Goal: Task Accomplishment & Management: Use online tool/utility

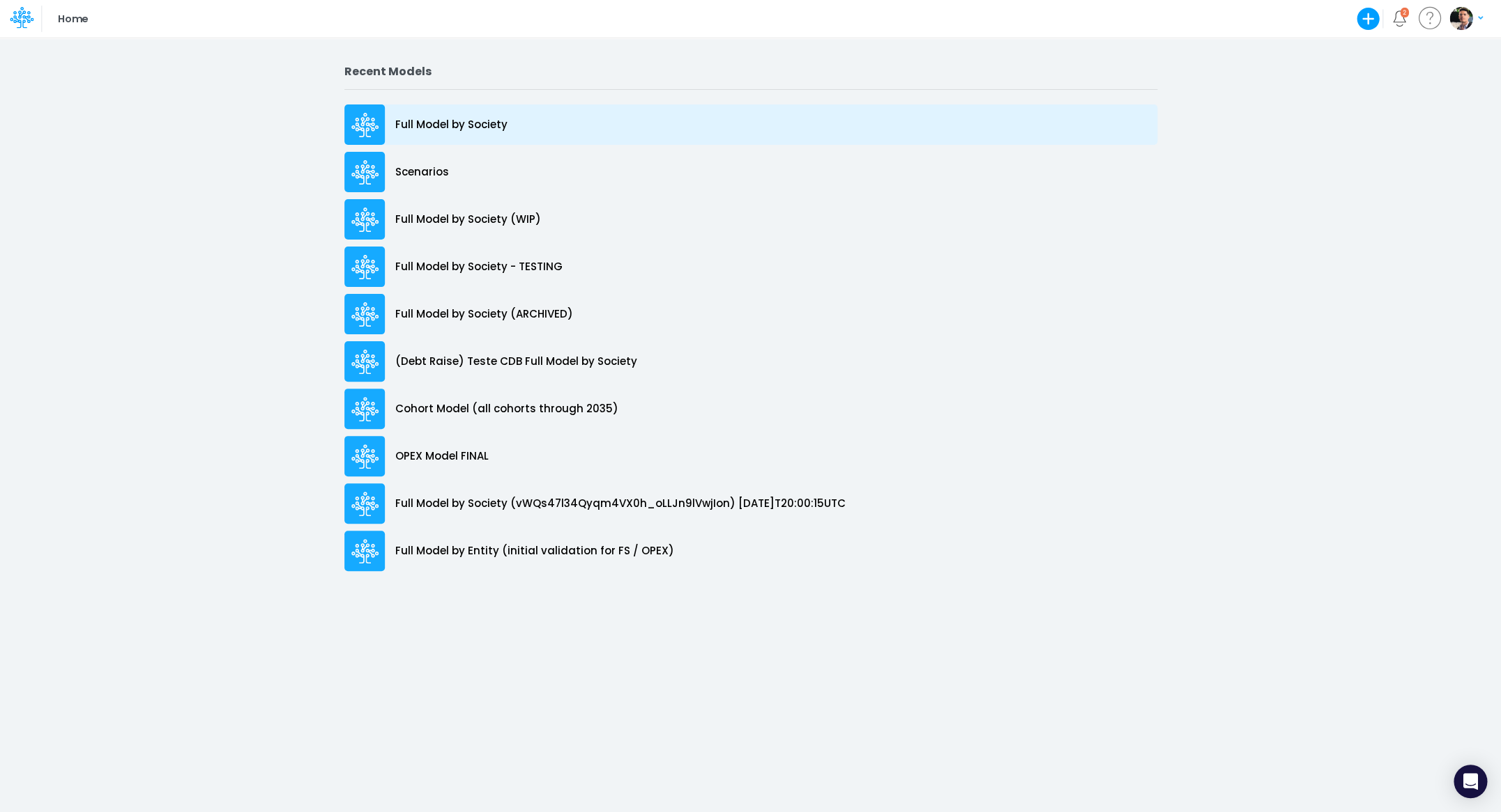
click at [443, 122] on p "Full Model by Society" at bounding box center [451, 125] width 112 height 16
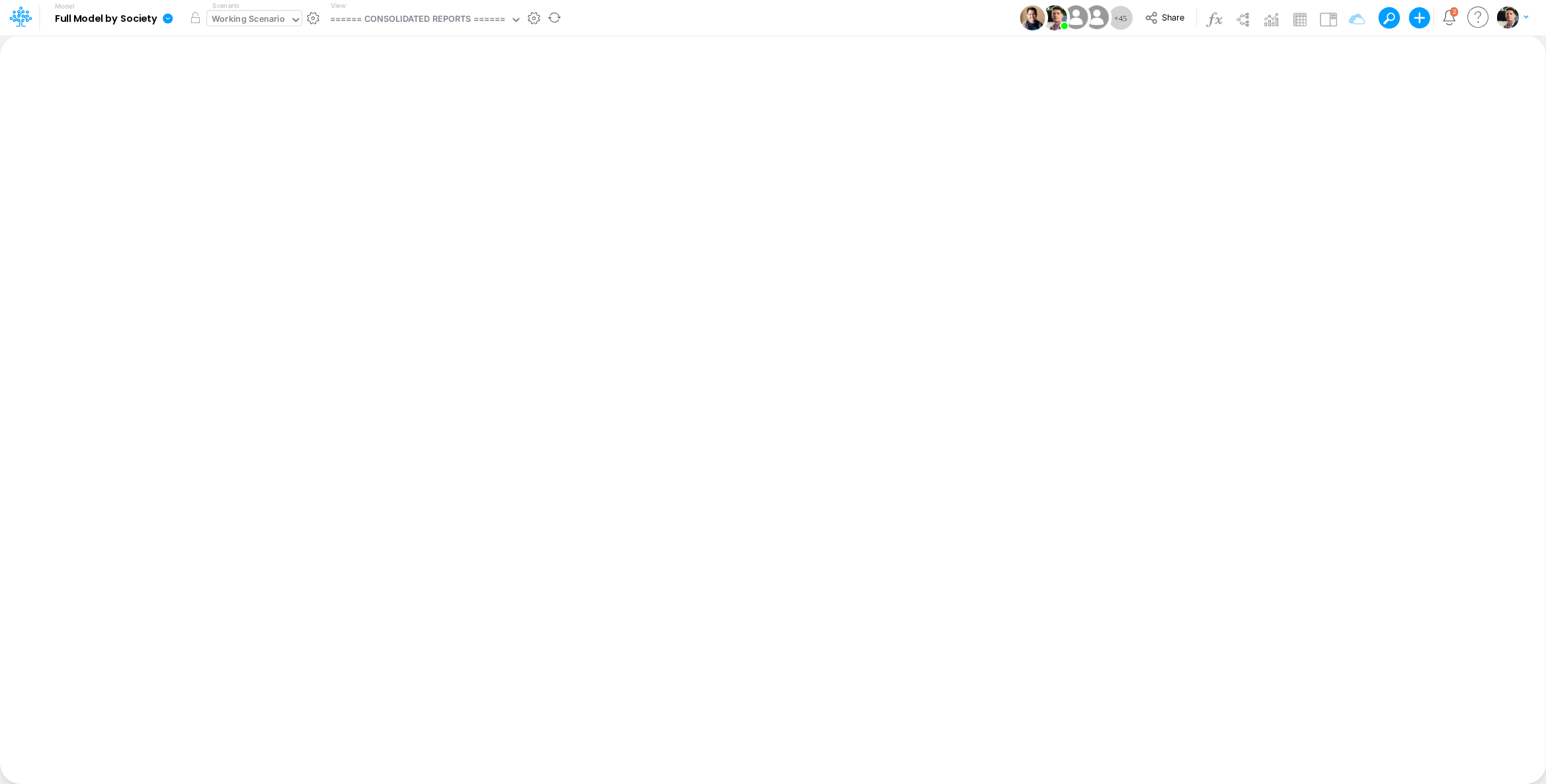
click at [261, 17] on div "Working Scenario" at bounding box center [248, 20] width 73 height 15
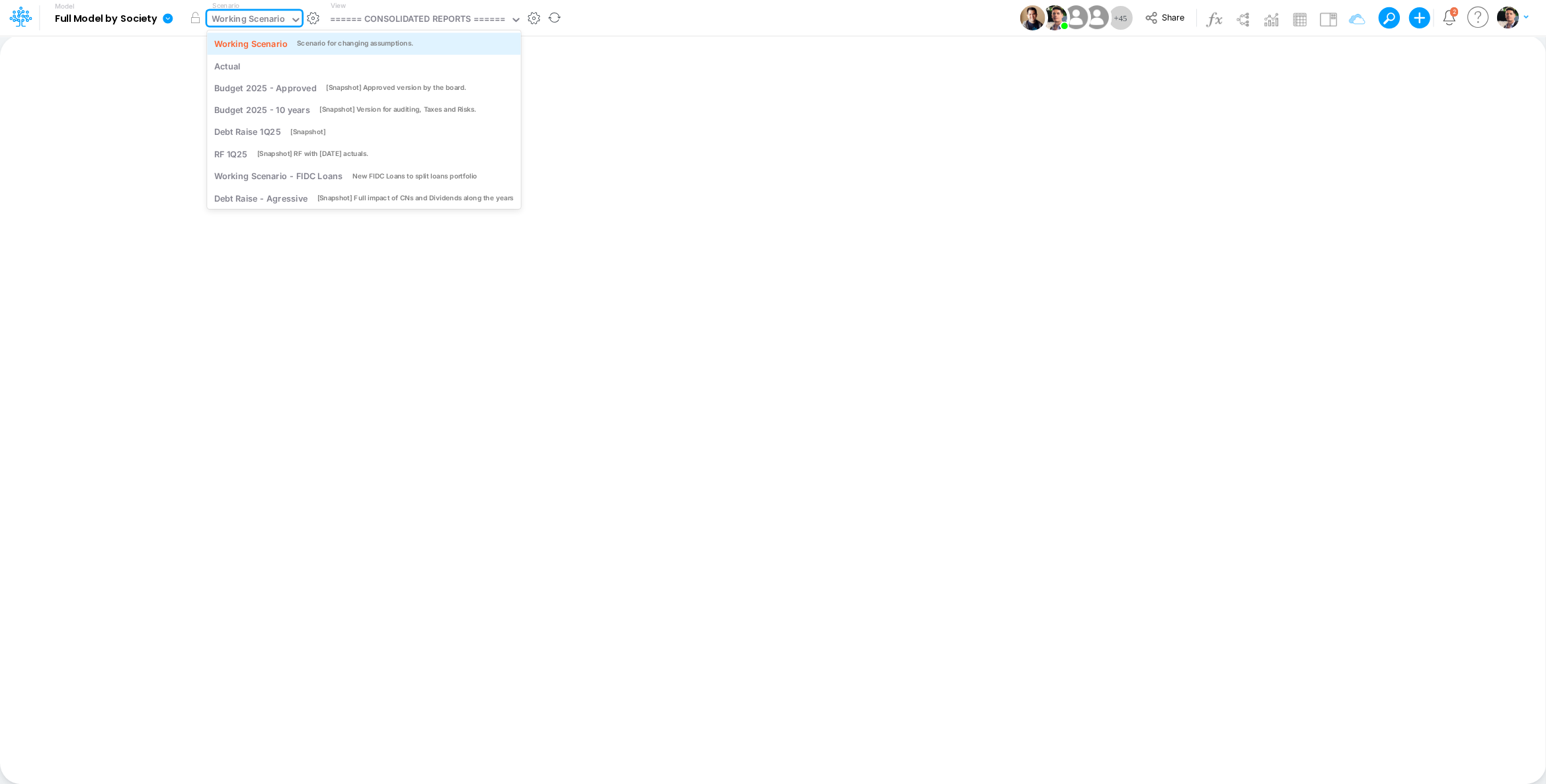
click at [290, 40] on div "Working Scenario Scenario for changing assumptions." at bounding box center [365, 43] width 300 height 13
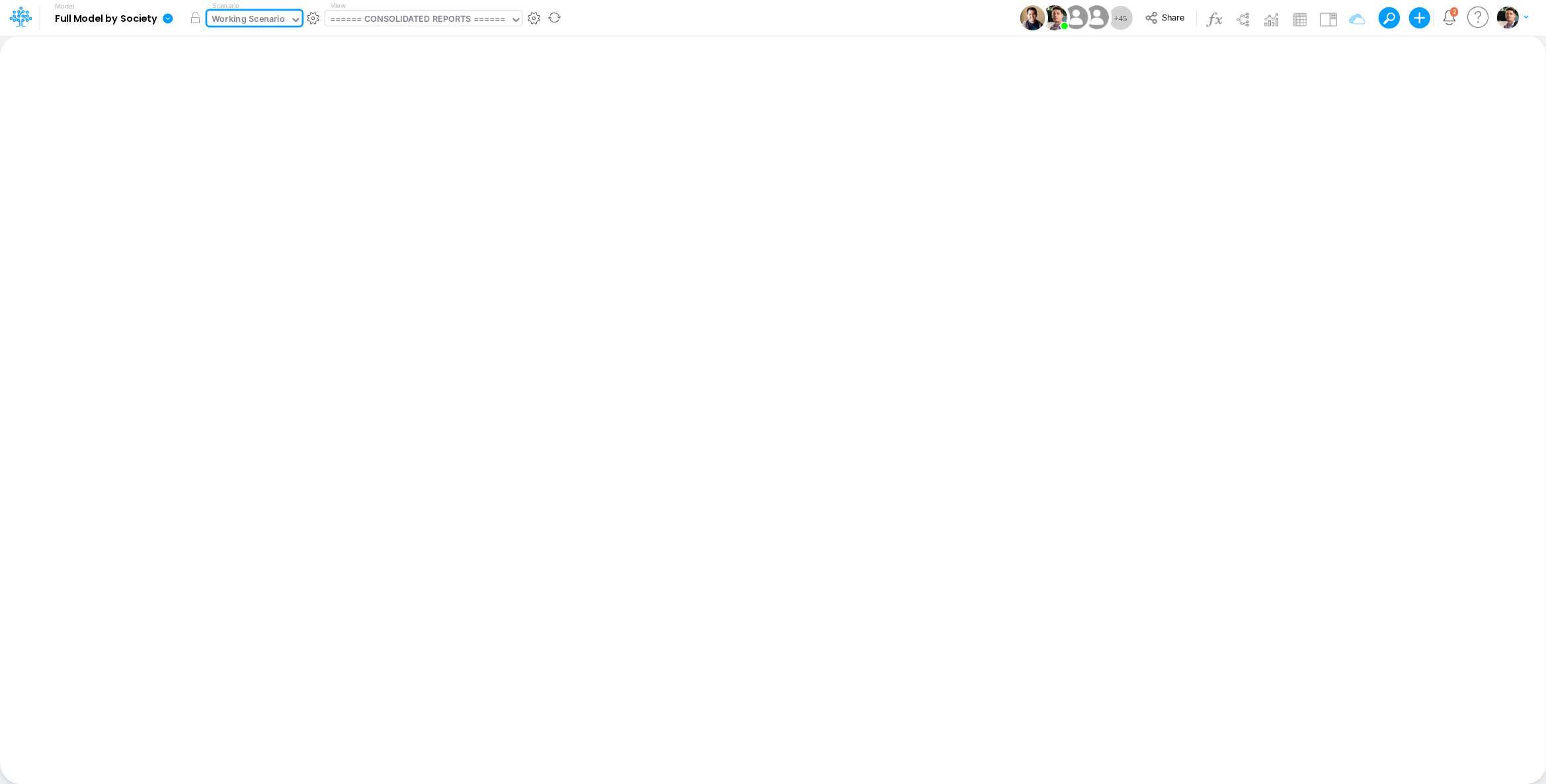
click at [429, 17] on div "====== CONSOLIDATED REPORTS ======" at bounding box center [417, 20] width 175 height 15
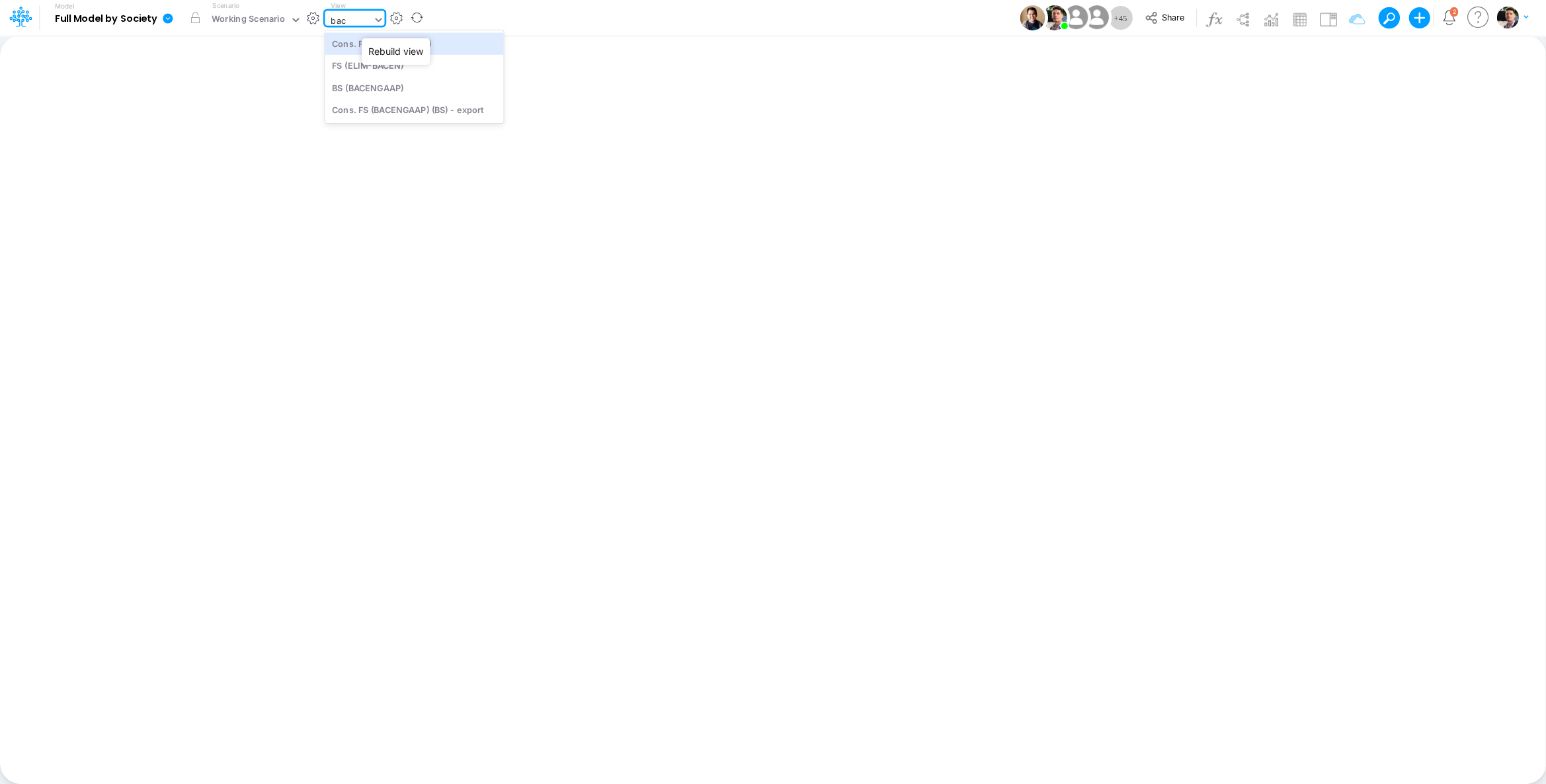
type input "bace"
click at [384, 43] on div "Cons. FS (BACEN GAAP)" at bounding box center [414, 43] width 179 height 22
type input "Consolidated FS - BACENGAAP"
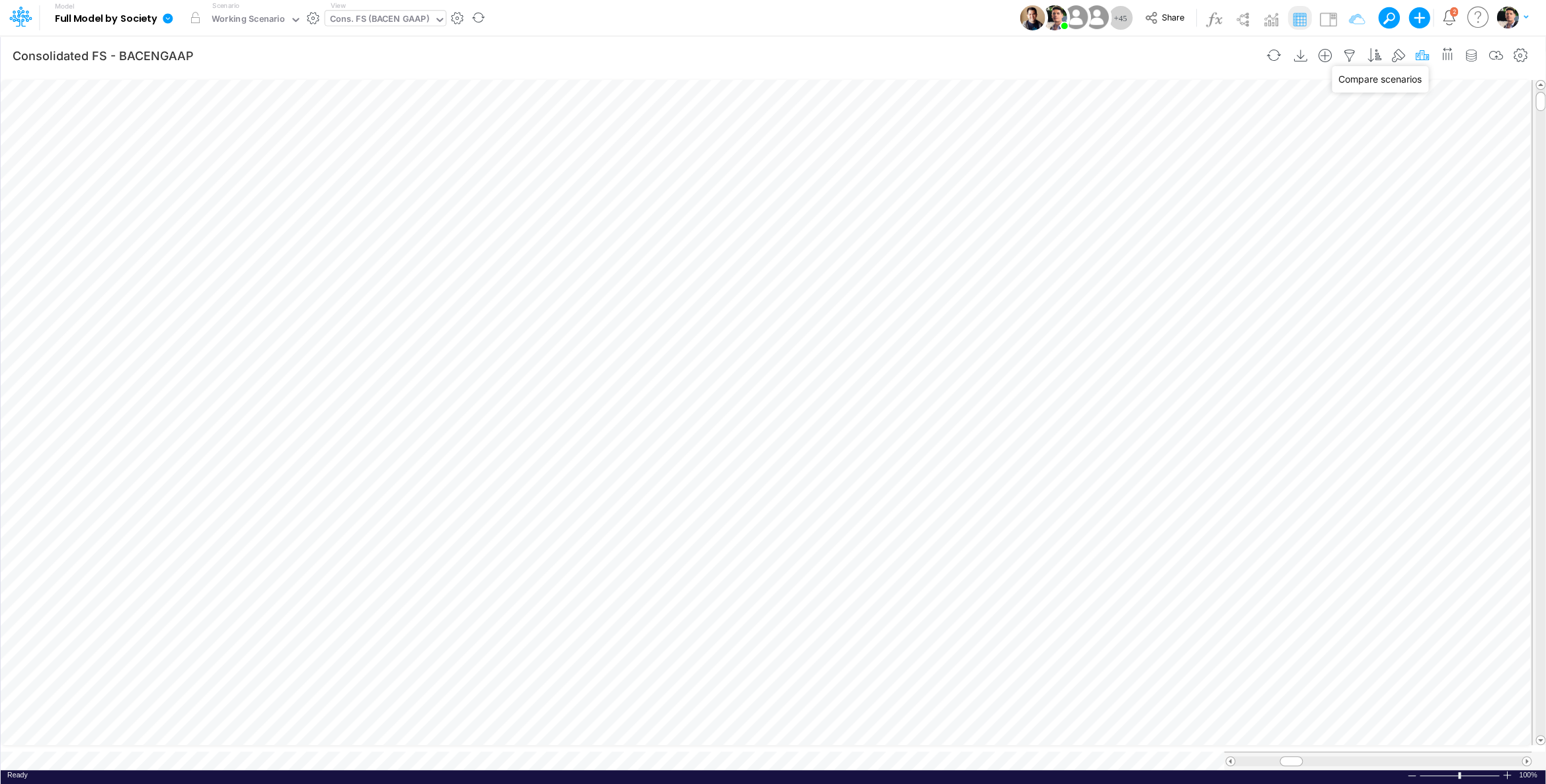
click at [1421, 58] on icon "button" at bounding box center [1422, 55] width 20 height 14
click at [1223, 300] on icon "button" at bounding box center [1221, 297] width 9 height 9
click at [1087, 298] on div "Type to search..." at bounding box center [1075, 303] width 72 height 14
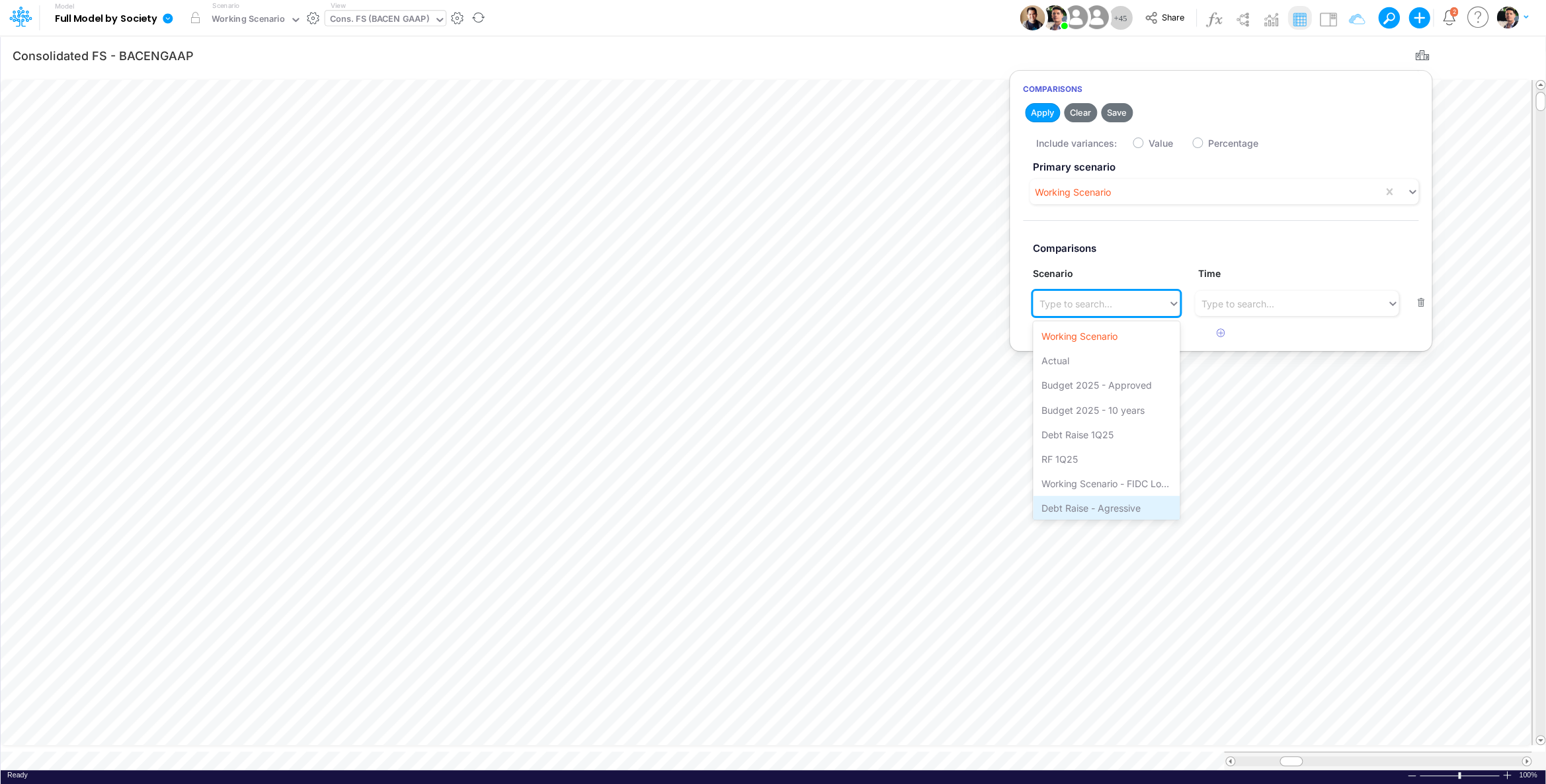
click at [1081, 499] on div "Debt Raise - Agressive" at bounding box center [1106, 507] width 147 height 25
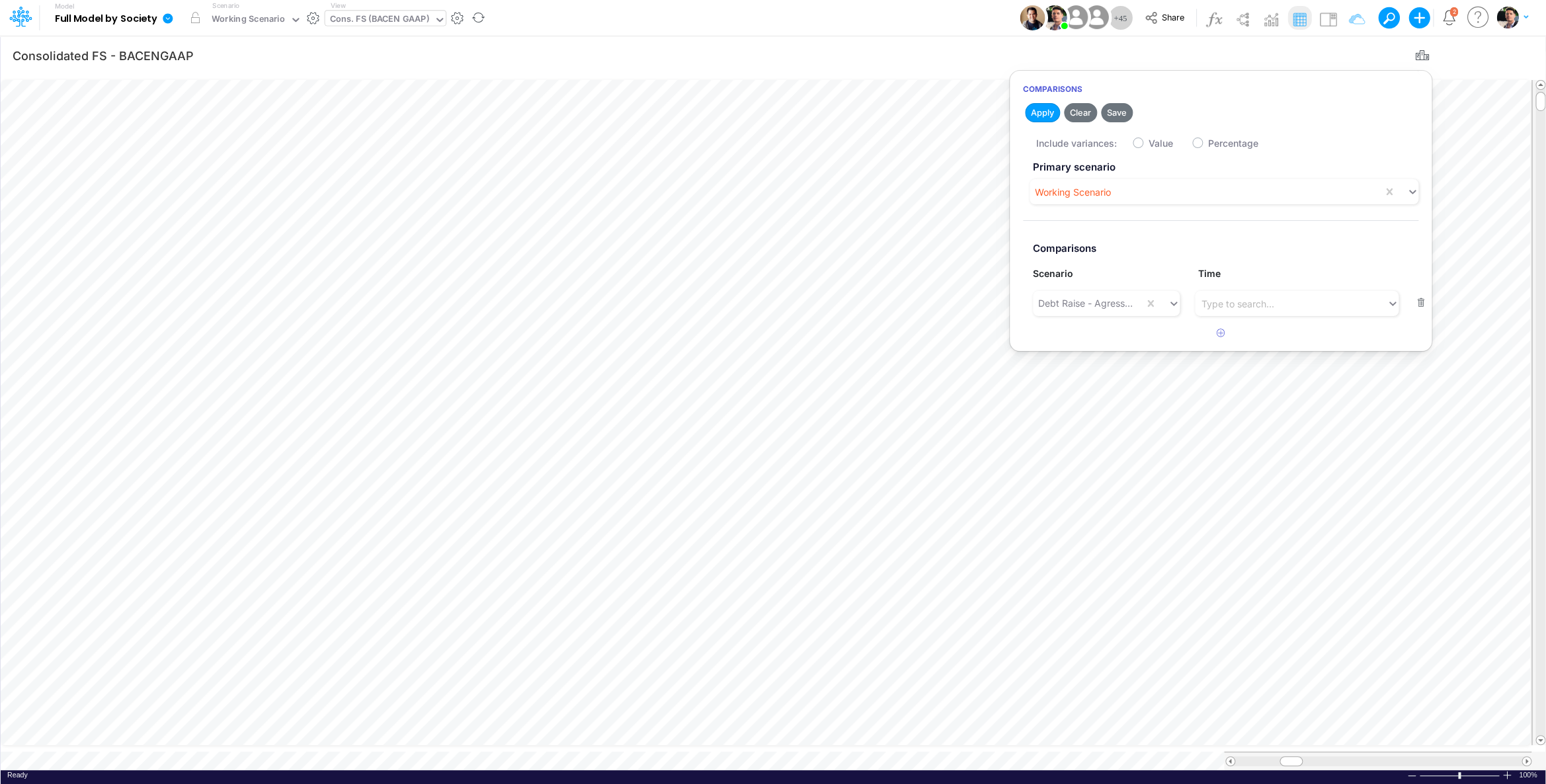
click at [1155, 142] on label "Value" at bounding box center [1161, 143] width 25 height 14
click at [1155, 142] on input "Value" at bounding box center [1153, 140] width 9 height 9
checkbox input "true"
click at [1045, 117] on button "Apply" at bounding box center [1042, 112] width 35 height 20
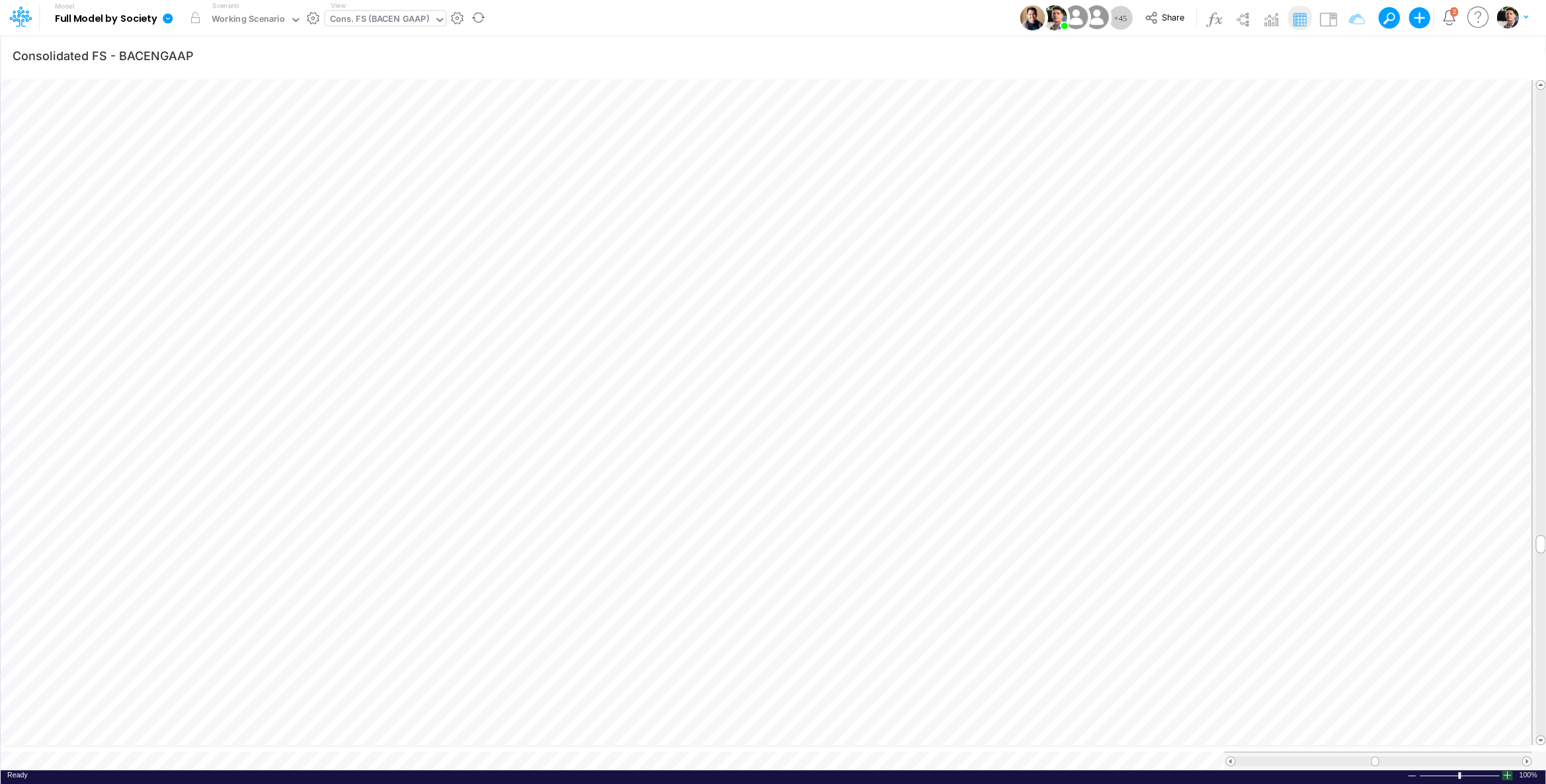
click at [1423, 770] on div at bounding box center [1507, 775] width 10 height 10
click at [1423, 757] on span at bounding box center [1526, 761] width 9 height 9
click at [392, 16] on div "Cons. FS (BACEN GAAP)" at bounding box center [379, 20] width 99 height 15
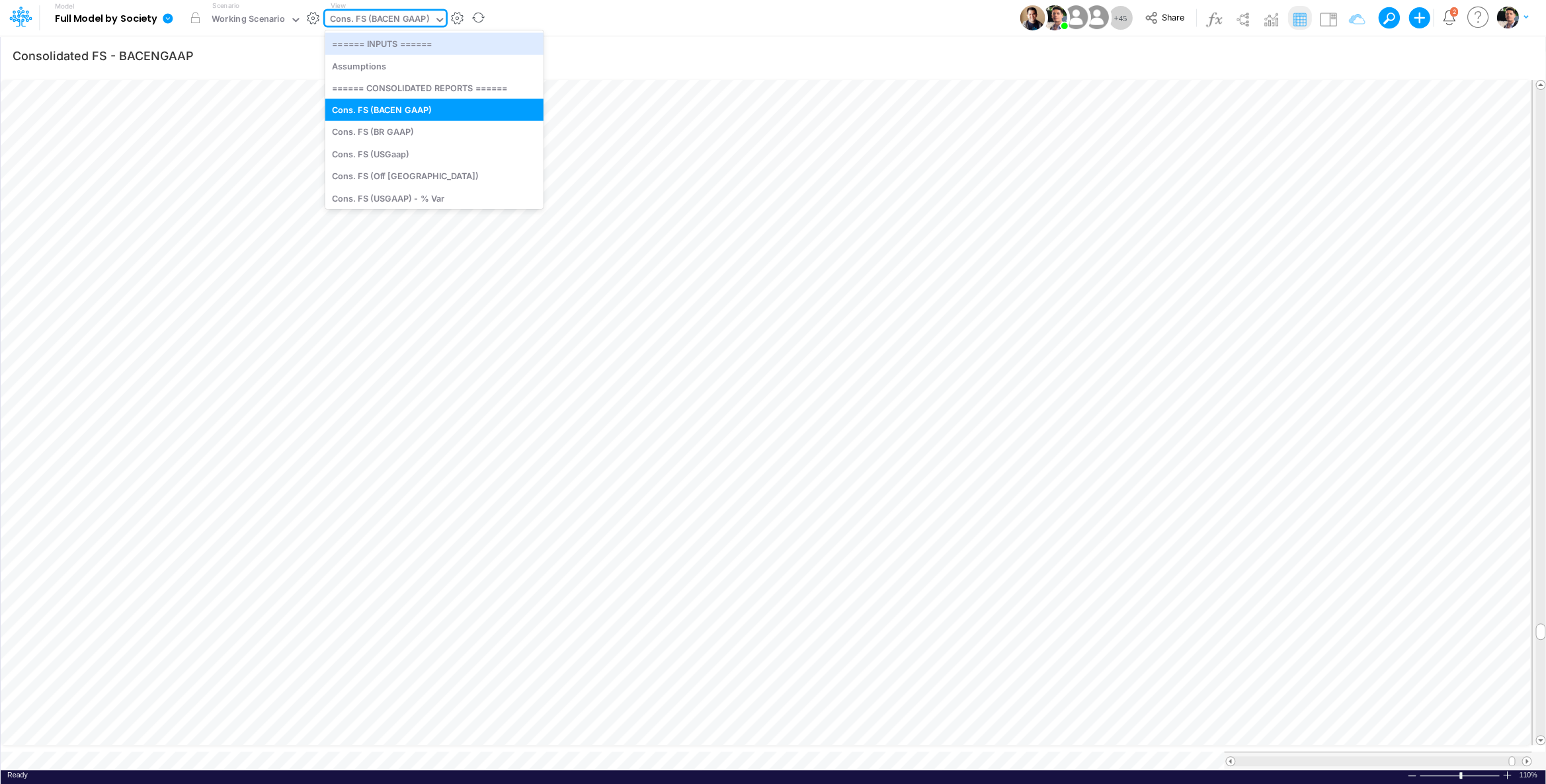
click at [388, 17] on div "Cons. FS (BACEN GAAP)" at bounding box center [379, 20] width 99 height 15
type input "usg"
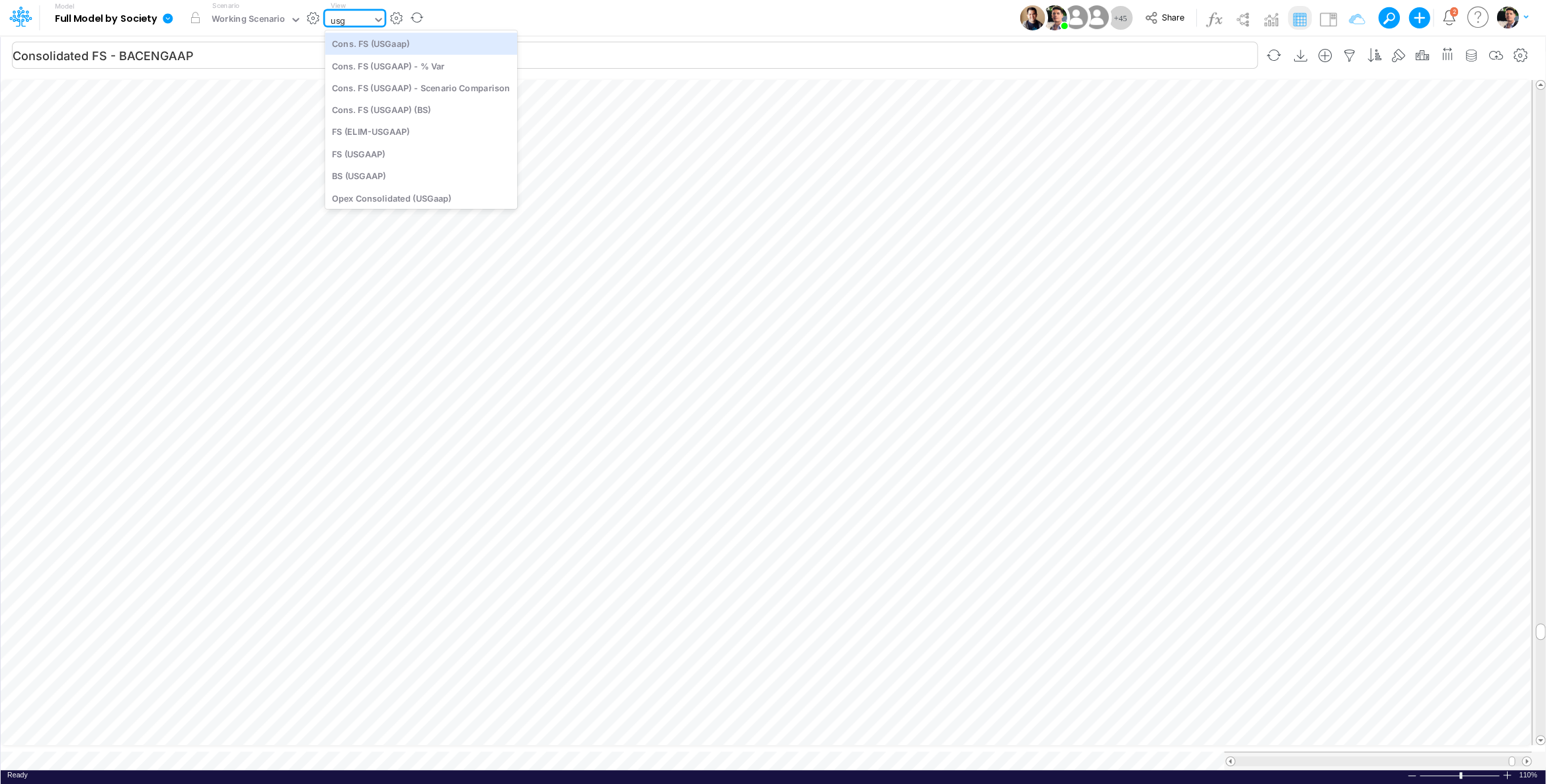
click at [382, 47] on div "Cons. FS (USGaap)" at bounding box center [421, 43] width 193 height 22
type input "Consolidated FS - USGAAP"
type input "Consolidated FS - BACENGAAP"
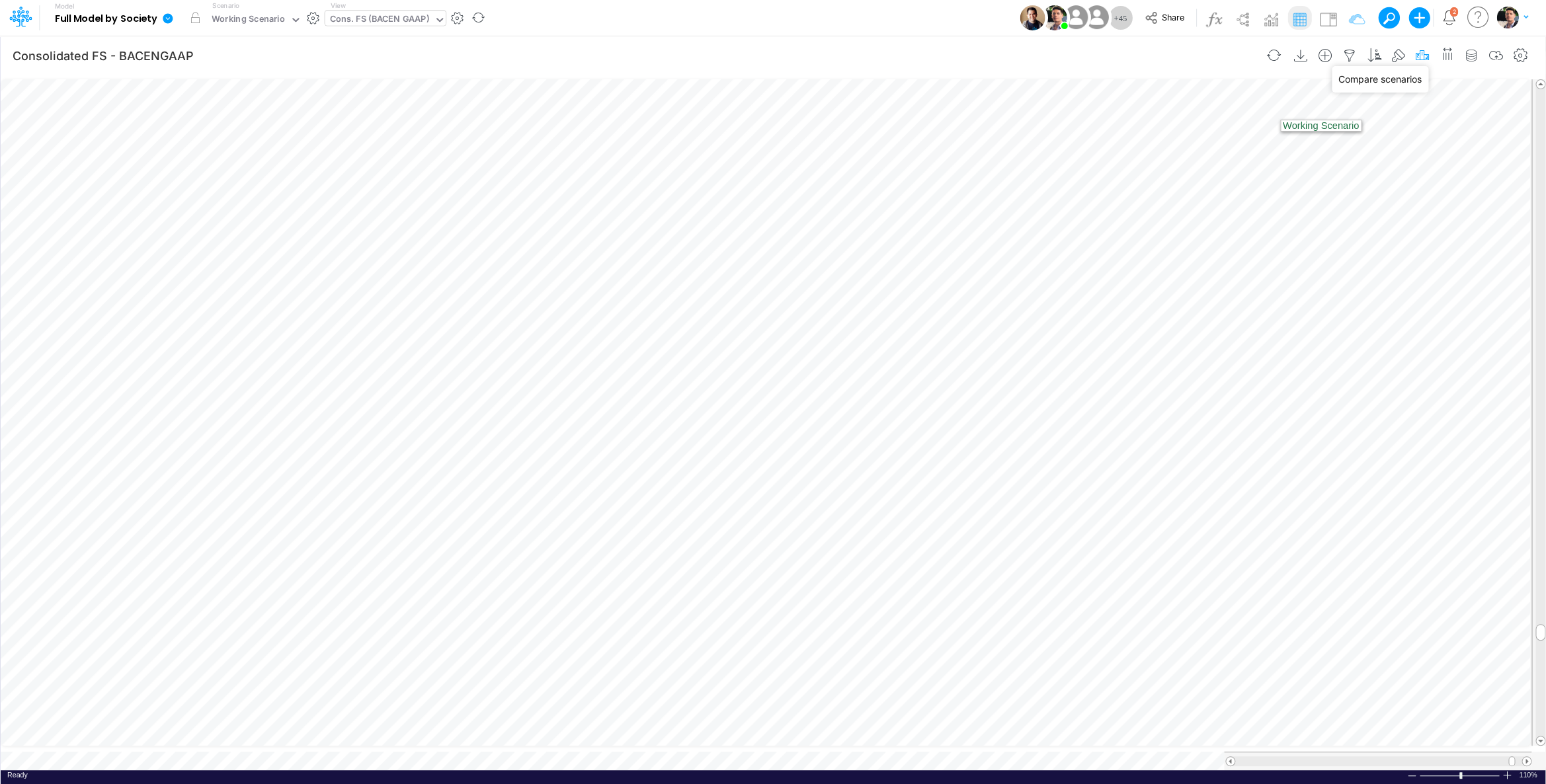
click at [1418, 57] on icon "button" at bounding box center [1422, 55] width 20 height 14
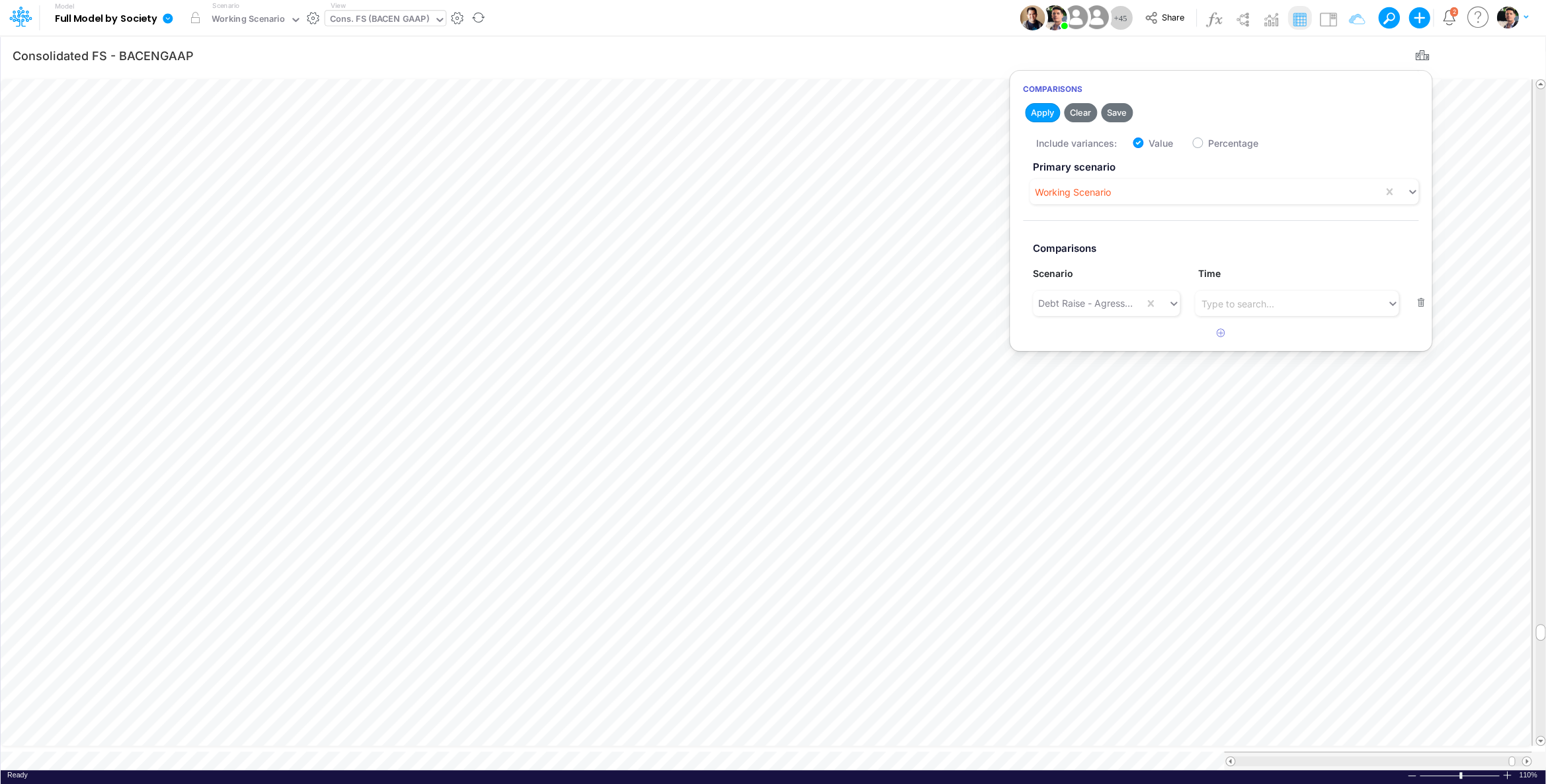
click at [1149, 146] on label "Value" at bounding box center [1161, 143] width 25 height 14
click at [1149, 144] on input "Value" at bounding box center [1153, 140] width 9 height 9
checkbox input "false"
click at [1418, 303] on button "button" at bounding box center [1422, 302] width 26 height 18
click at [1049, 112] on button "Apply" at bounding box center [1042, 112] width 35 height 20
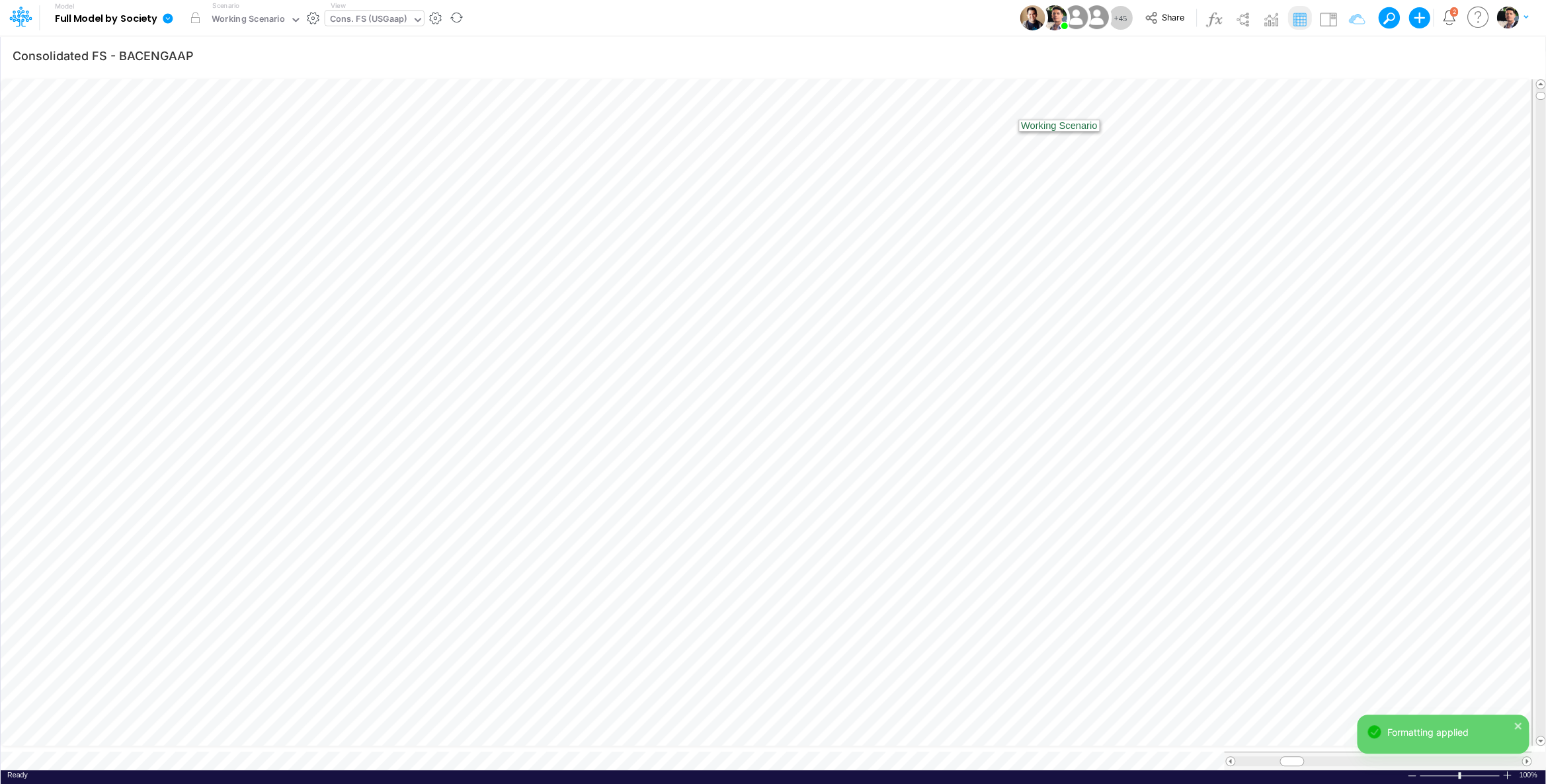
type input "Consolidated FS - USGAAP"
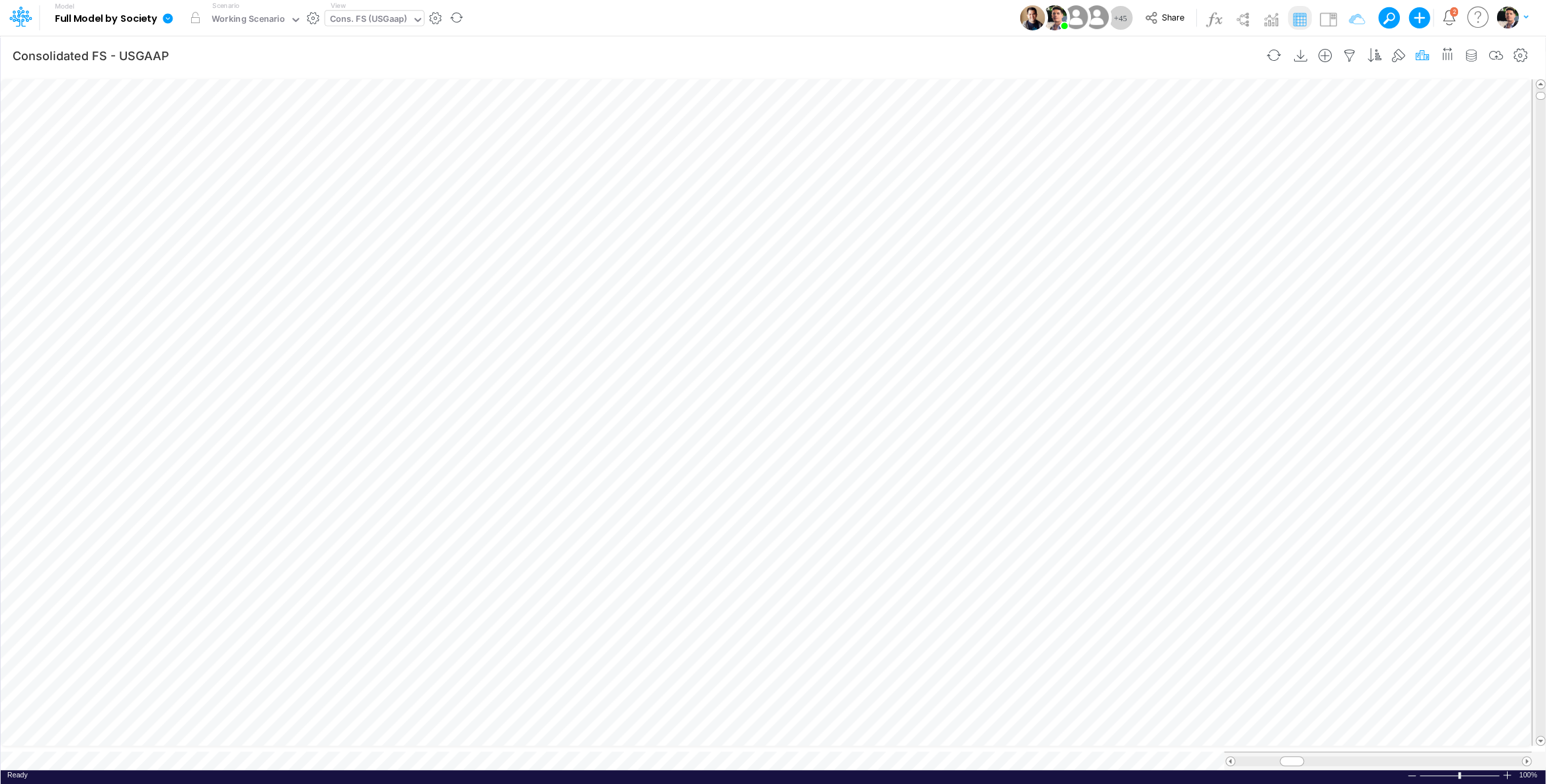
click at [1421, 57] on icon "button" at bounding box center [1422, 55] width 20 height 14
click at [1222, 300] on icon "button" at bounding box center [1221, 297] width 9 height 9
click at [1070, 316] on div "Type to search..." at bounding box center [1106, 304] width 147 height 26
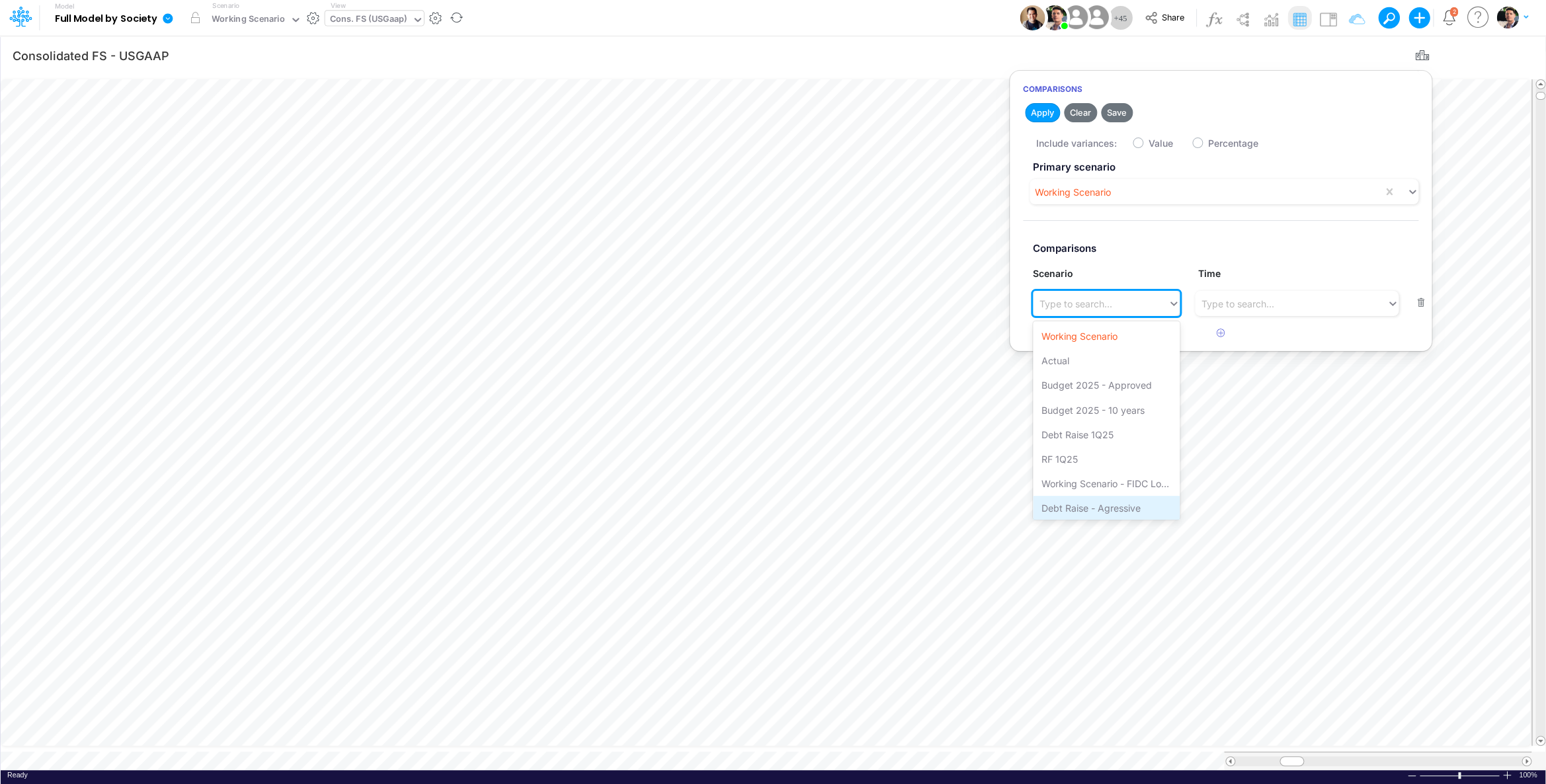
click at [1094, 503] on div "Debt Raise - Agressive" at bounding box center [1106, 507] width 147 height 25
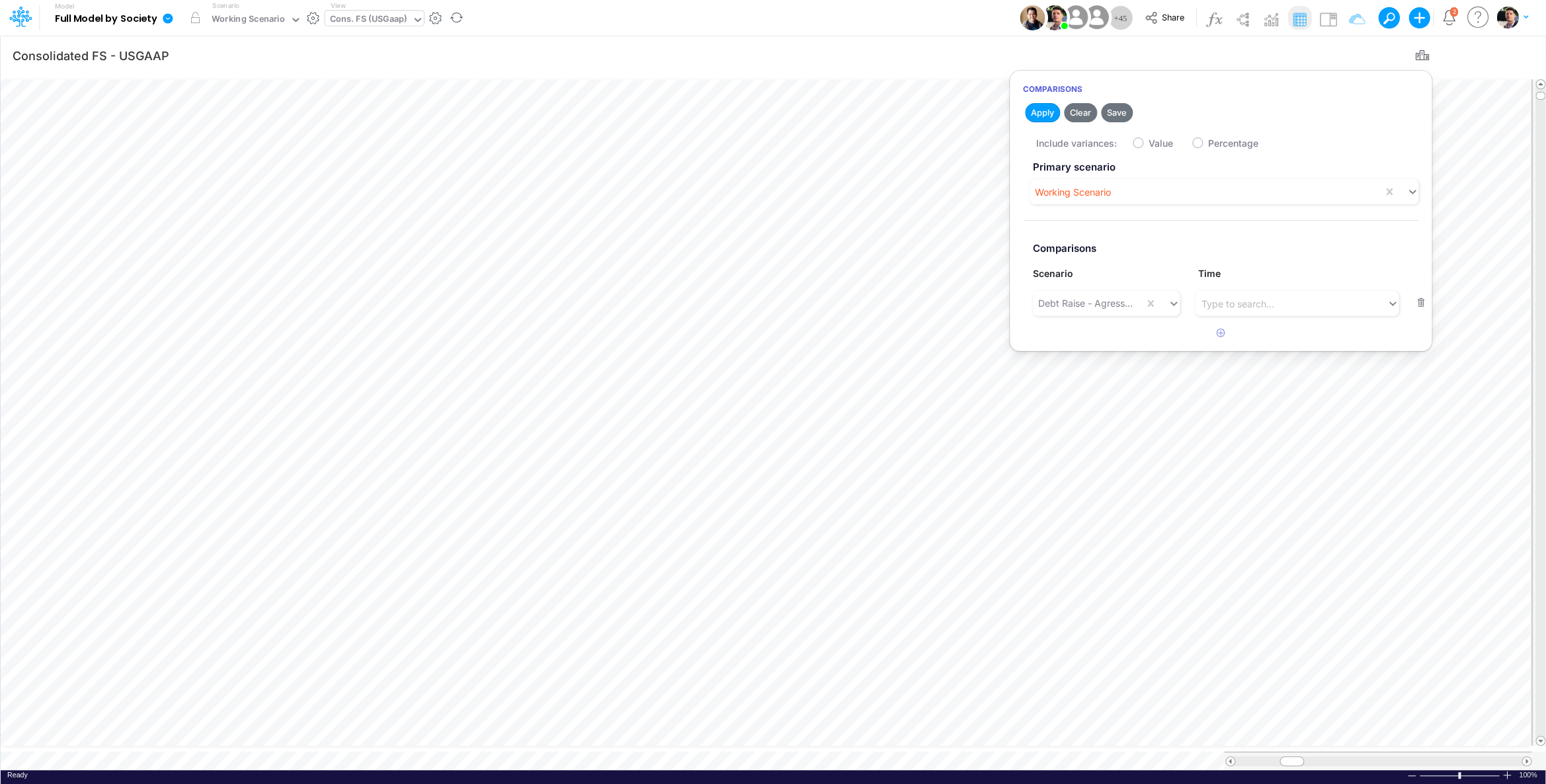
drag, startPoint x: 1143, startPoint y: 142, endPoint x: 1136, endPoint y: 146, distance: 8.1
click at [1149, 142] on label "Value" at bounding box center [1161, 143] width 25 height 14
click at [1149, 142] on input "Value" at bounding box center [1153, 140] width 9 height 9
checkbox input "true"
click at [1031, 120] on h2 "Apply Clear Save" at bounding box center [1221, 112] width 422 height 24
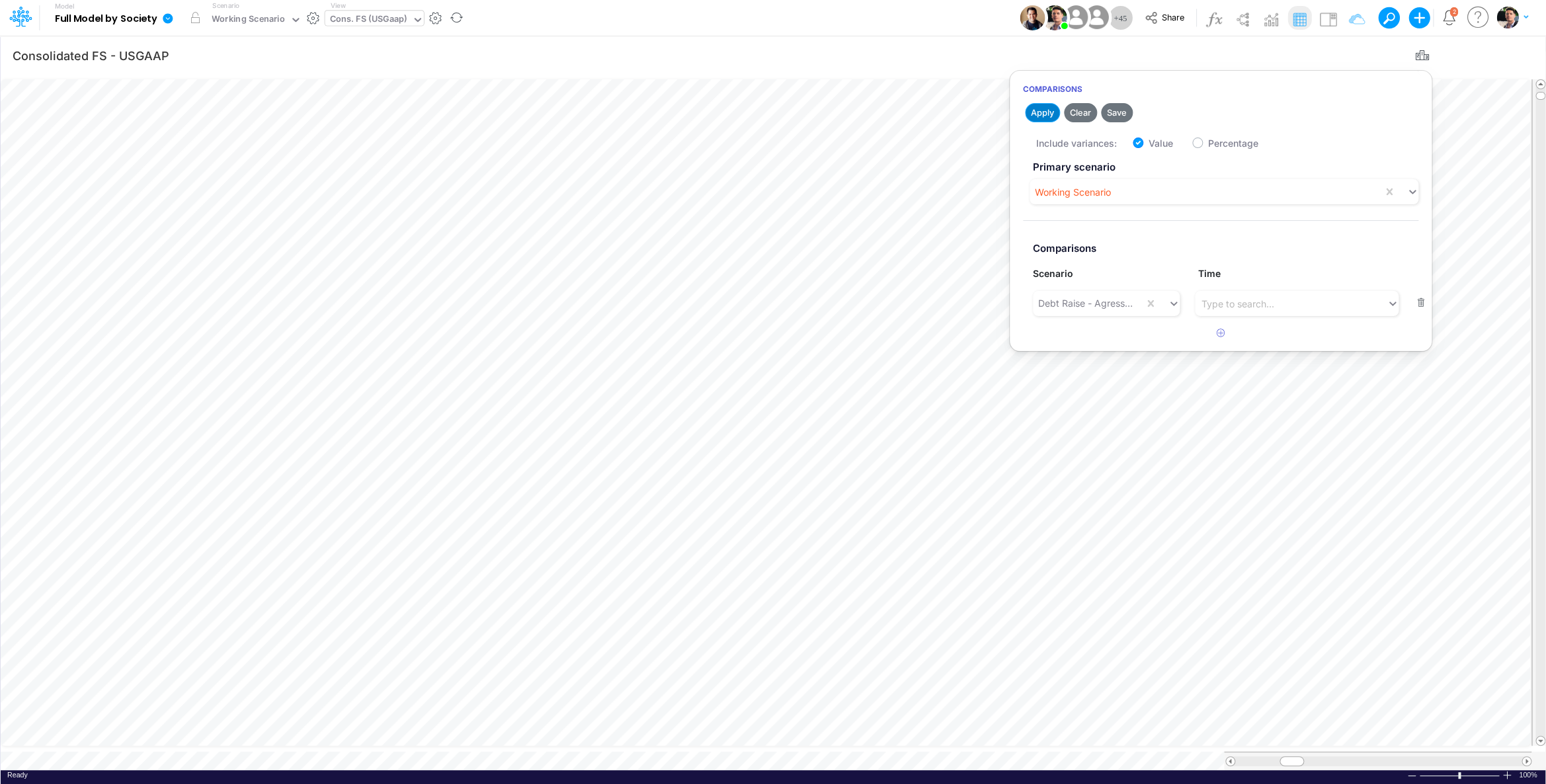
click at [1037, 116] on button "Apply" at bounding box center [1042, 112] width 35 height 20
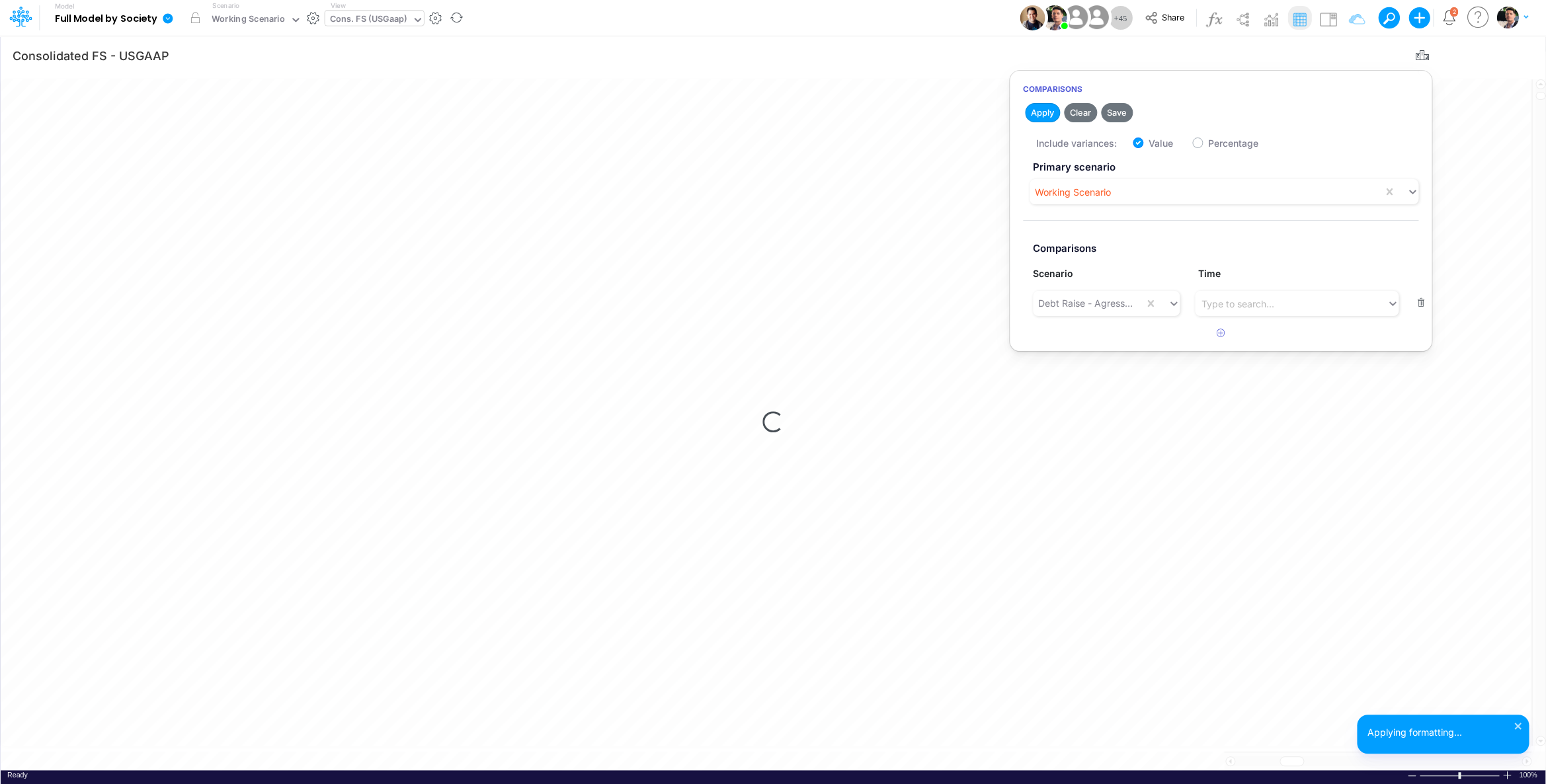
click at [1032, 551] on div "Loading..." at bounding box center [773, 422] width 1545 height 696
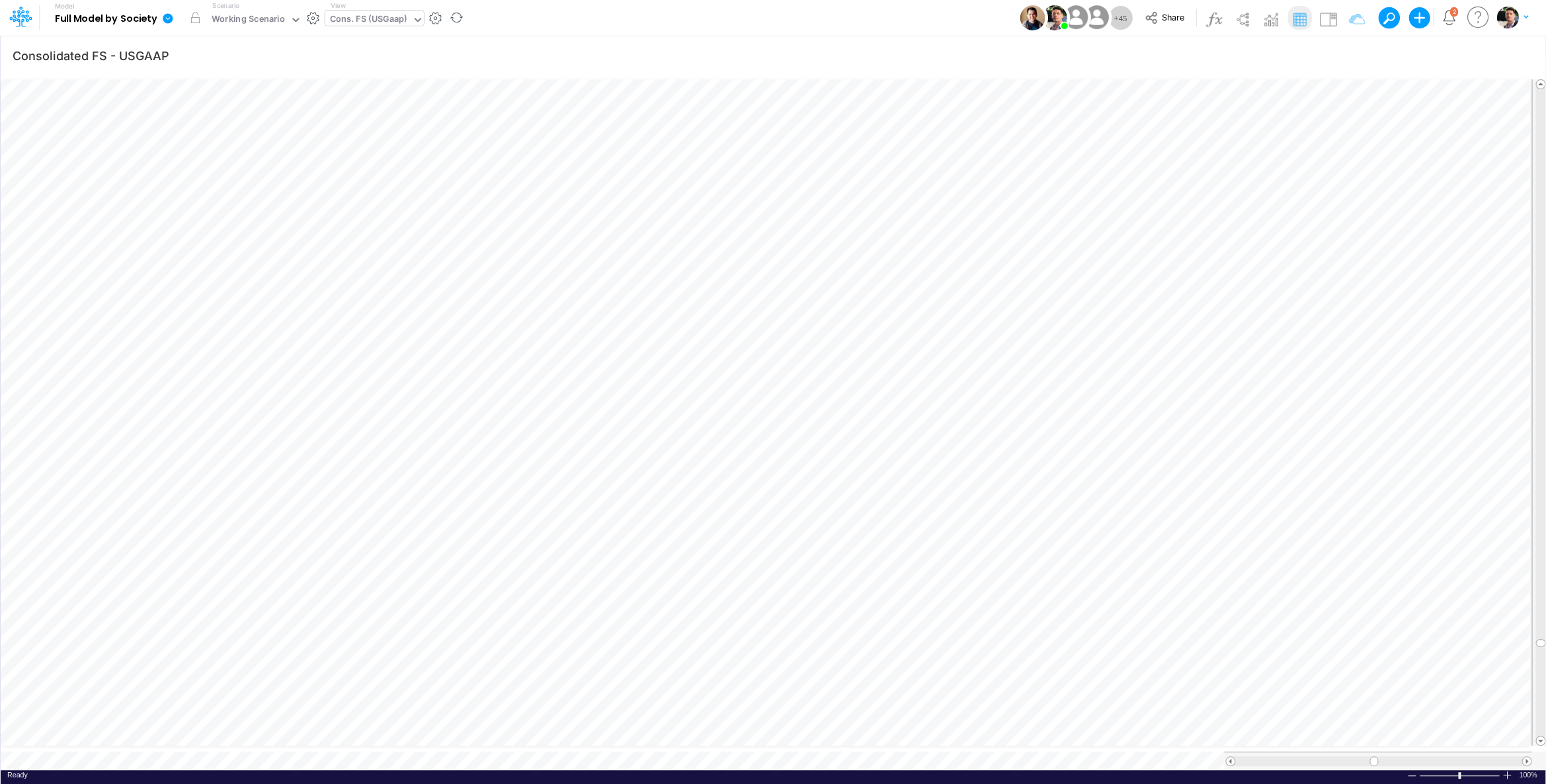
scroll to position [5, 44]
drag, startPoint x: 1542, startPoint y: 590, endPoint x: 1531, endPoint y: 72, distance: 518.1
click at [1423, 79] on div at bounding box center [1538, 412] width 14 height 667
click at [456, 742] on span "Close" at bounding box center [467, 739] width 37 height 12
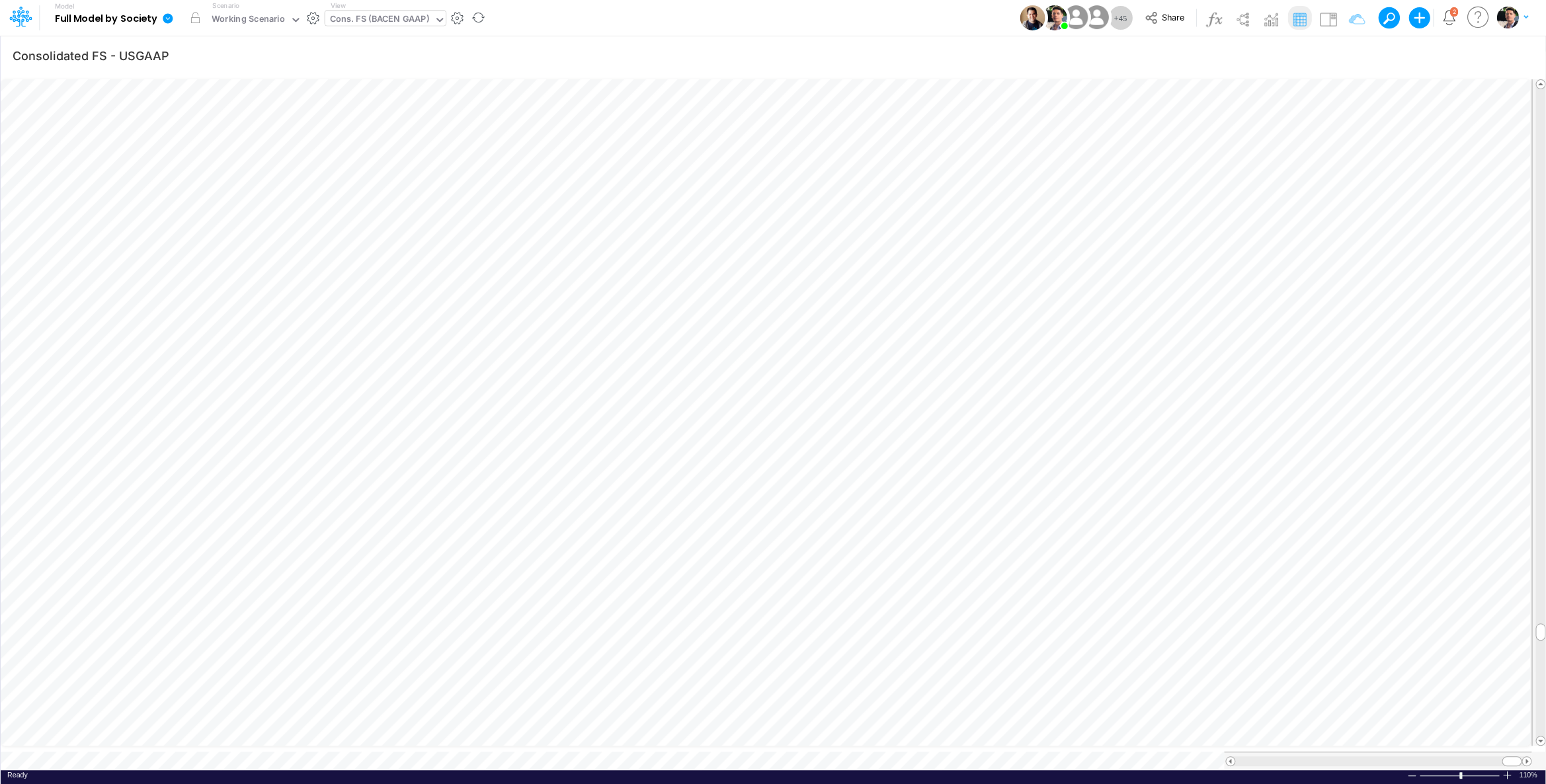
type input "Consolidated FS - BACENGAAP"
click at [1231, 757] on span at bounding box center [1230, 761] width 9 height 9
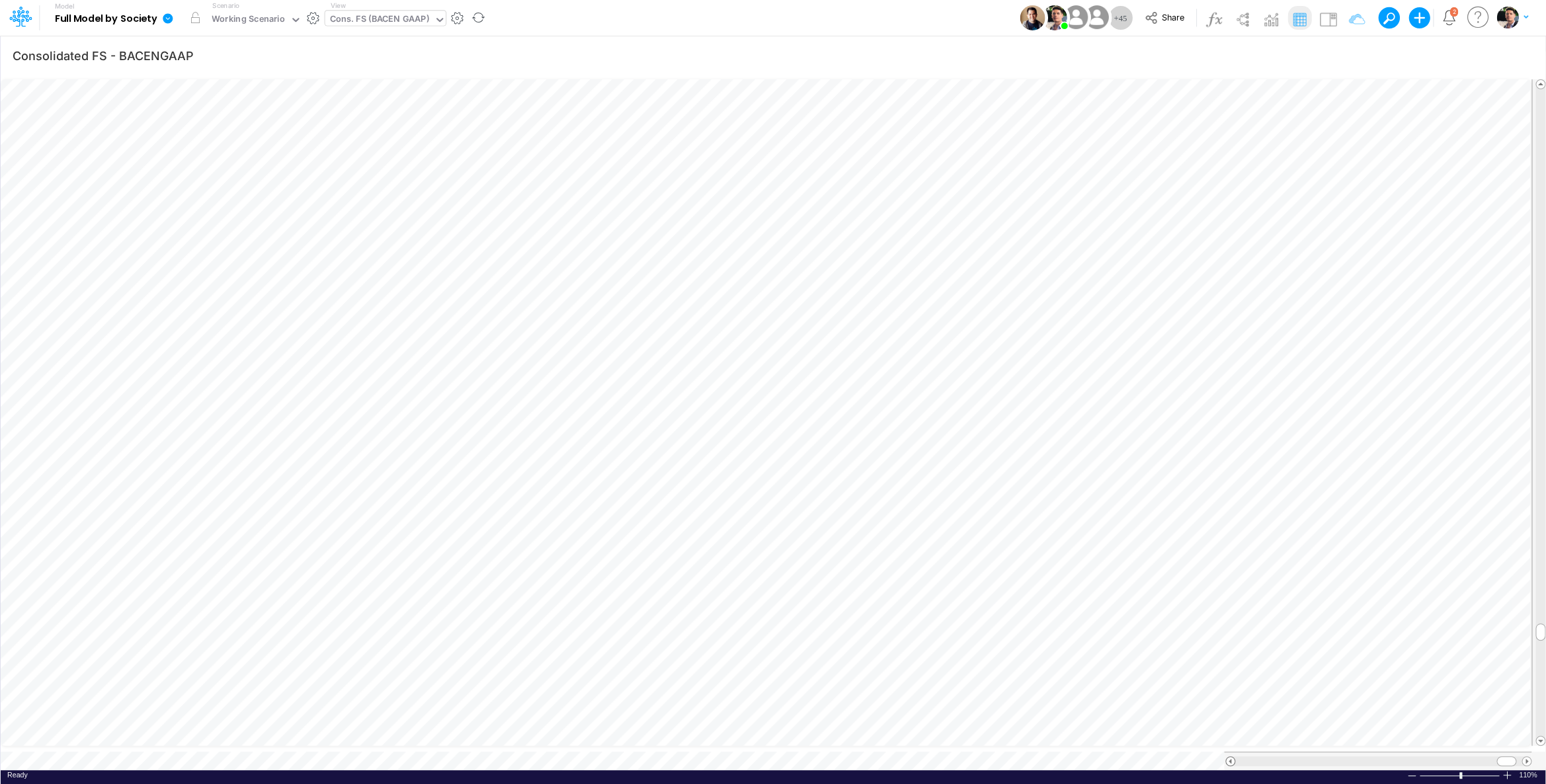
click at [1231, 757] on span at bounding box center [1230, 761] width 9 height 9
click at [1232, 757] on span at bounding box center [1230, 761] width 9 height 9
click at [361, 16] on div "Cons. FS (BACEN GAAP)" at bounding box center [379, 20] width 99 height 15
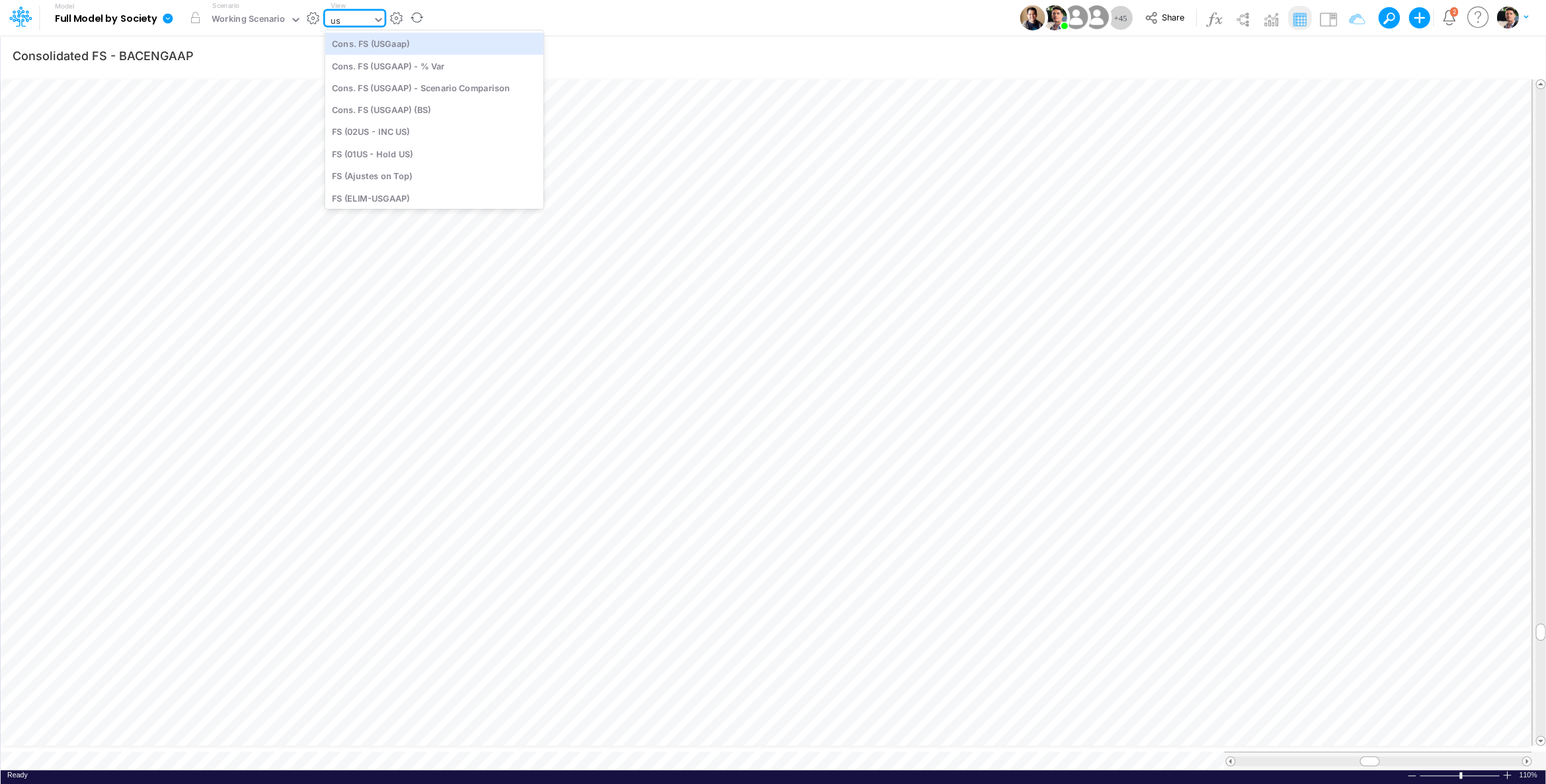
type input "u"
type input "usg"
click at [392, 177] on div "BS (USGAAP)" at bounding box center [421, 176] width 193 height 22
type input "BS (USGAAP) - Detailed"
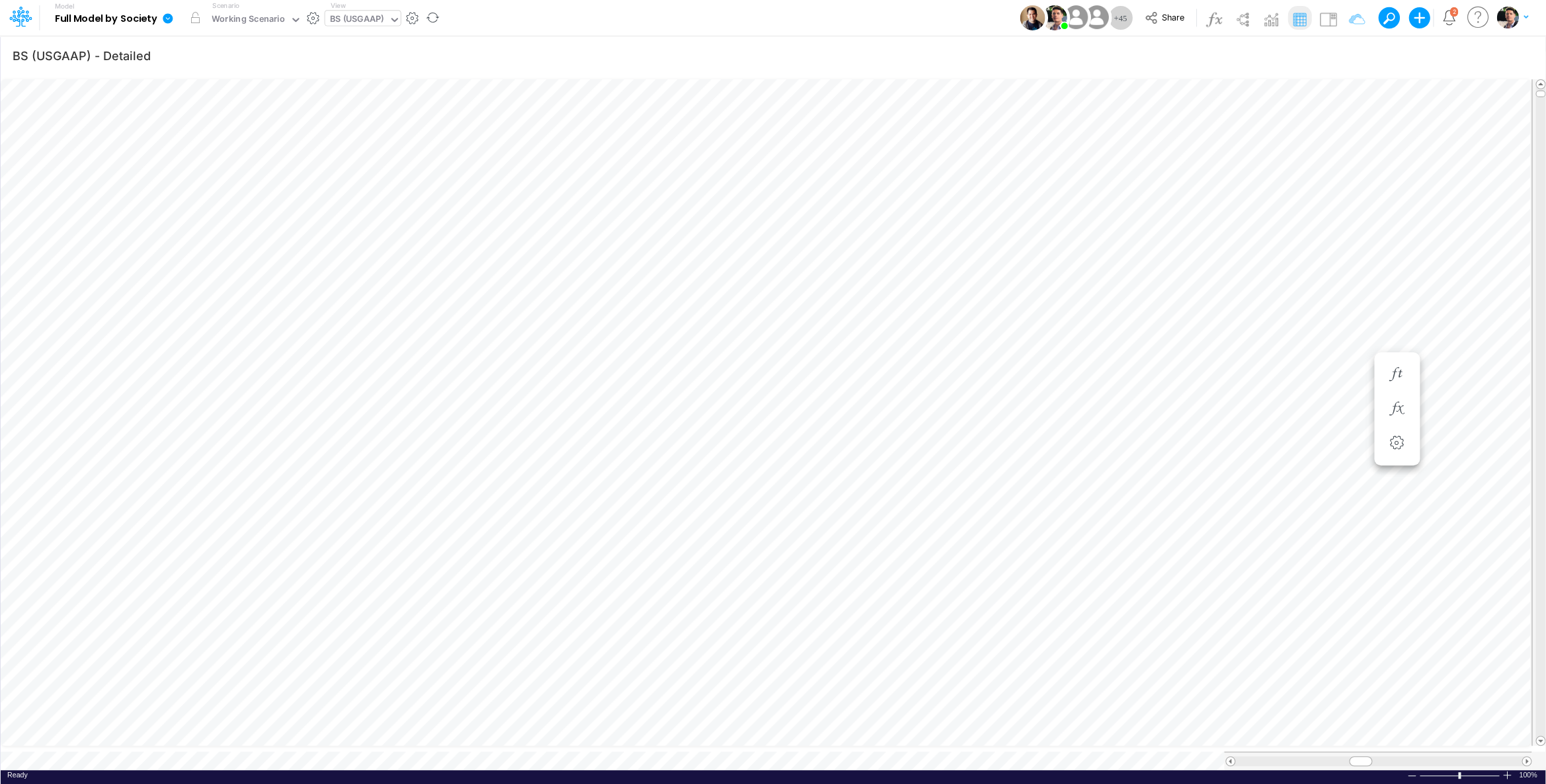
scroll to position [5, 43]
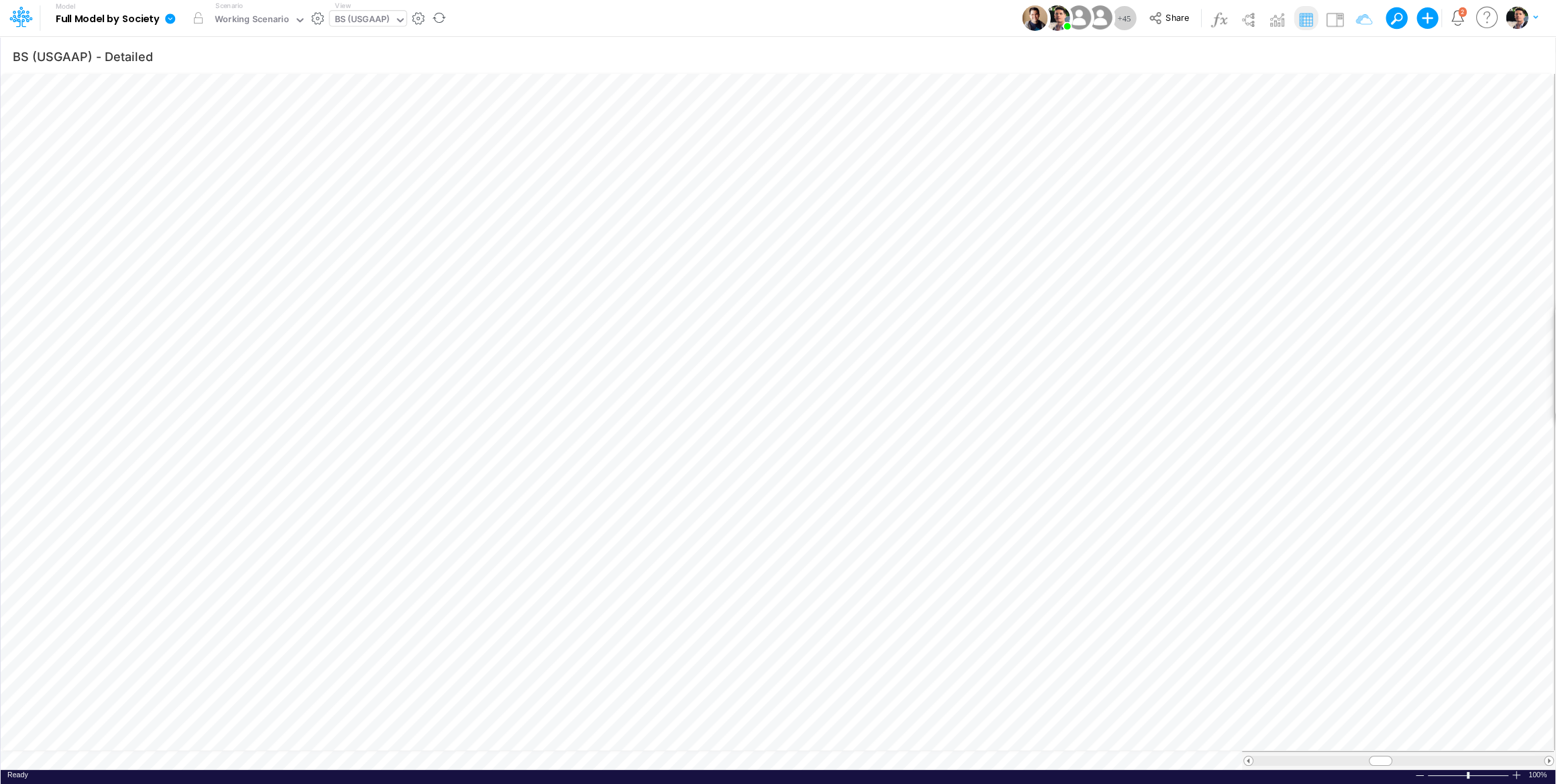
scroll to position [5, 43]
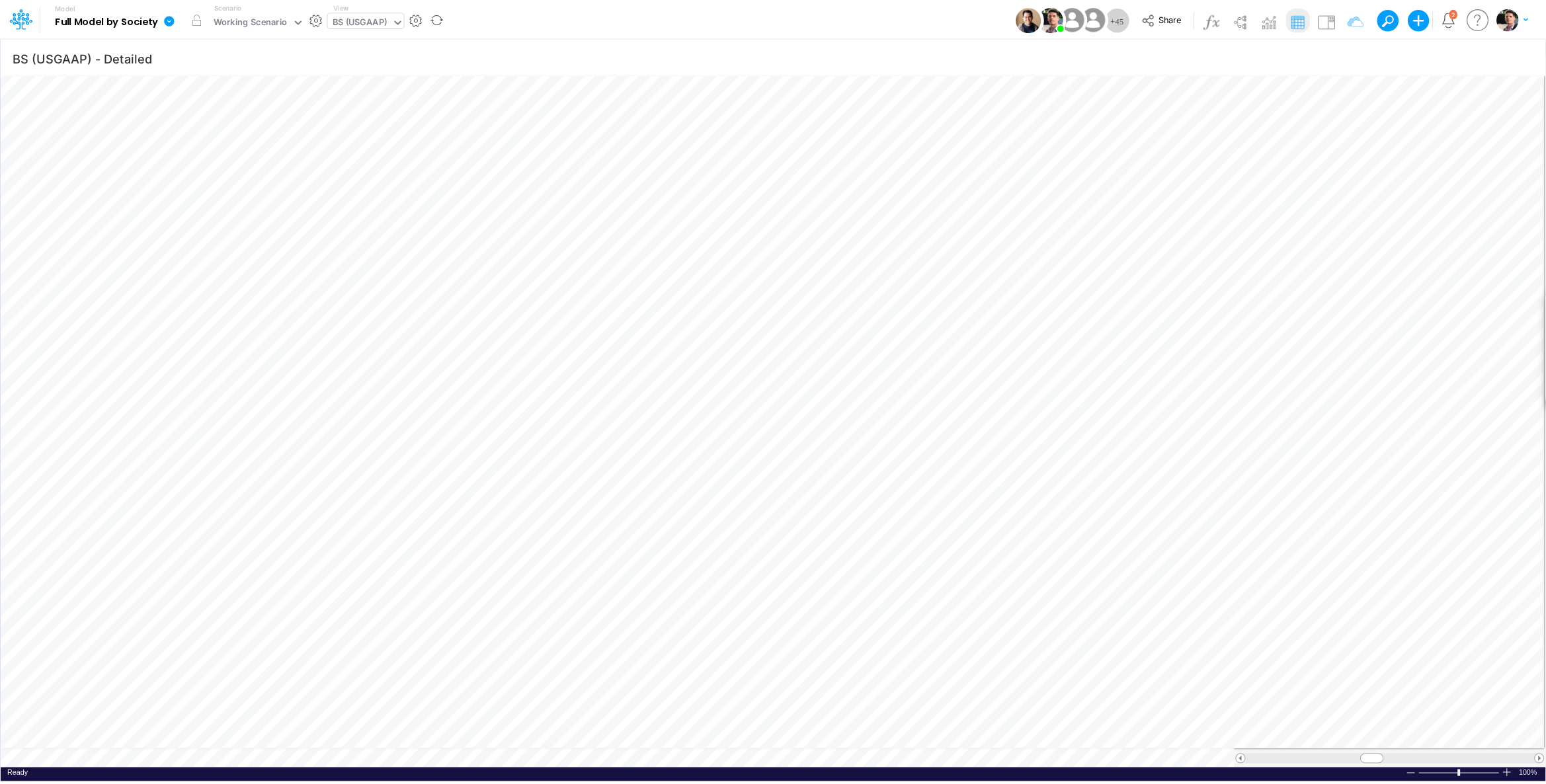
scroll to position [5, 40]
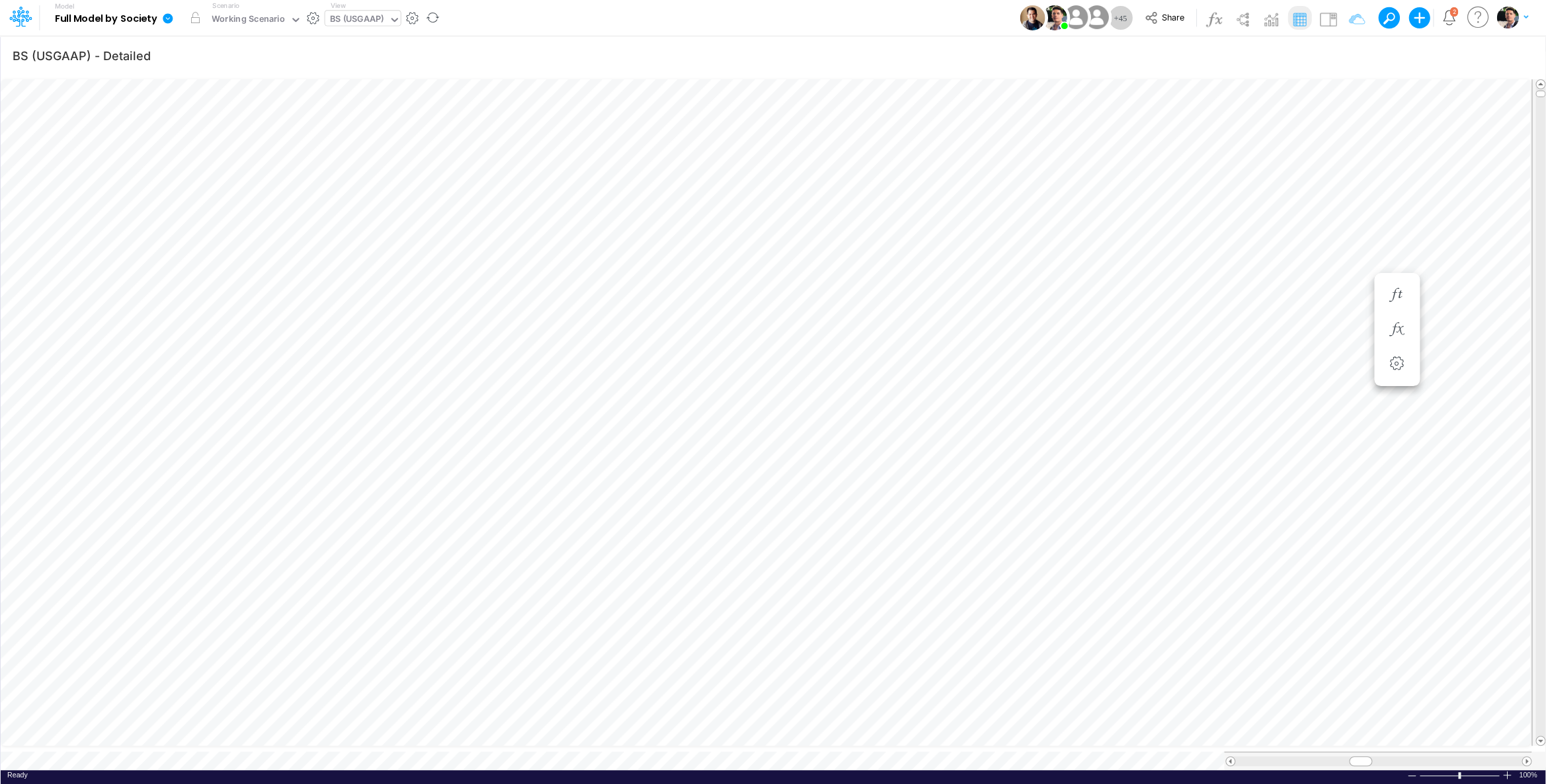
scroll to position [5, 43]
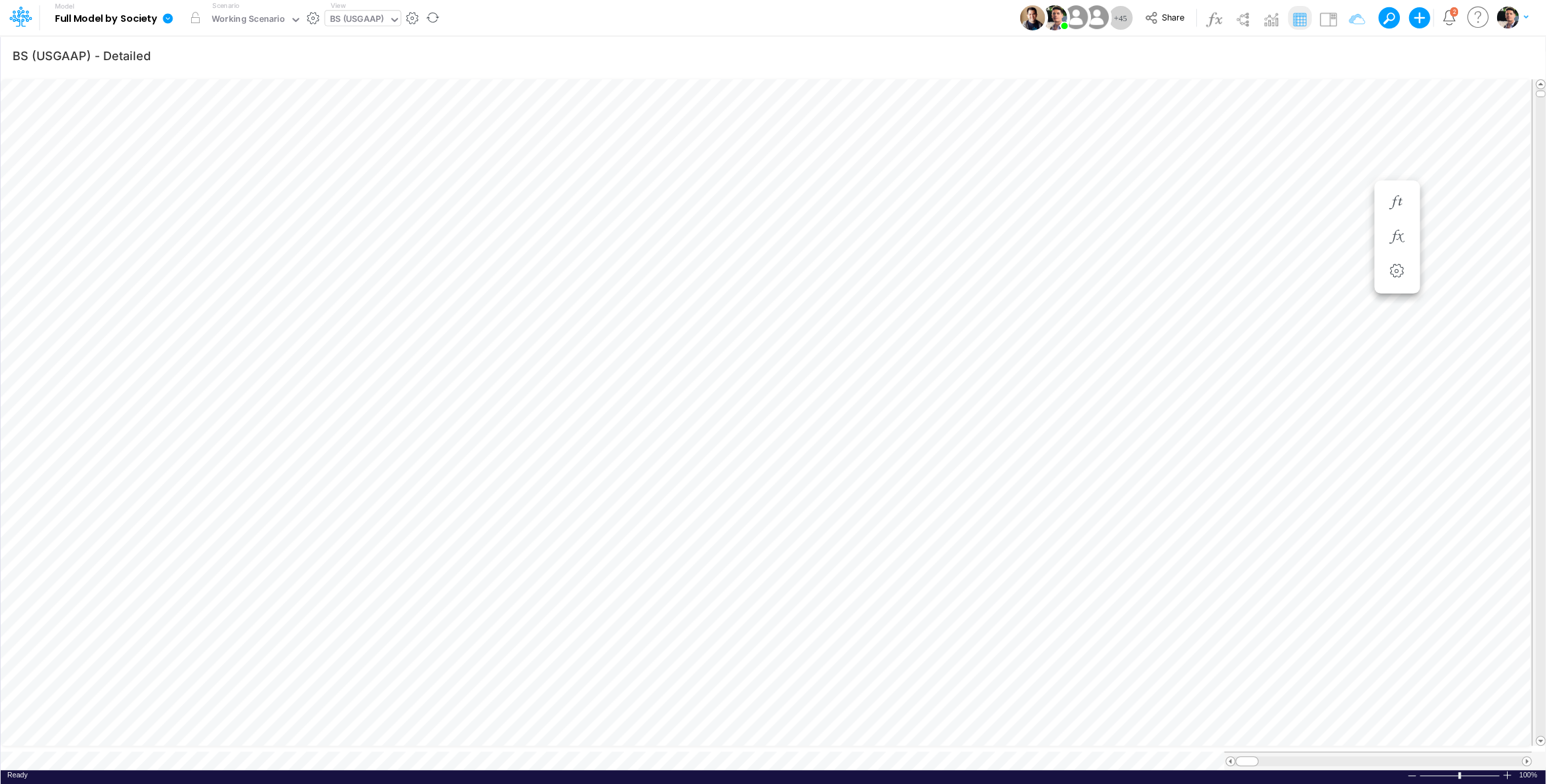
scroll to position [5, 40]
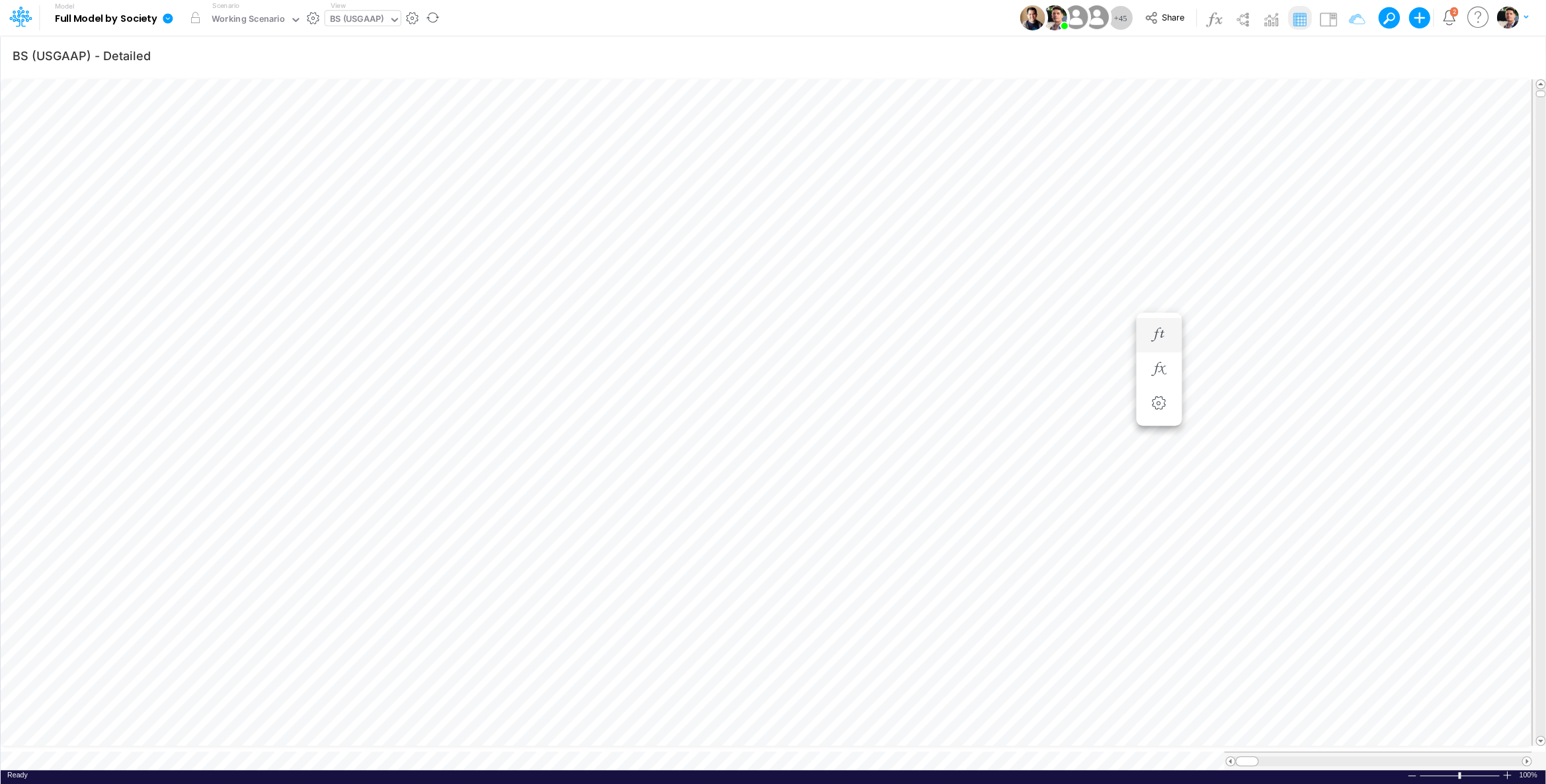
scroll to position [5, 16]
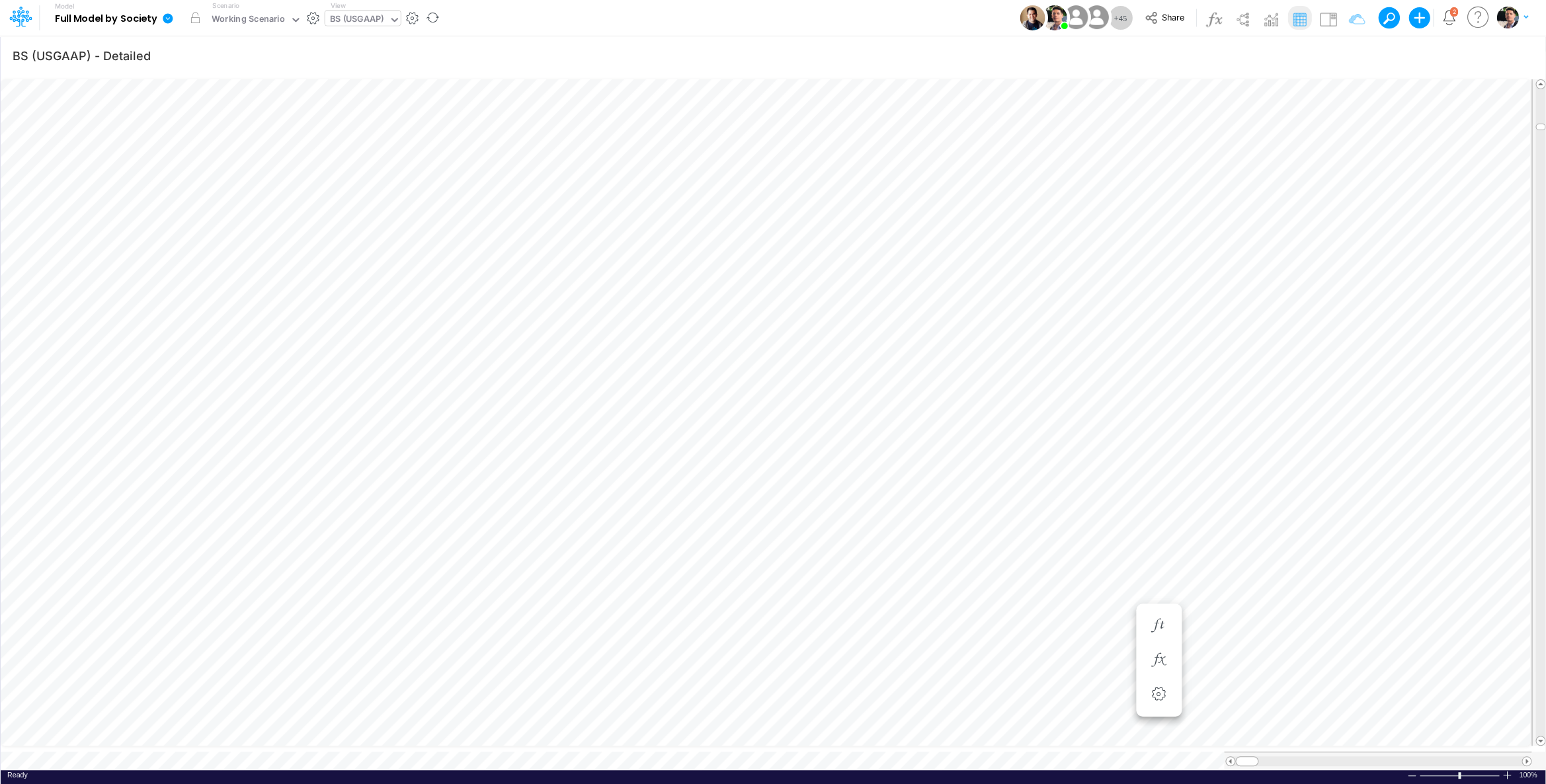
scroll to position [5, 43]
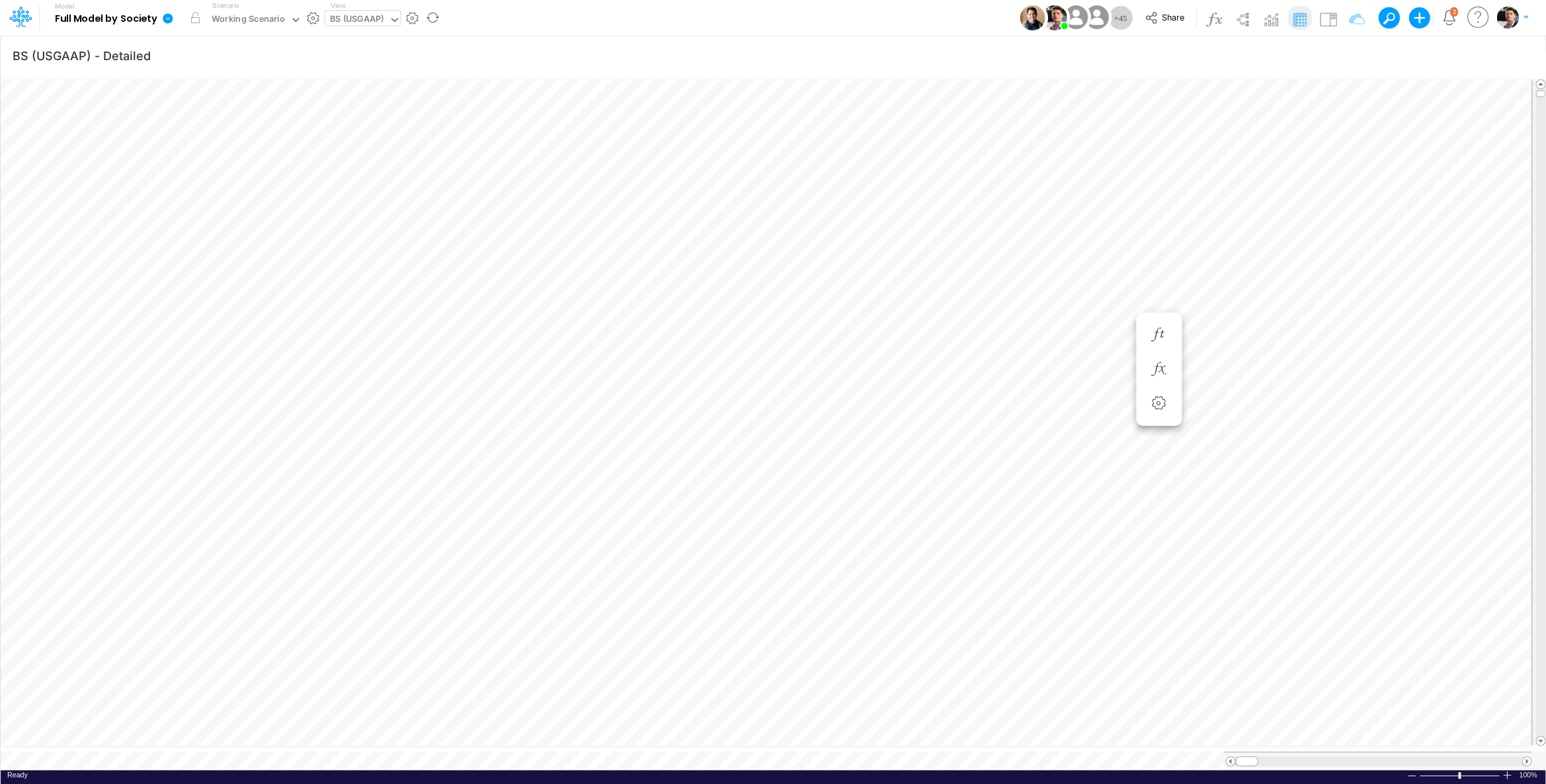
scroll to position [5, 36]
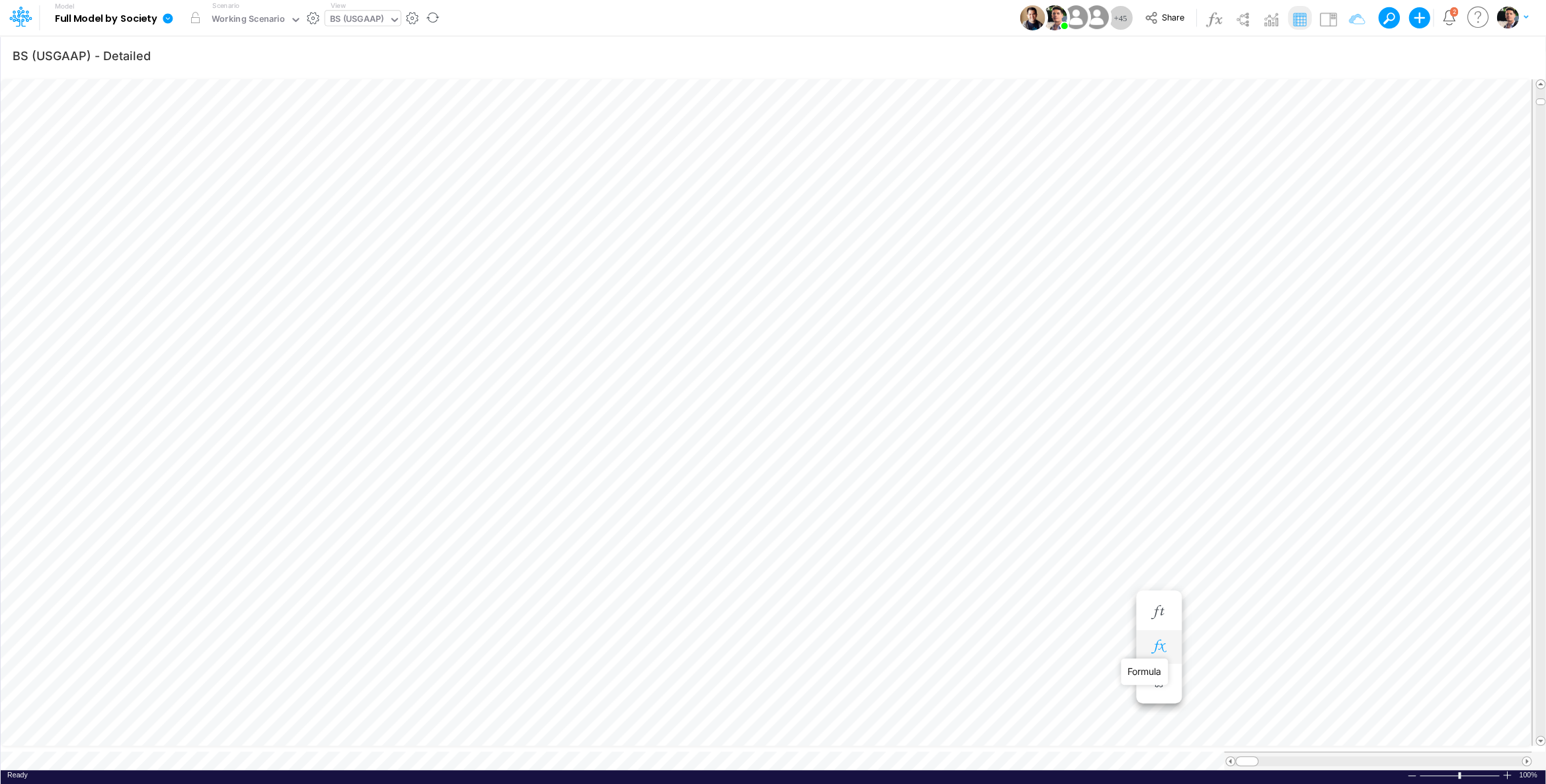
click at [1166, 651] on icon "button" at bounding box center [1158, 647] width 20 height 14
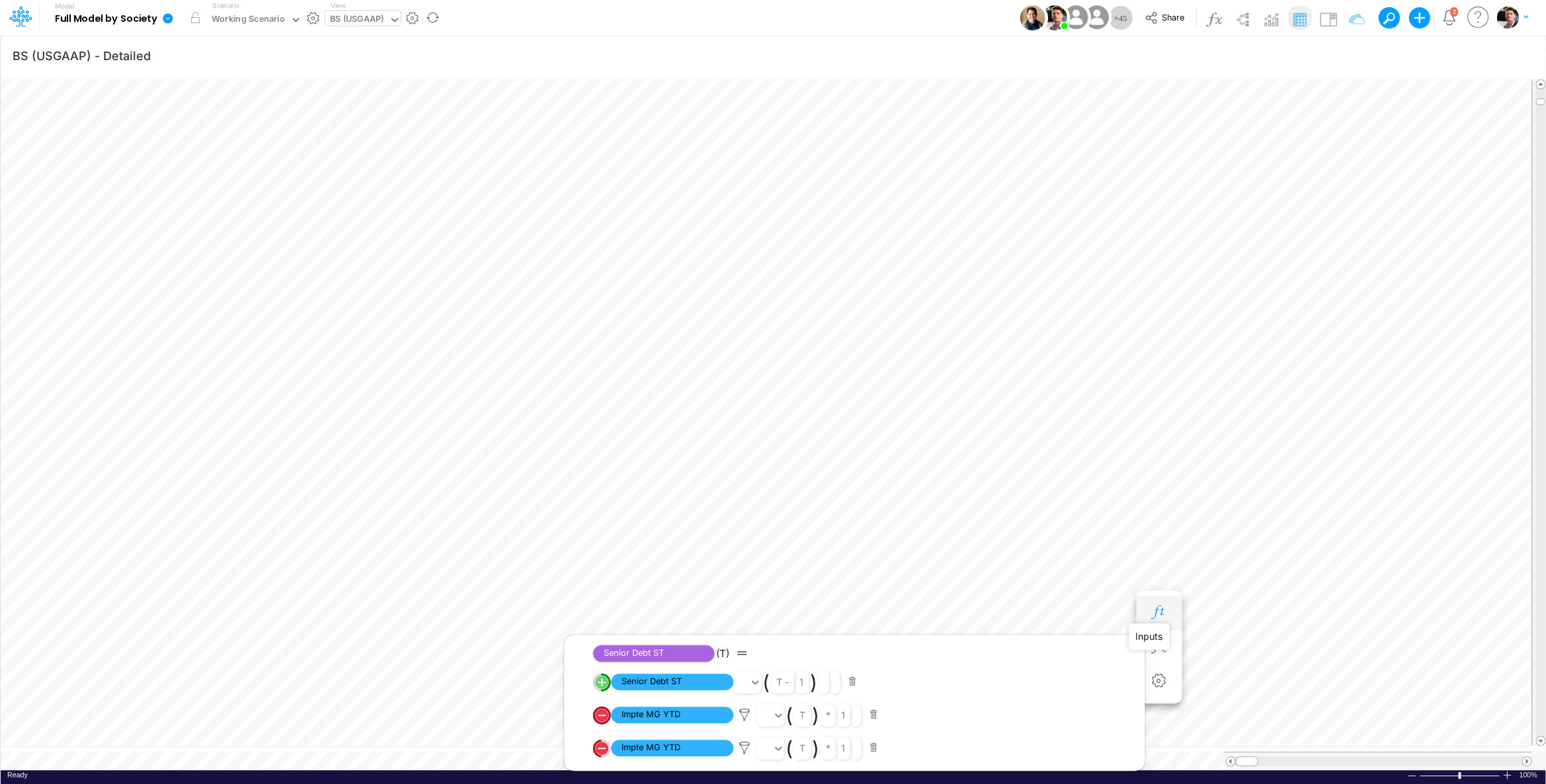
click at [1156, 609] on icon "button" at bounding box center [1158, 612] width 20 height 14
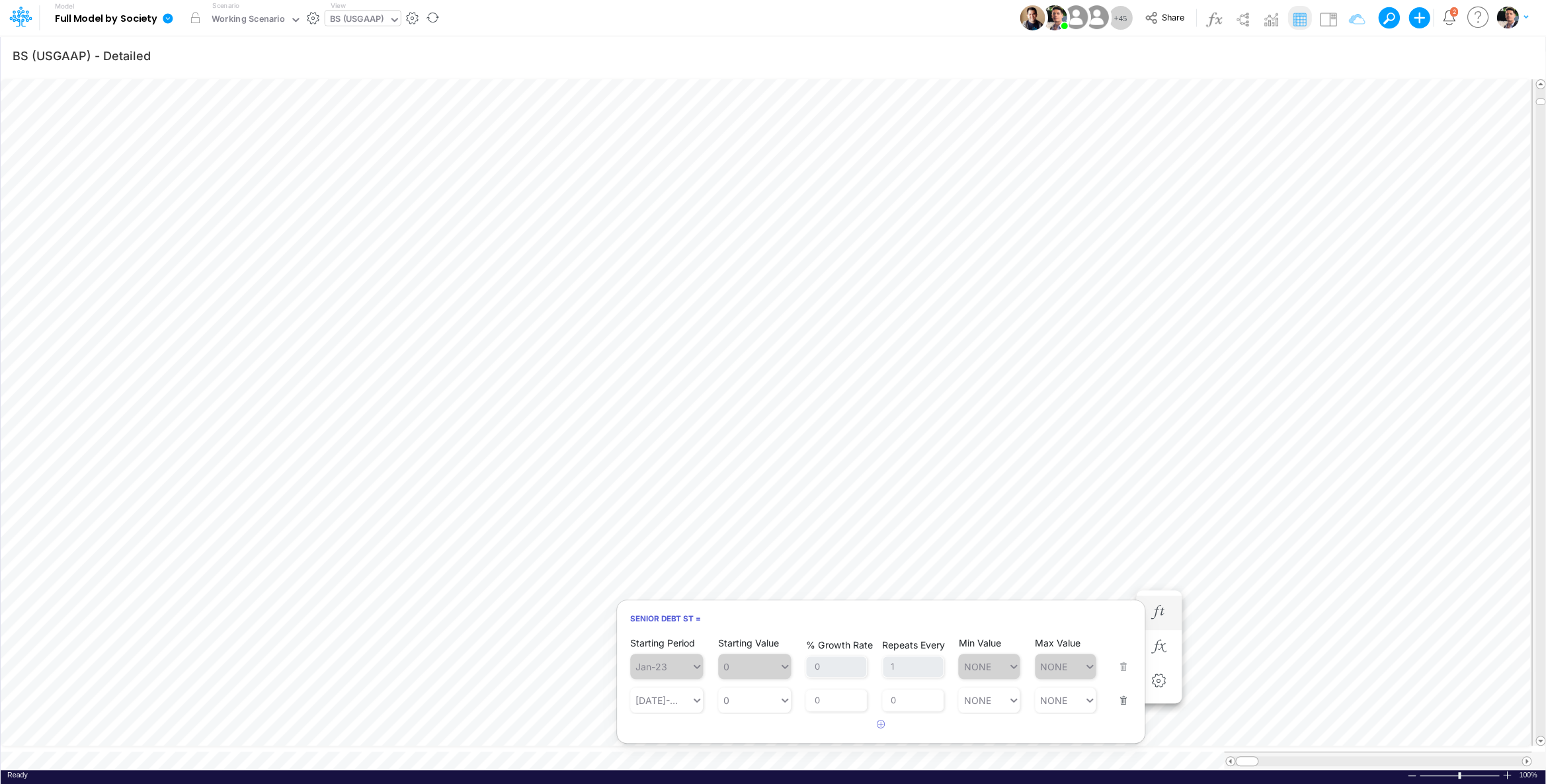
click at [1124, 701] on button "button" at bounding box center [1119, 692] width 17 height 36
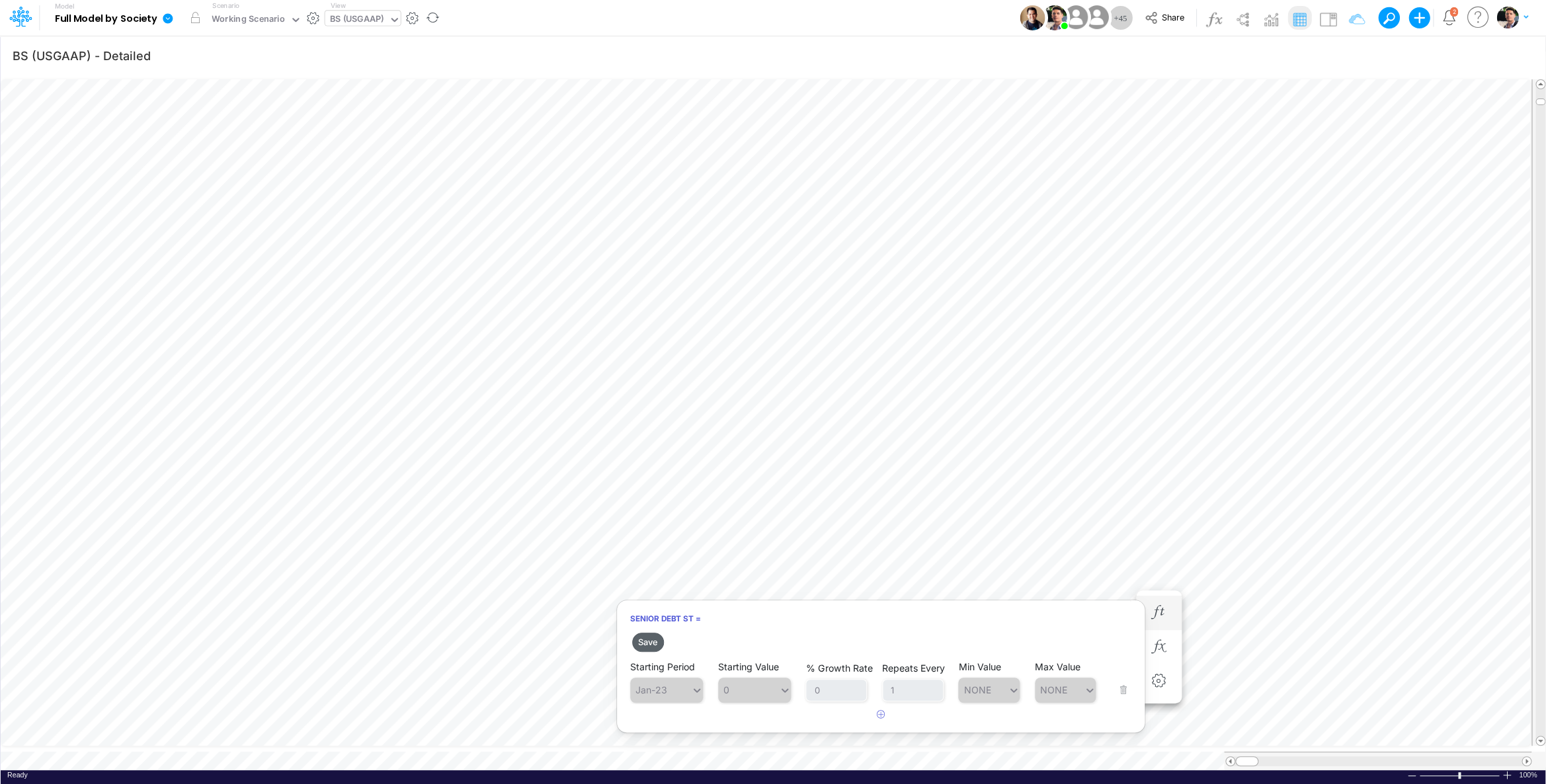
click at [652, 644] on button "Save" at bounding box center [647, 642] width 32 height 20
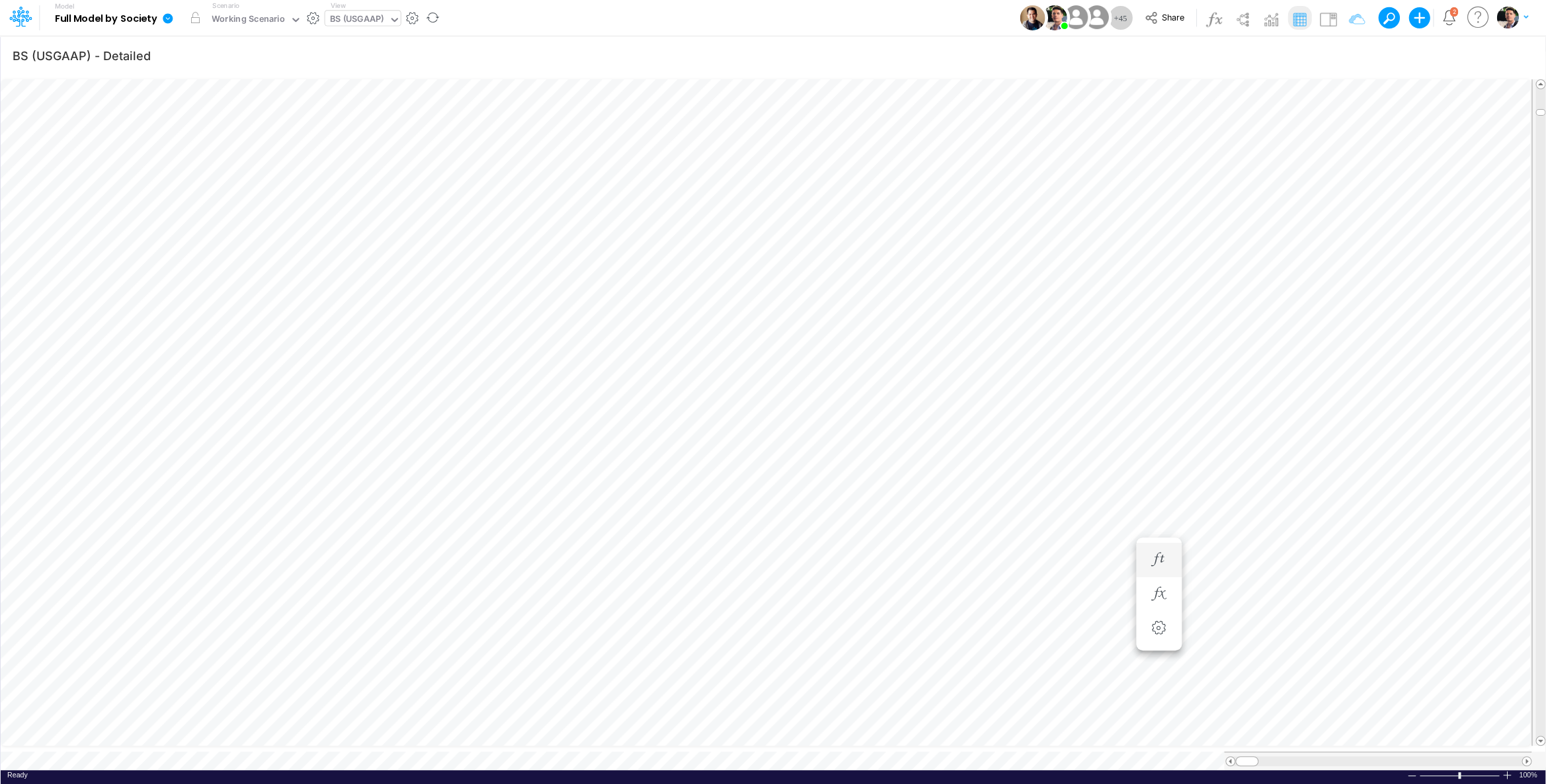
scroll to position [5, 3]
click at [368, 22] on div "BS (USGAAP)" at bounding box center [357, 20] width 55 height 15
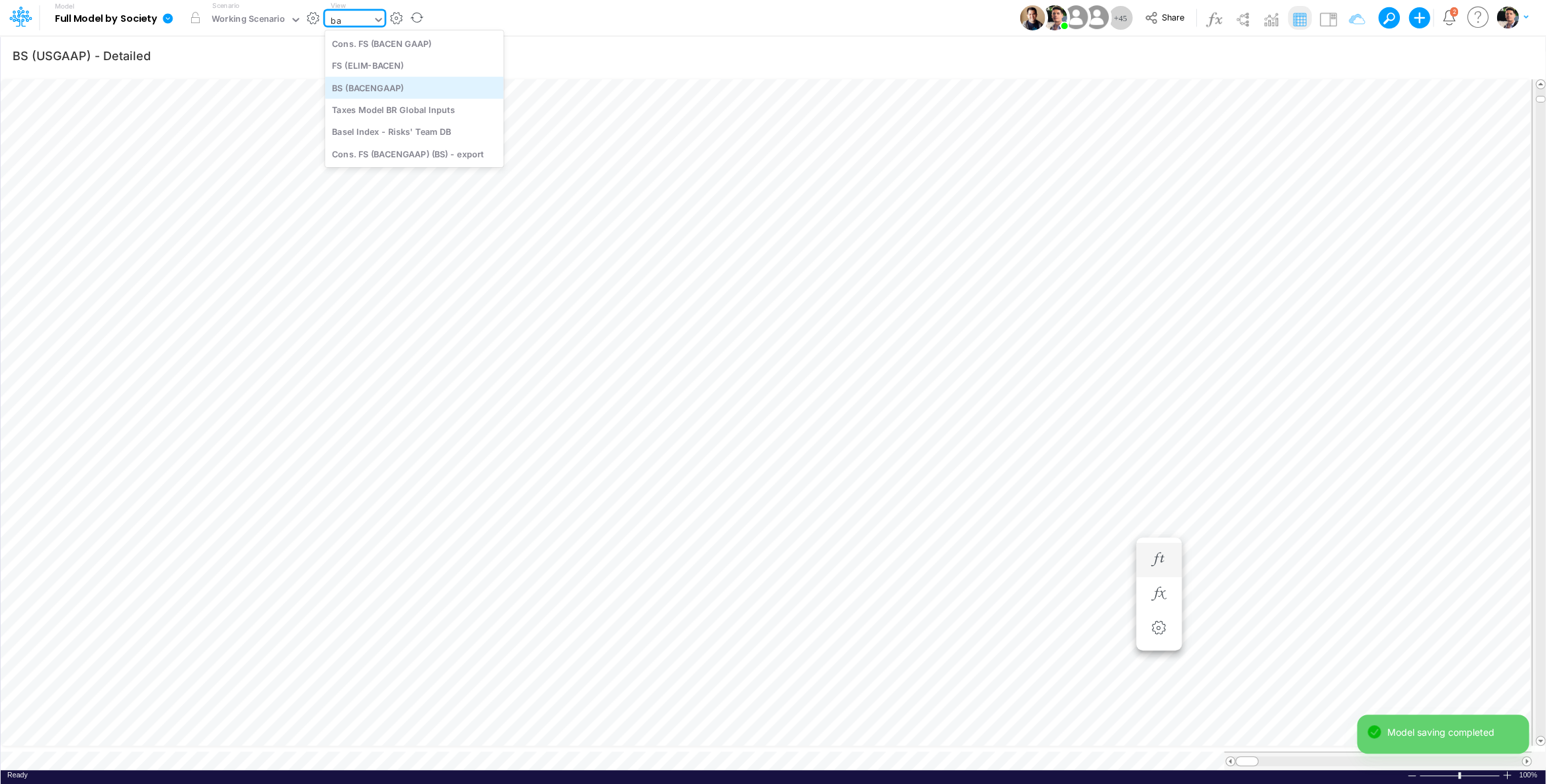
type input "b"
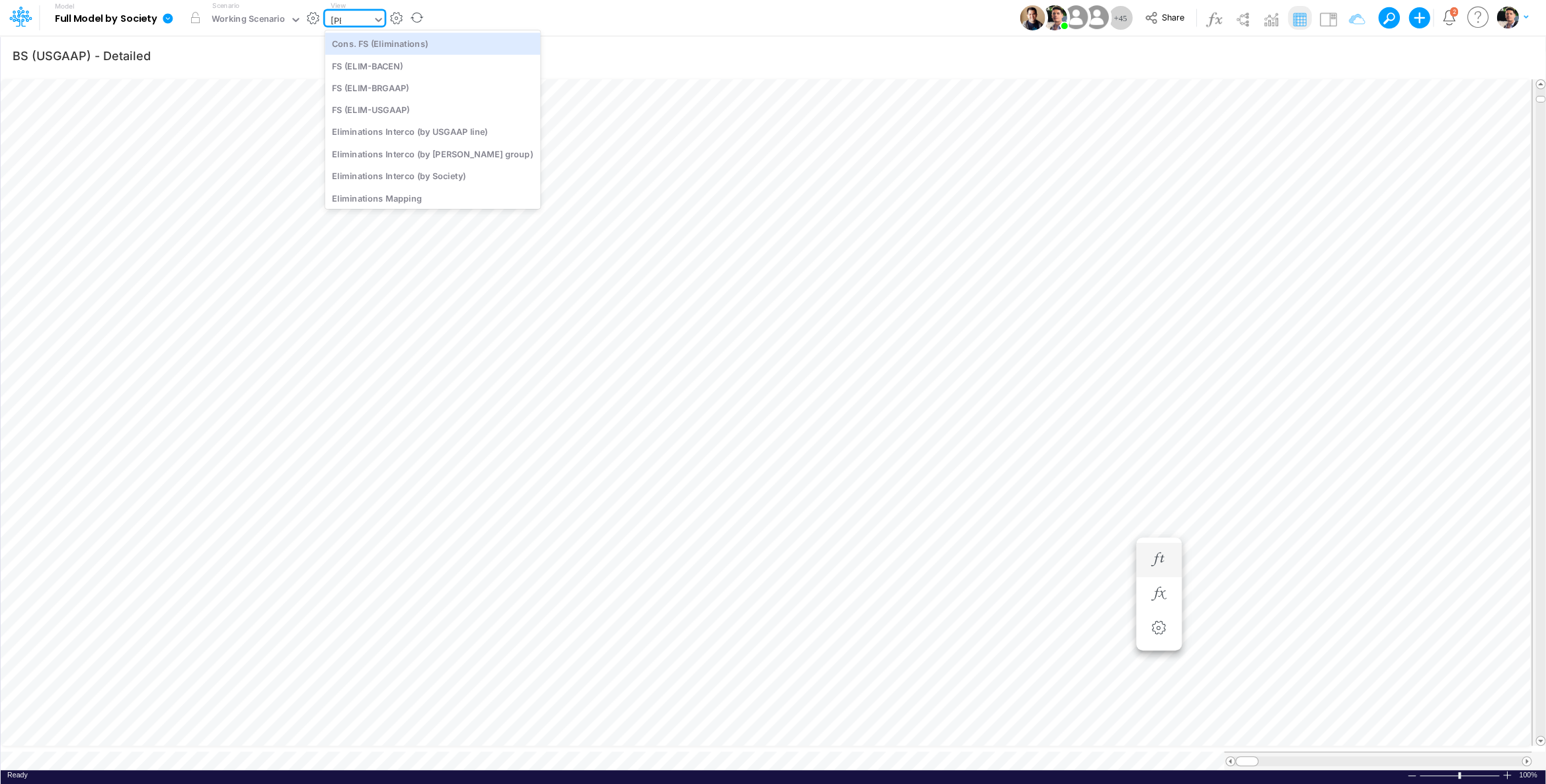
type input "elim"
click at [376, 70] on div "FS (ELIM-BACEN)" at bounding box center [432, 66] width 216 height 22
type input "FS - Eliminations Bacen GAAP"
click at [364, 15] on div "FS (ELIM-BACEN)" at bounding box center [365, 20] width 72 height 15
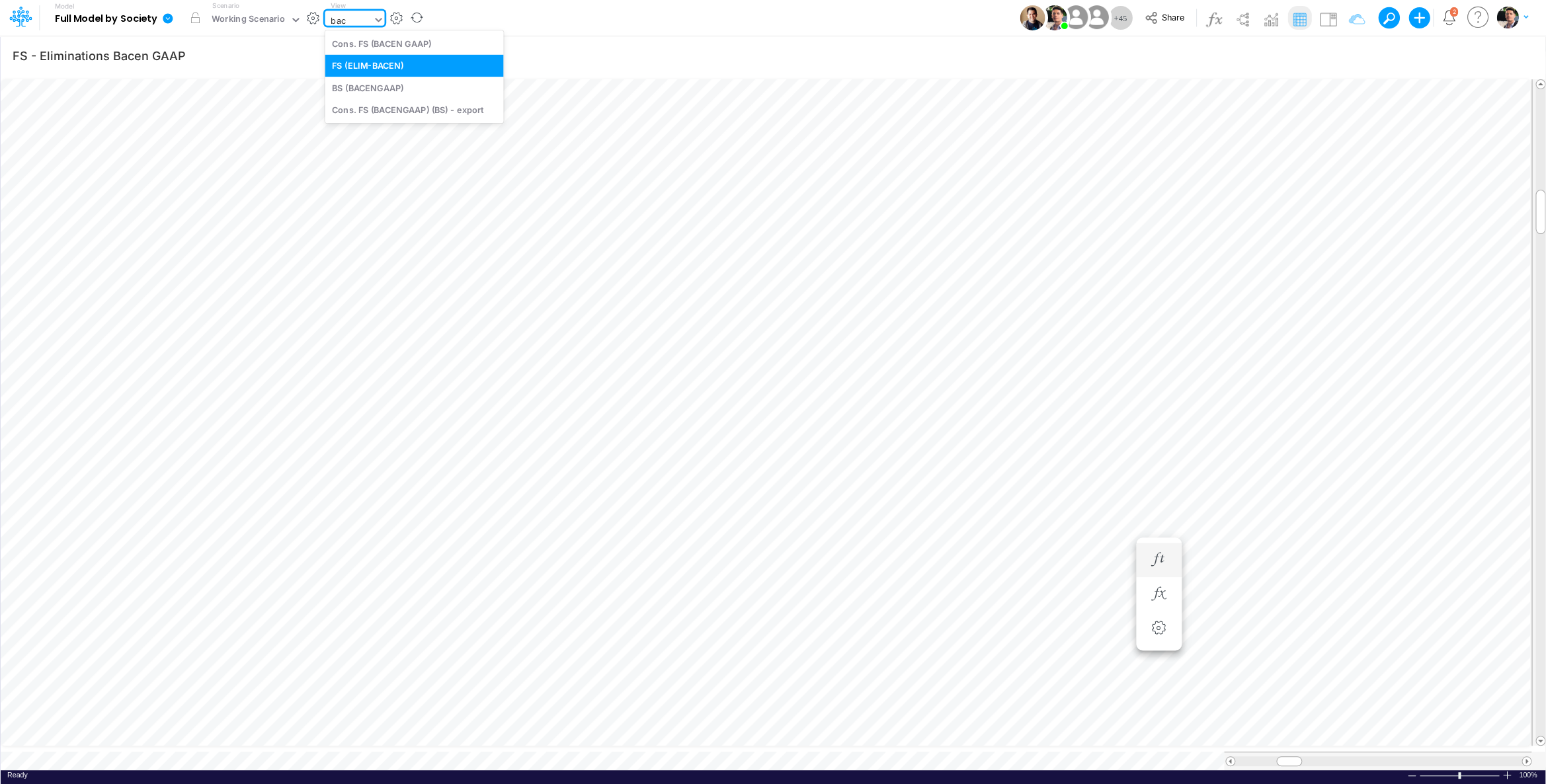
type input "bace"
click at [399, 85] on div "BS (BACENGAAP)" at bounding box center [414, 88] width 179 height 22
type input "BS (USGAAP) - Detailed"
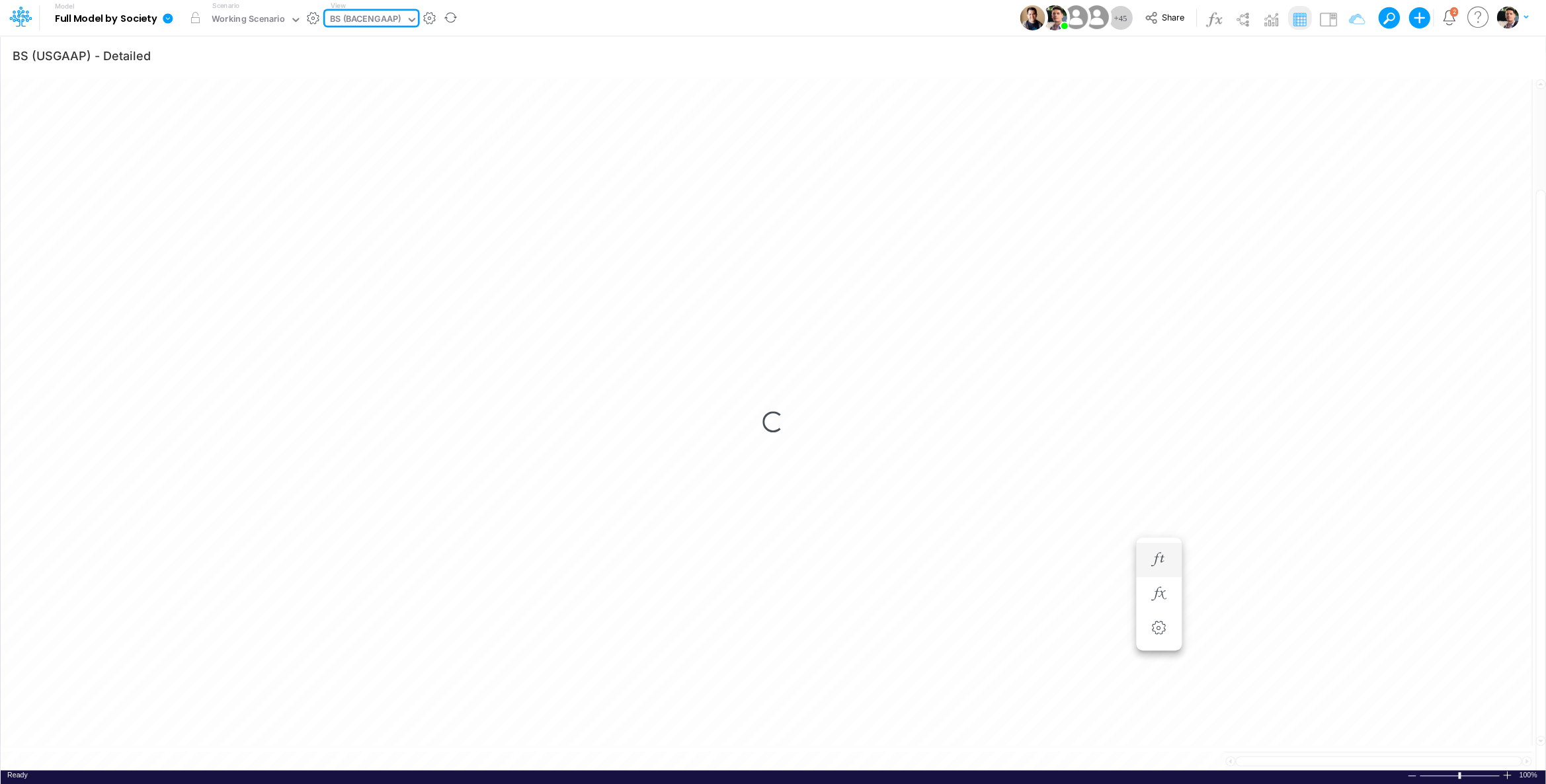
click at [376, 16] on div "BS (BACENGAAP)" at bounding box center [365, 20] width 72 height 15
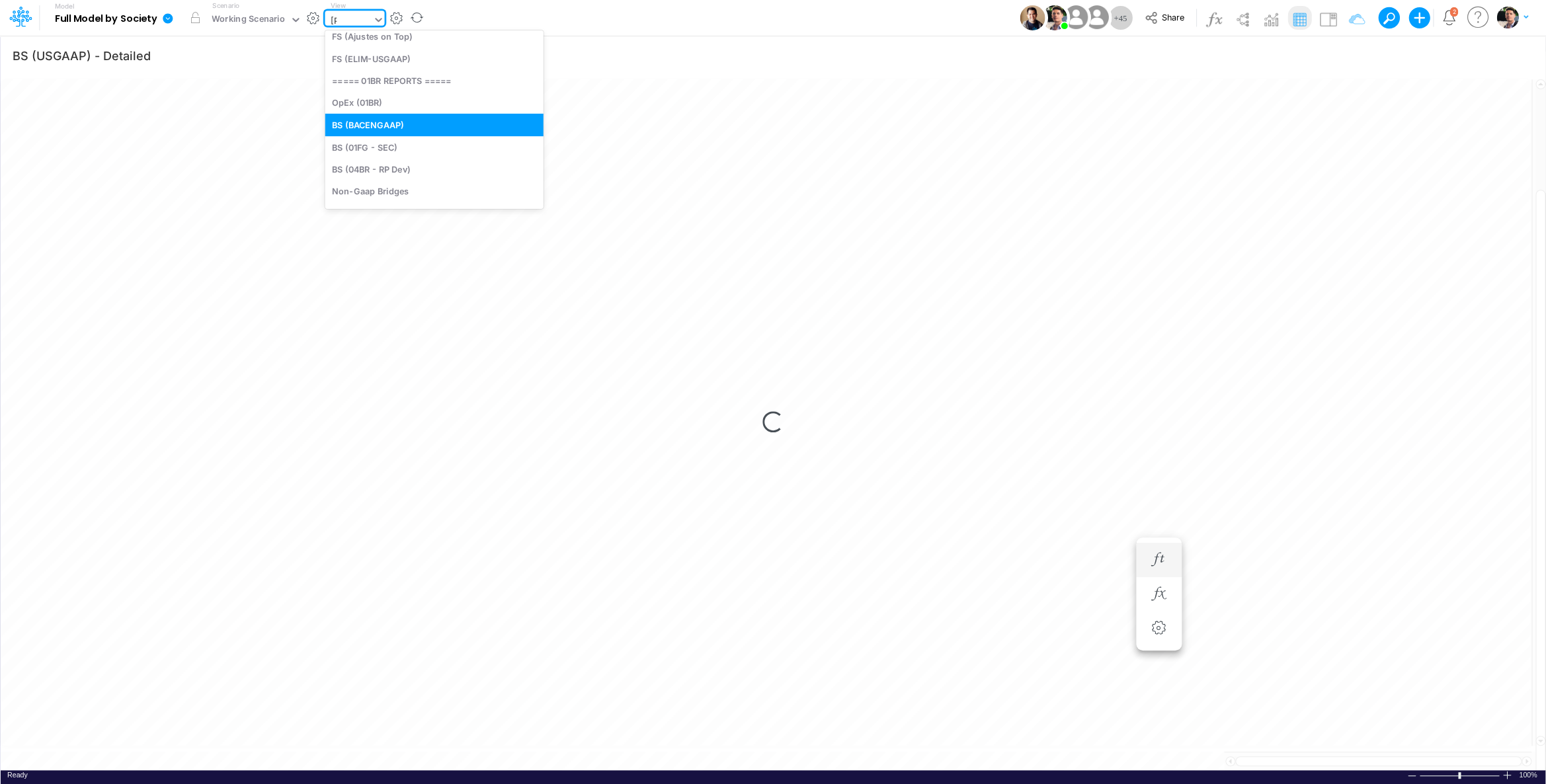
type input "elim"
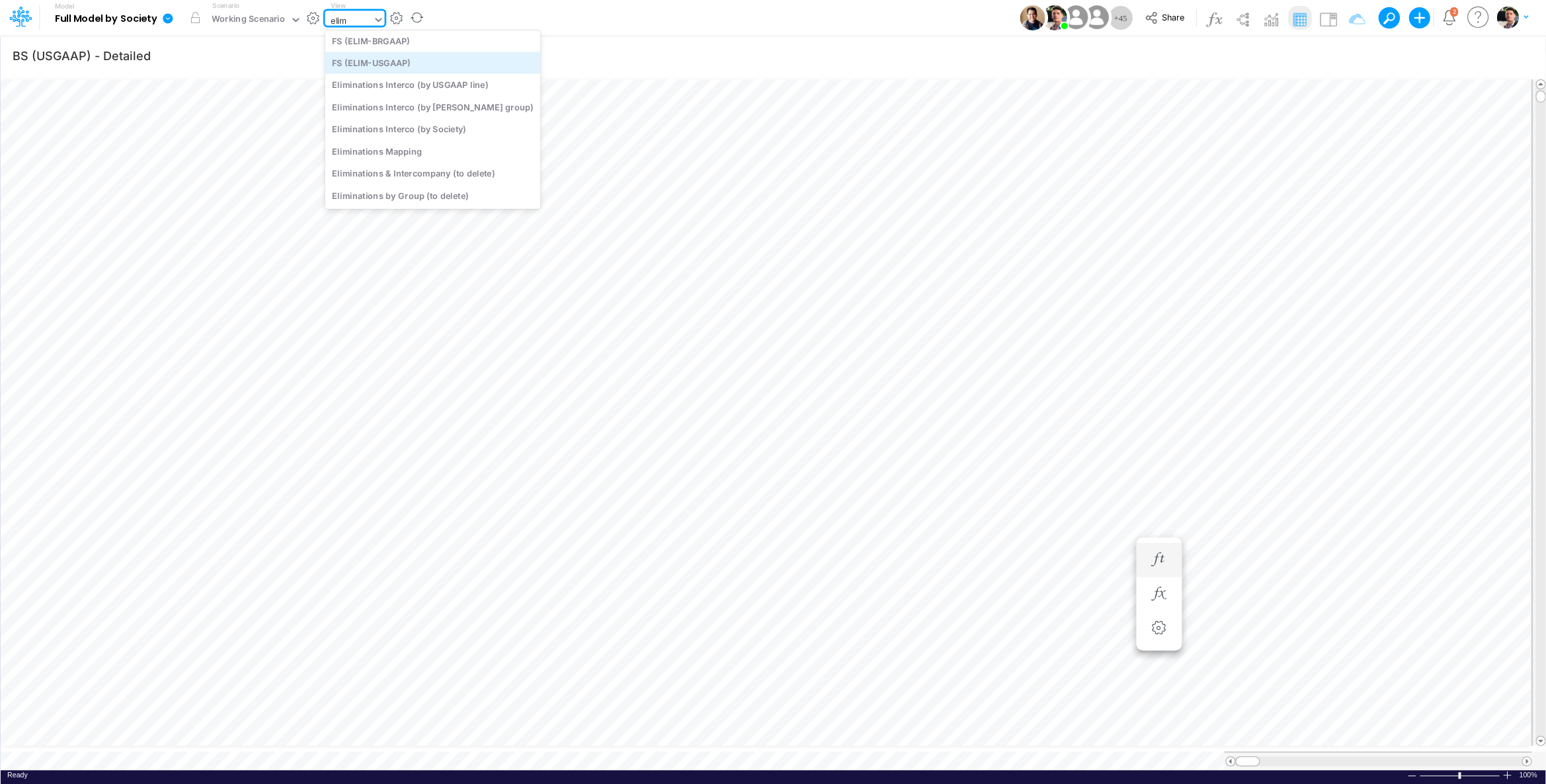
scroll to position [0, 0]
click at [418, 70] on div "FS (ELIM-BACEN)" at bounding box center [432, 66] width 216 height 22
type input "FS - Eliminations Bacen GAAP"
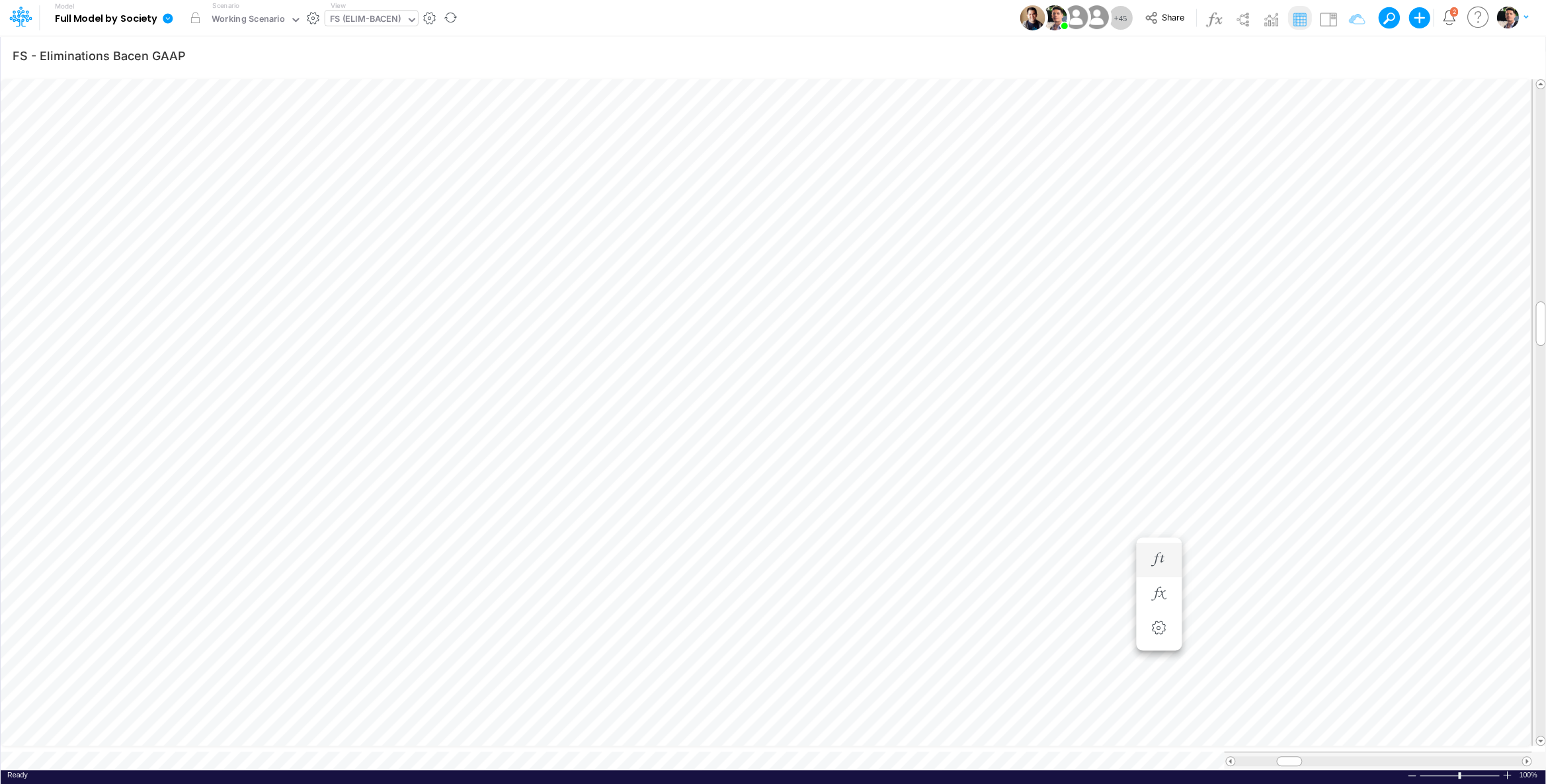
scroll to position [5, 42]
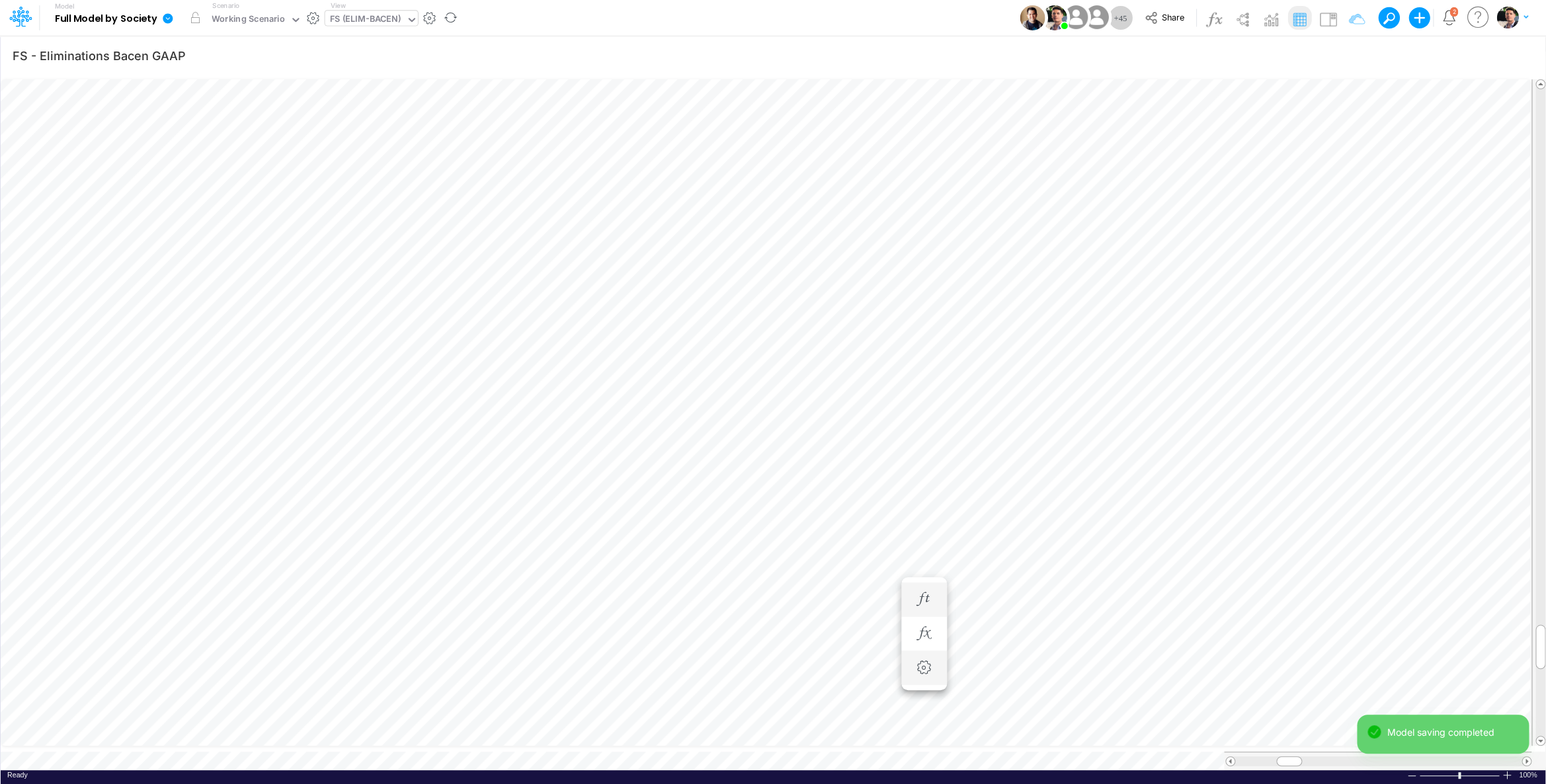
scroll to position [5, 3]
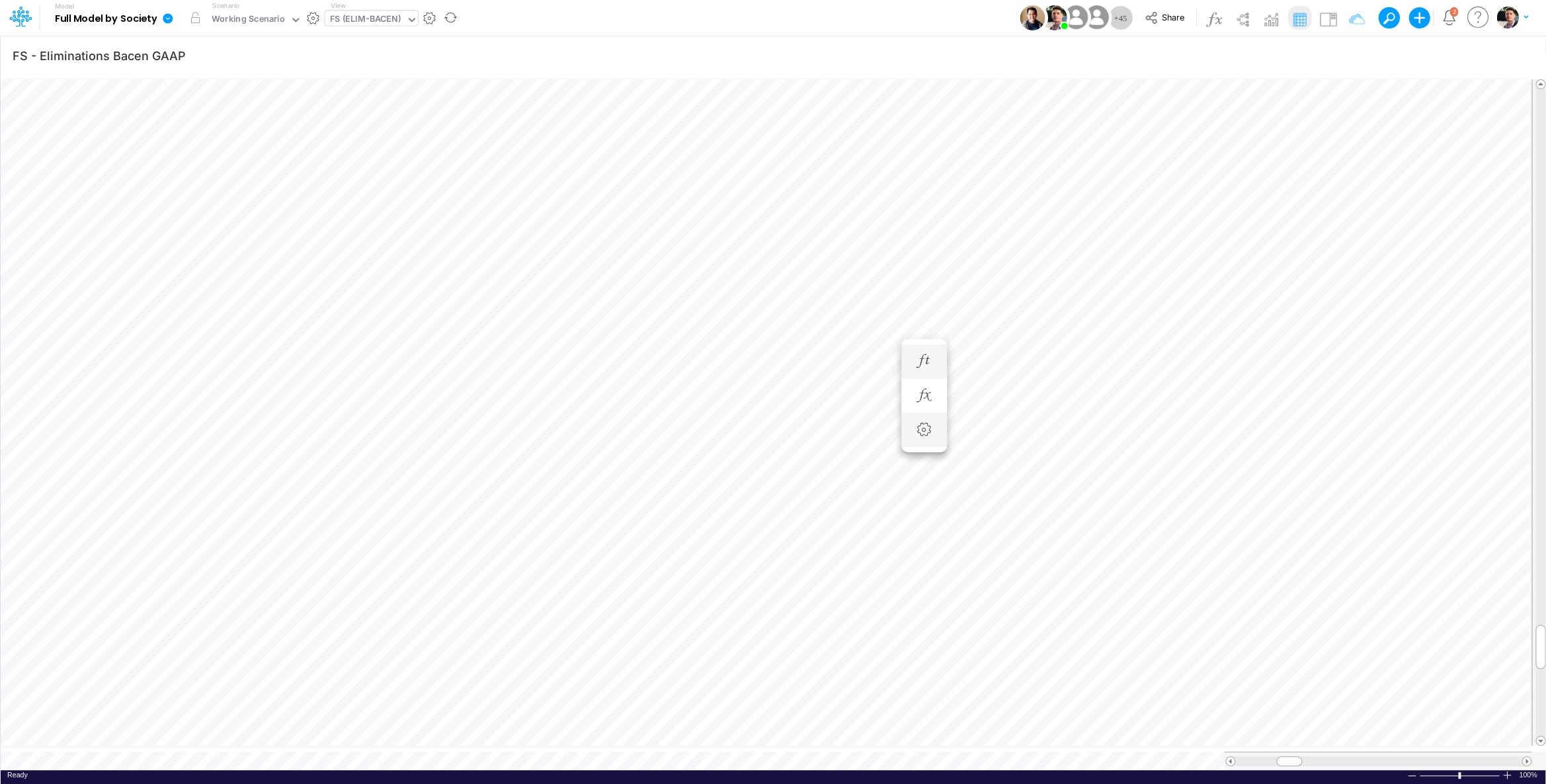
scroll to position [5, 3]
click at [926, 690] on button "button" at bounding box center [924, 700] width 25 height 26
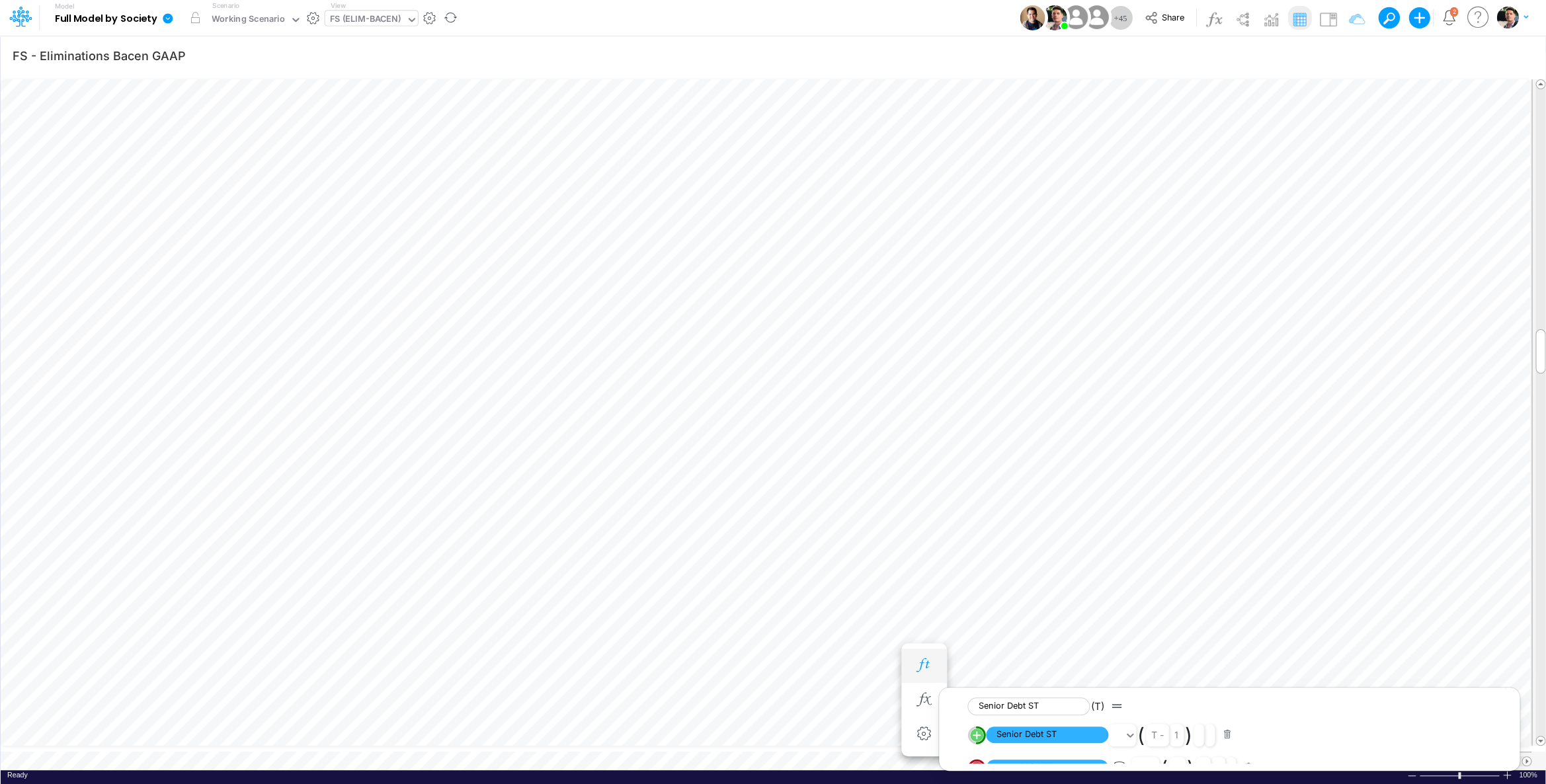
scroll to position [5, 3]
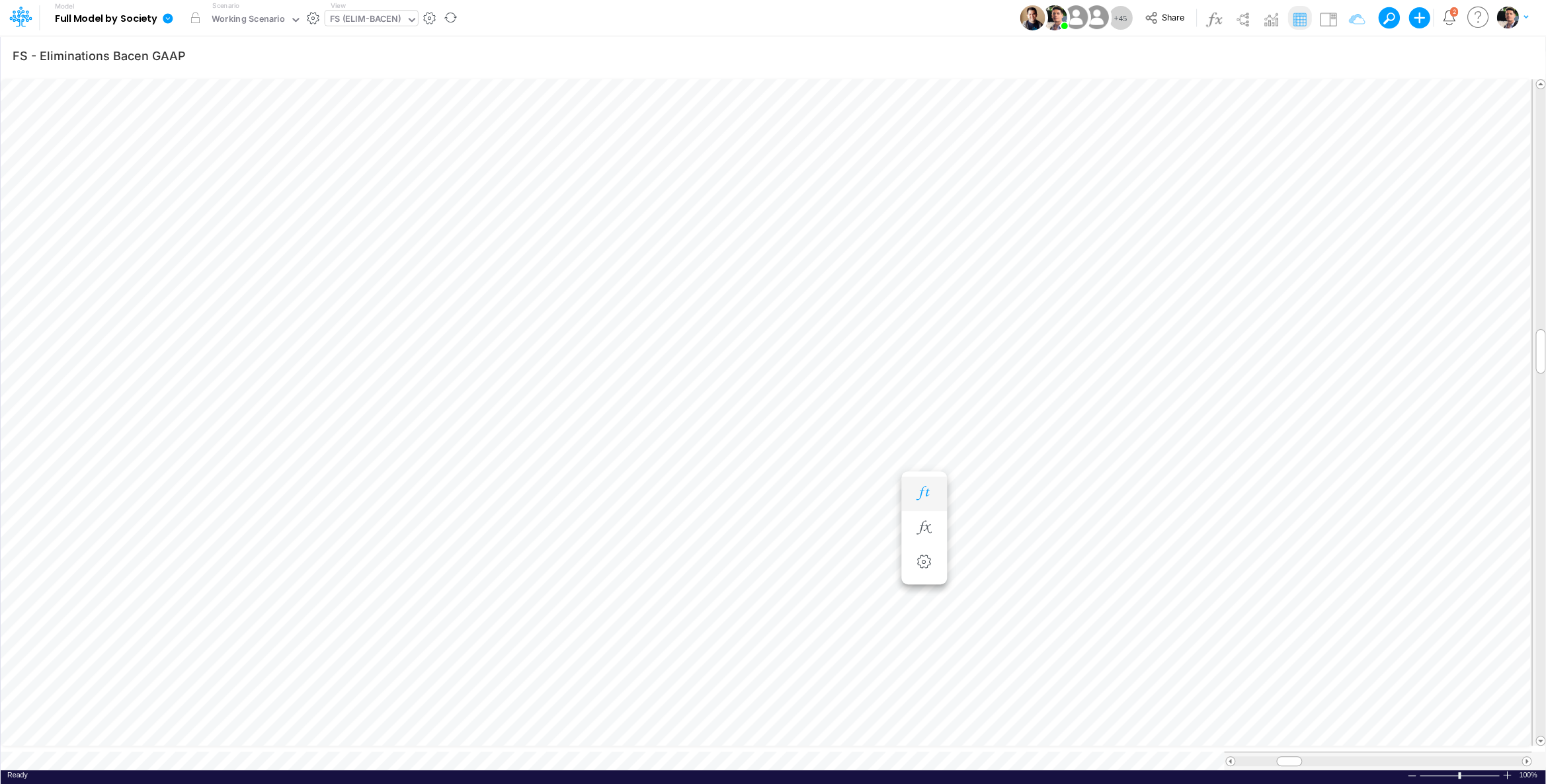
scroll to position [5, 22]
click at [924, 539] on icon "button" at bounding box center [923, 533] width 20 height 14
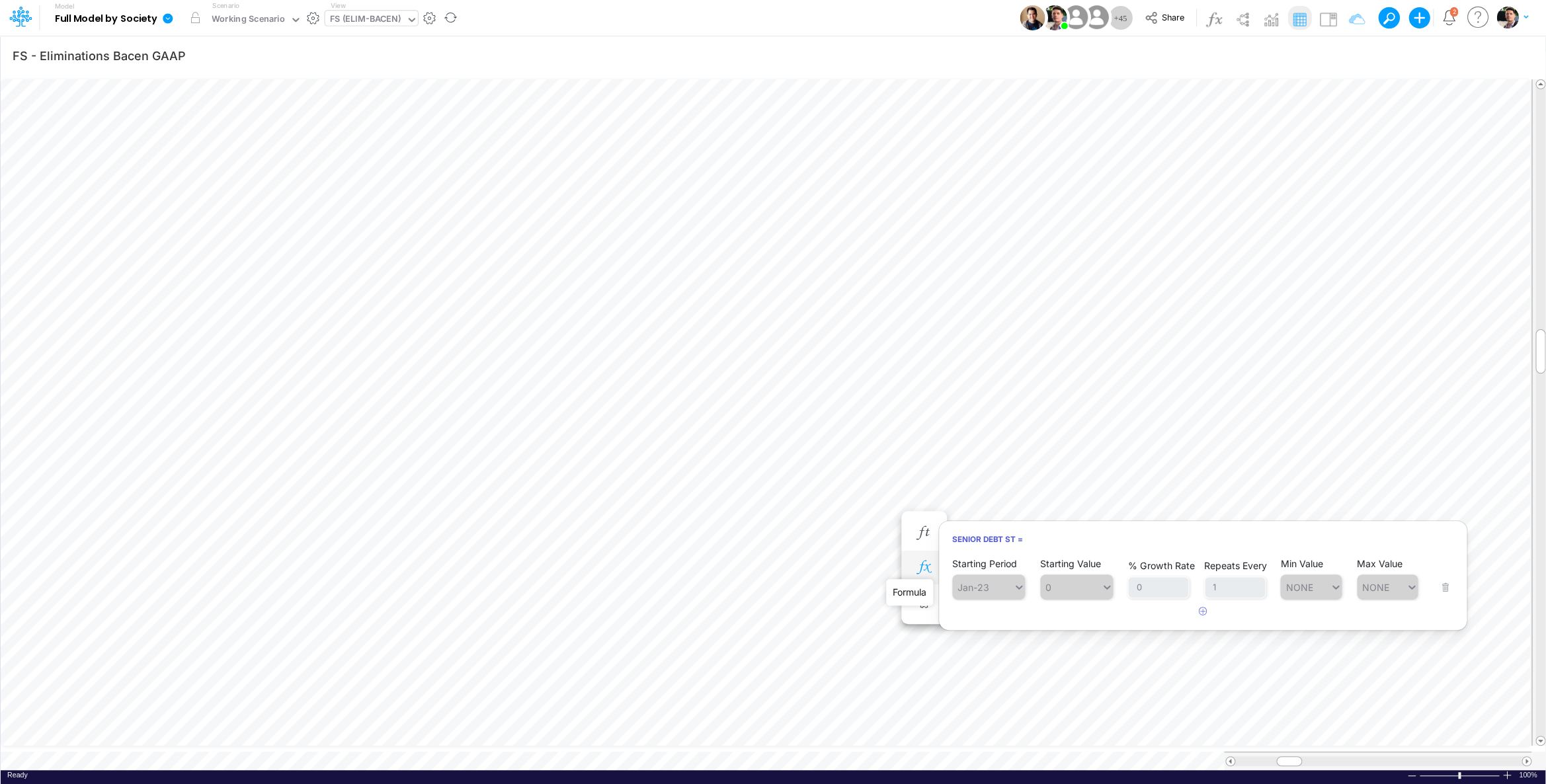
click at [924, 565] on icon "button" at bounding box center [923, 567] width 20 height 14
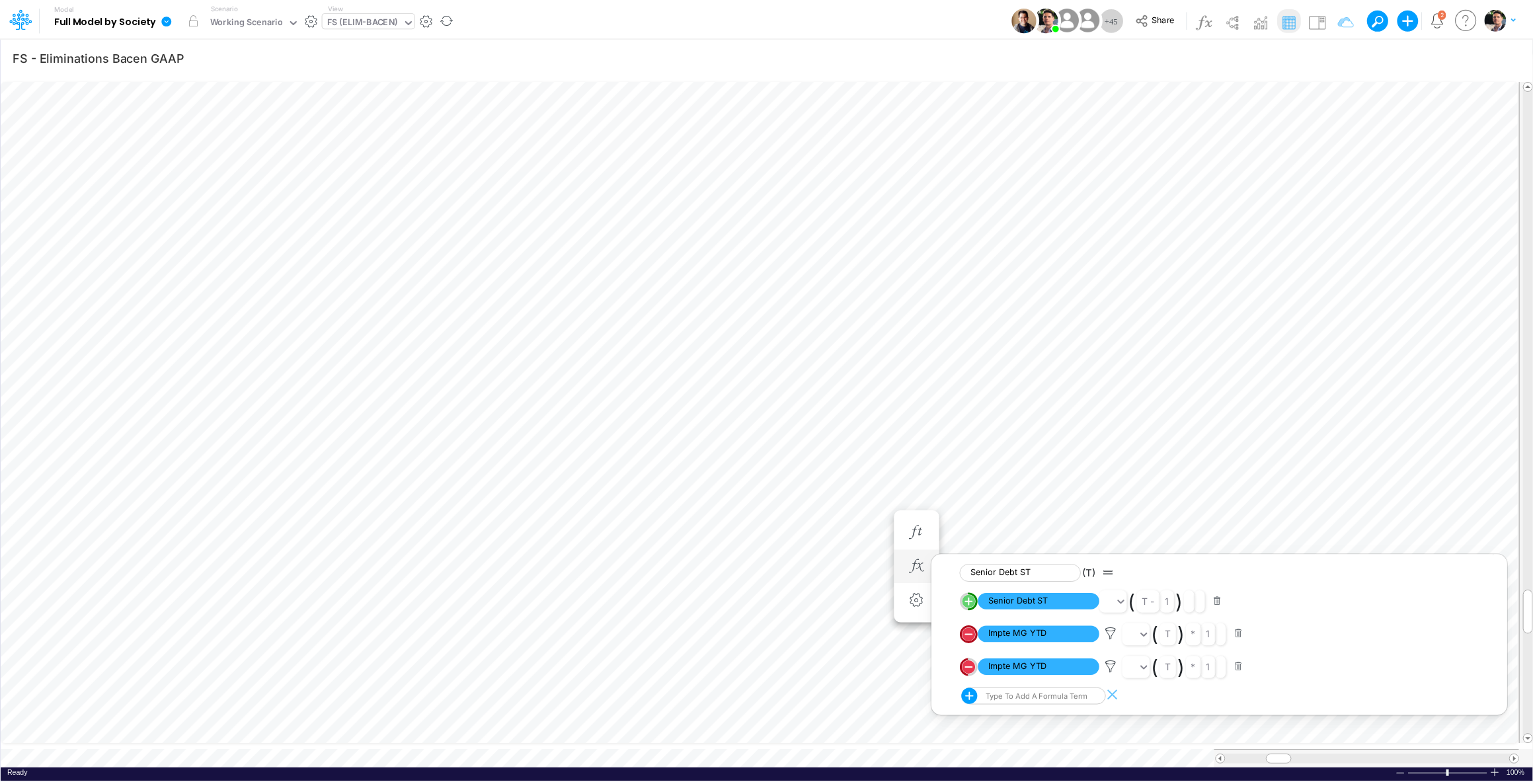
scroll to position [5, 15]
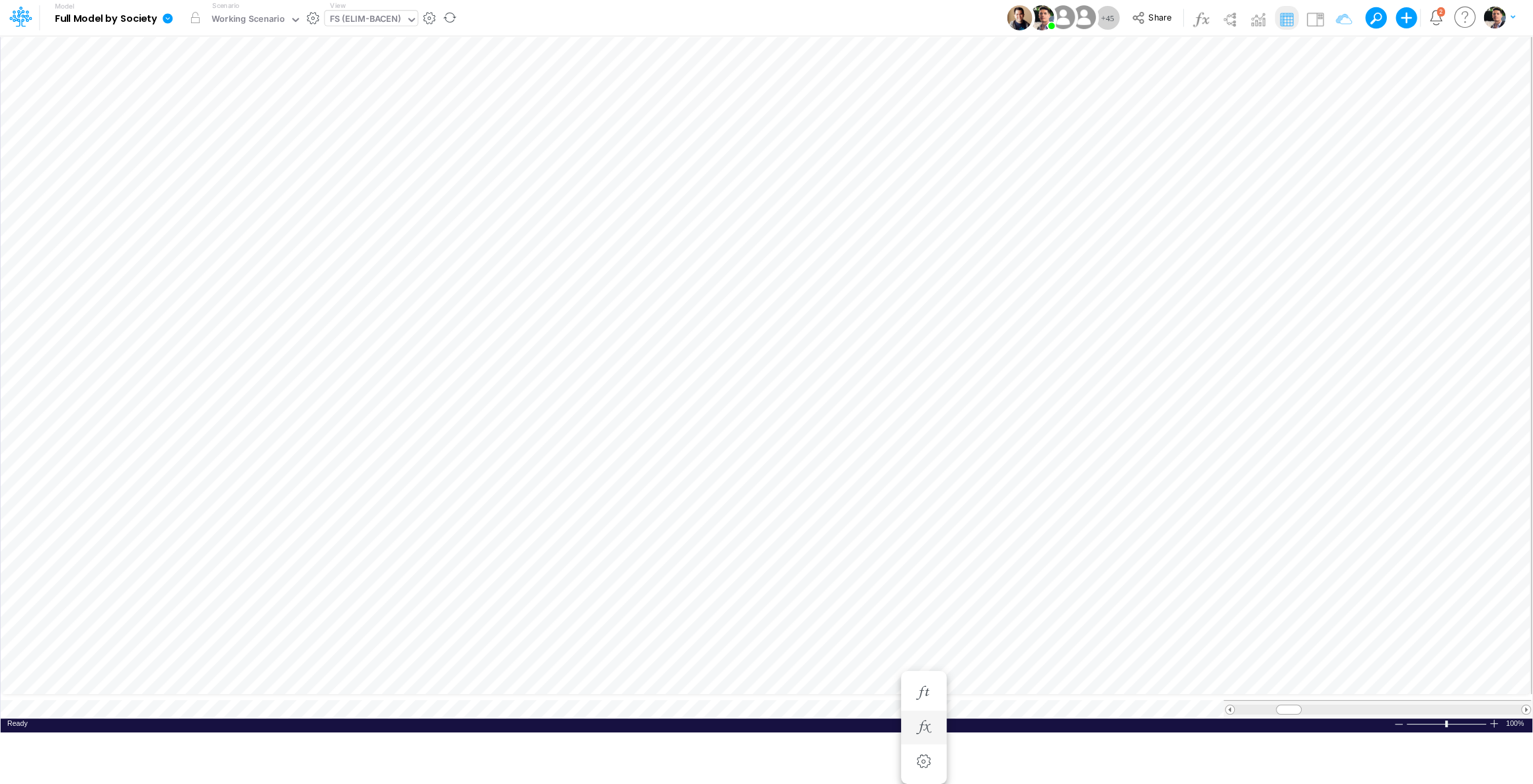
scroll to position [5, 14]
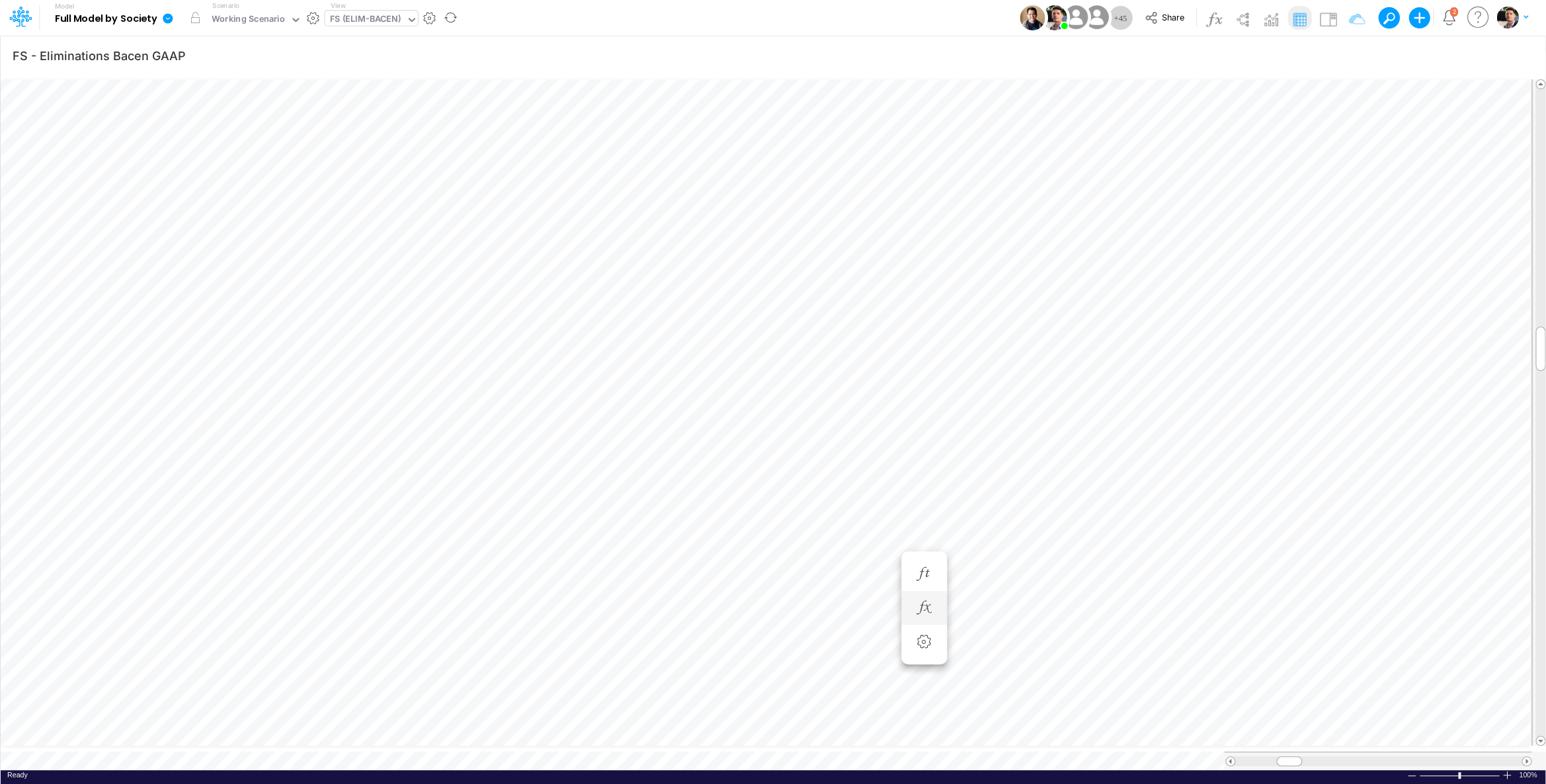
scroll to position [5, 22]
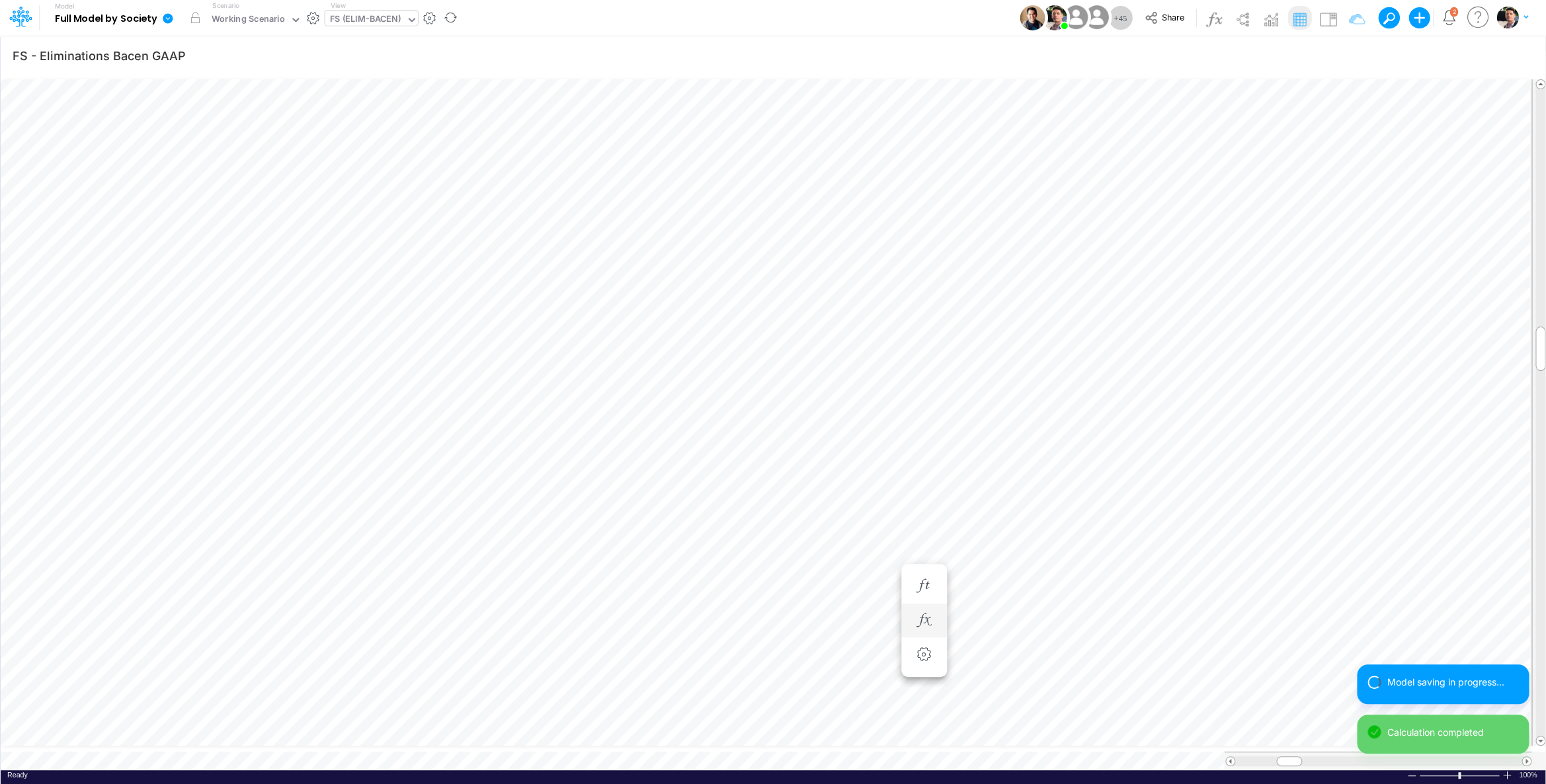
scroll to position [5, 3]
click at [1324, 17] on img at bounding box center [1328, 19] width 21 height 21
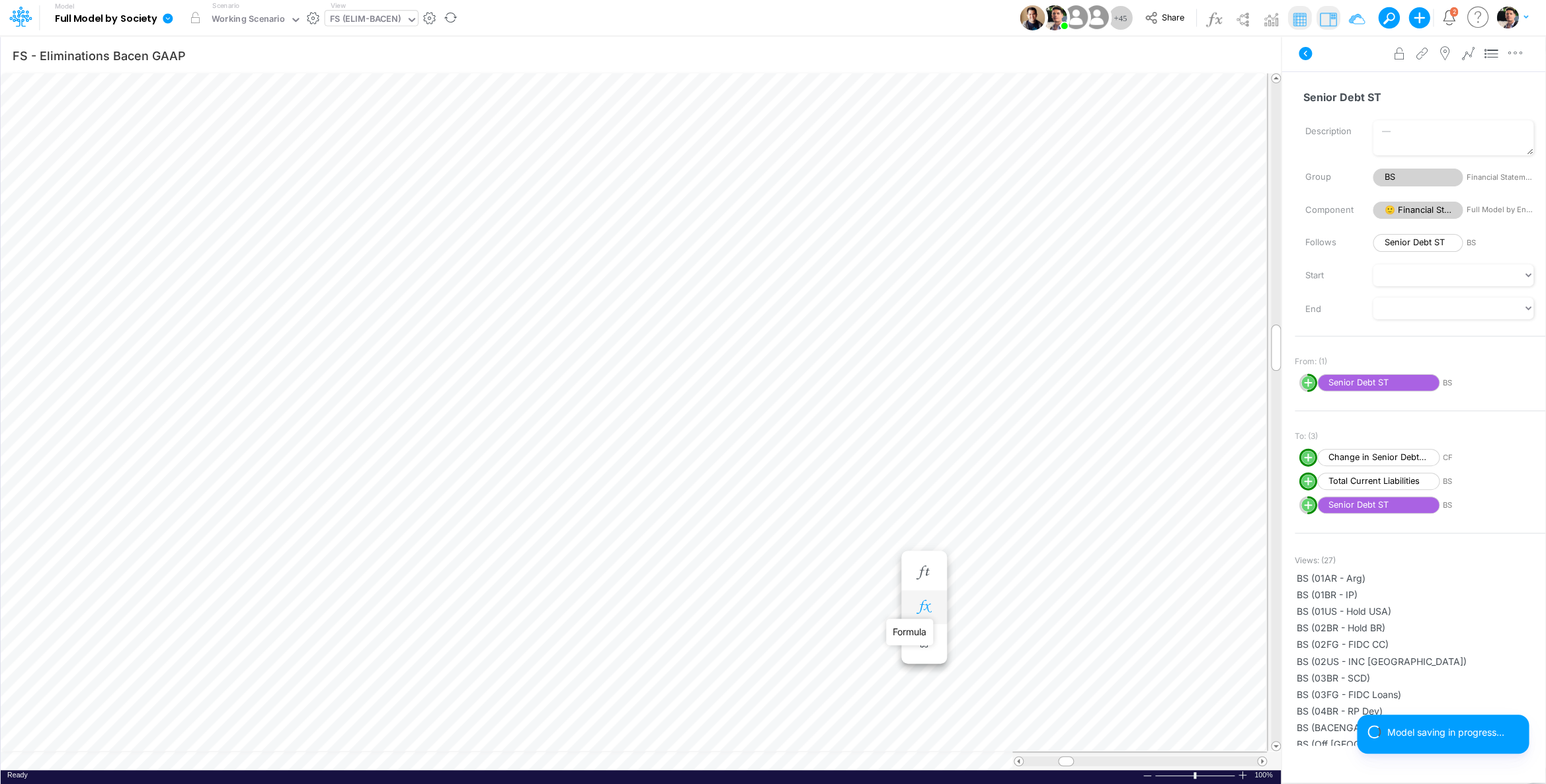
click at [921, 602] on icon "button" at bounding box center [923, 607] width 20 height 14
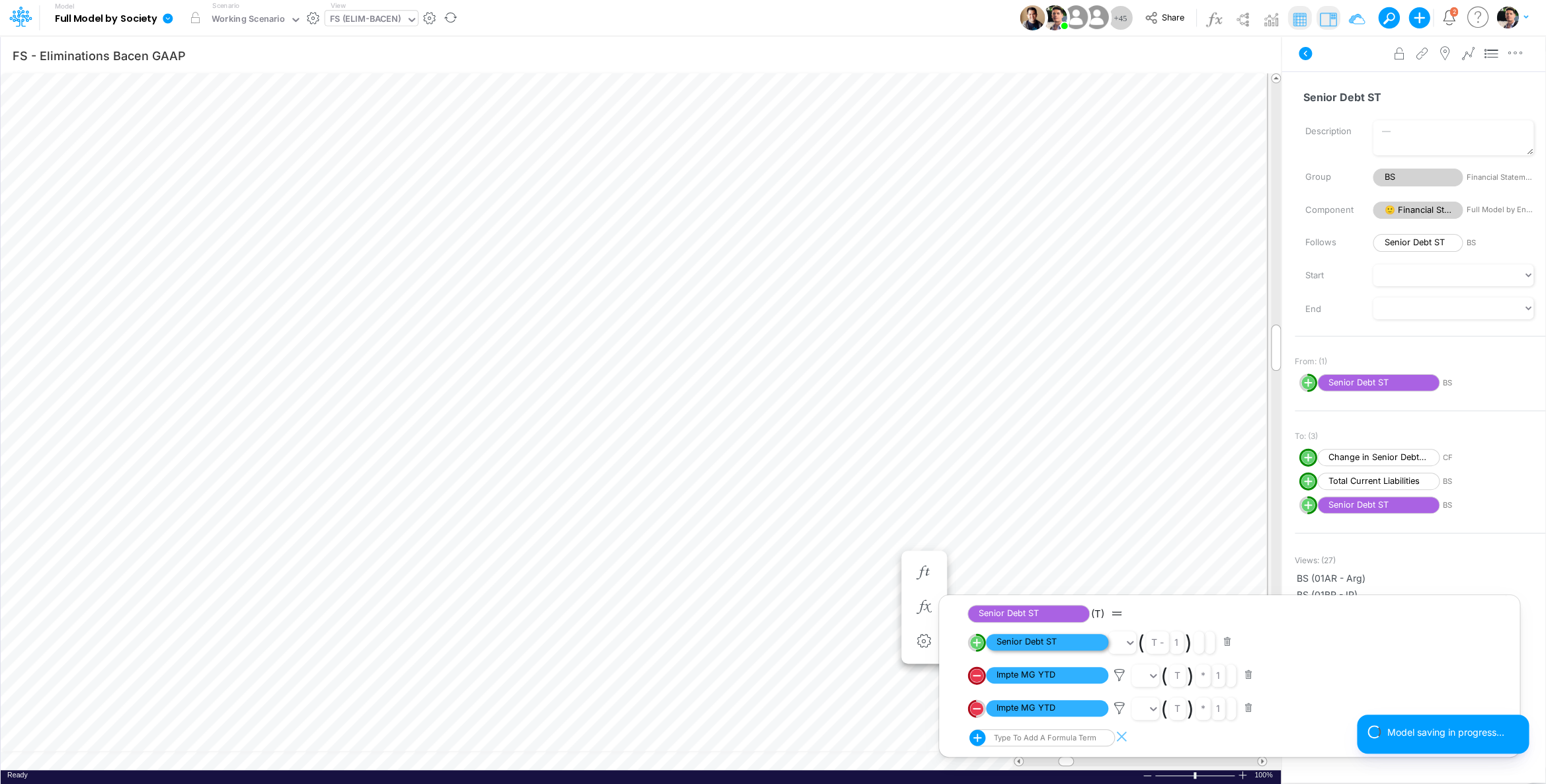
click at [1037, 640] on span "Senior Debt ST" at bounding box center [1048, 642] width 123 height 16
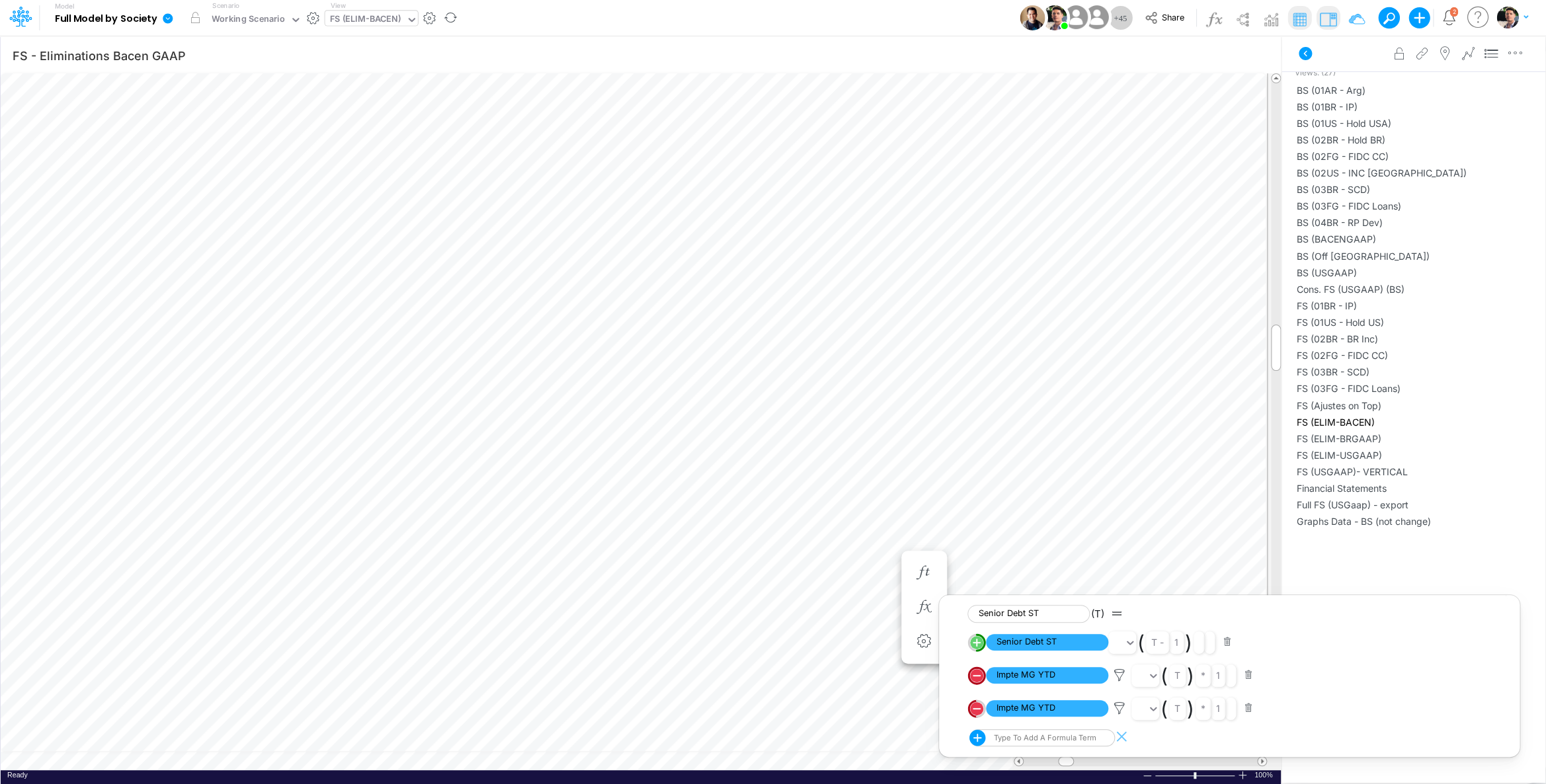
scroll to position [483, 0]
click at [1326, 19] on img at bounding box center [1328, 19] width 21 height 21
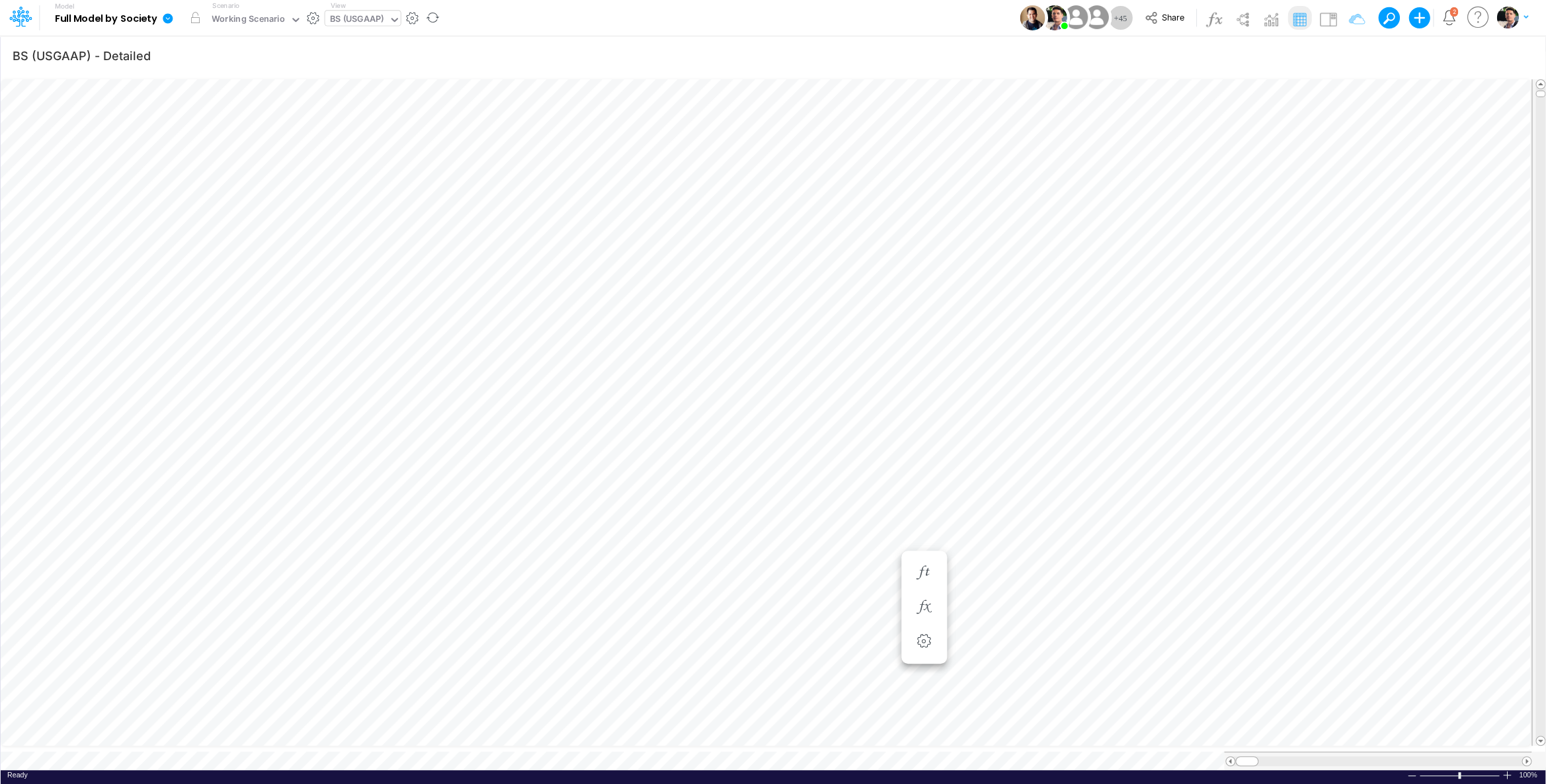
scroll to position [5, 44]
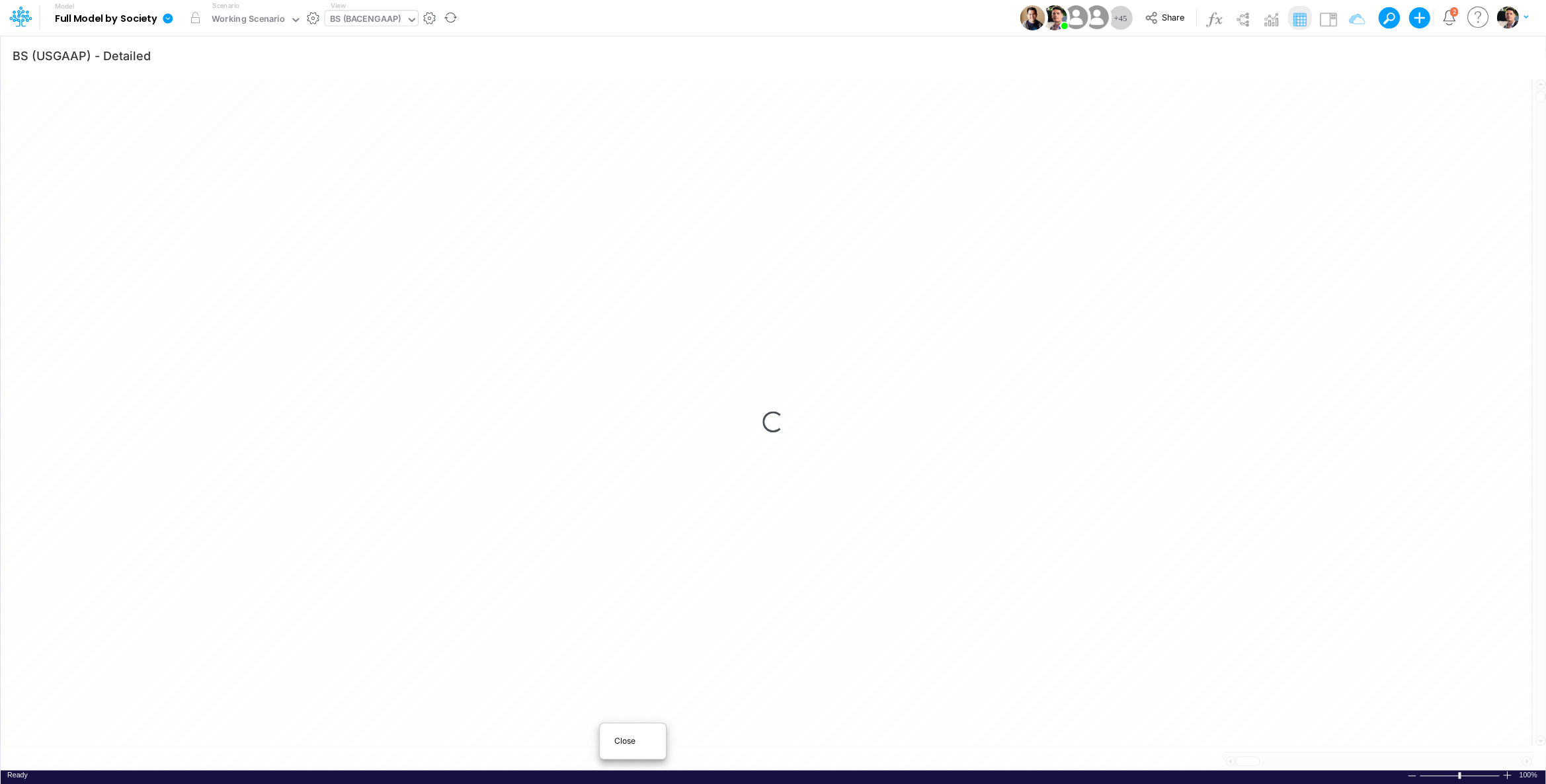
scroll to position [1, 1]
click at [624, 743] on span "Close" at bounding box center [632, 741] width 37 height 12
click at [171, 20] on icon at bounding box center [168, 19] width 10 height 10
type input "FS - Eliminations Bacen GAAP"
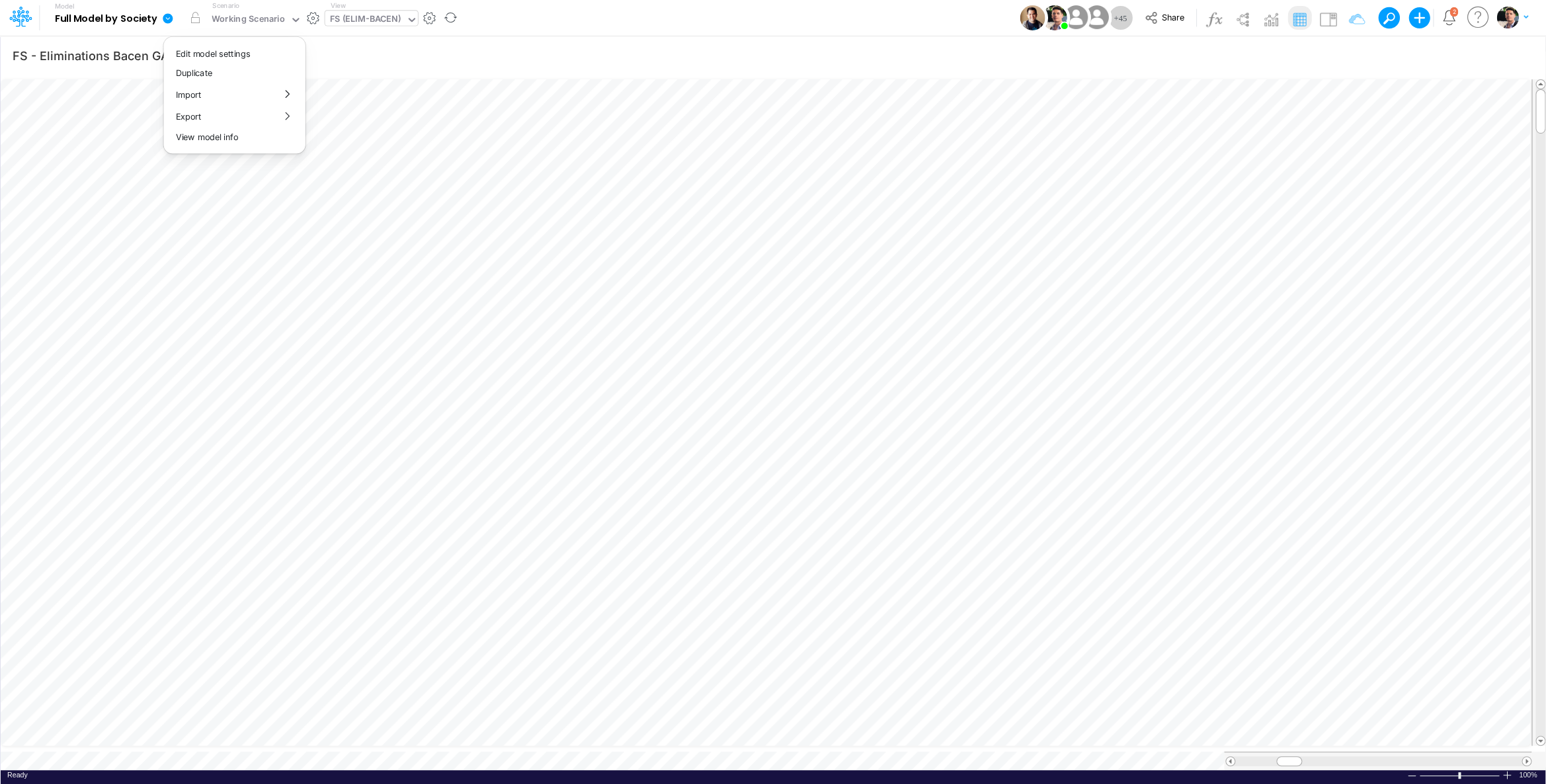
scroll to position [5, 3]
click at [222, 141] on button "View model info" at bounding box center [234, 137] width 141 height 20
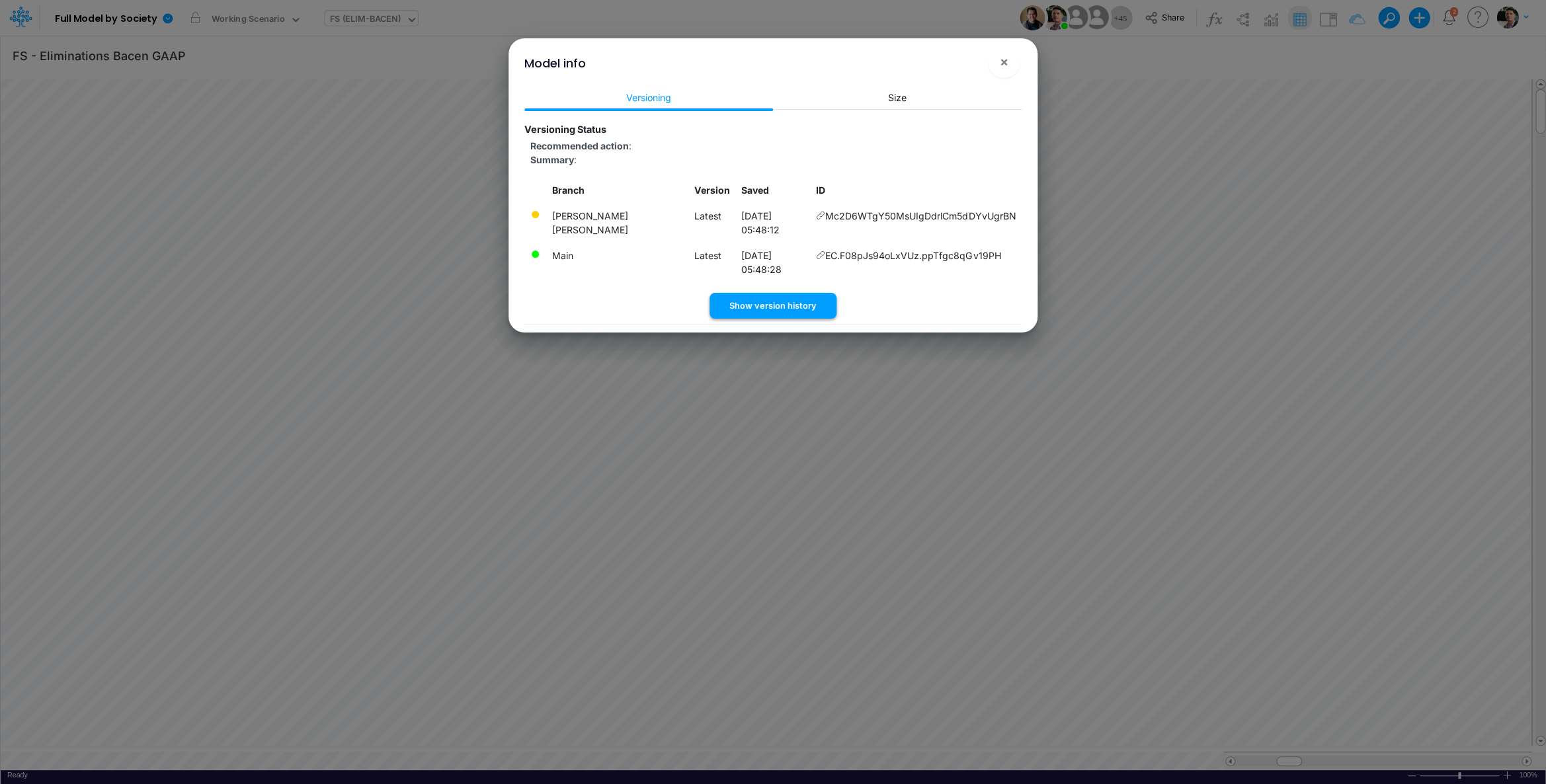
click at [779, 293] on button "Show version history" at bounding box center [773, 306] width 127 height 26
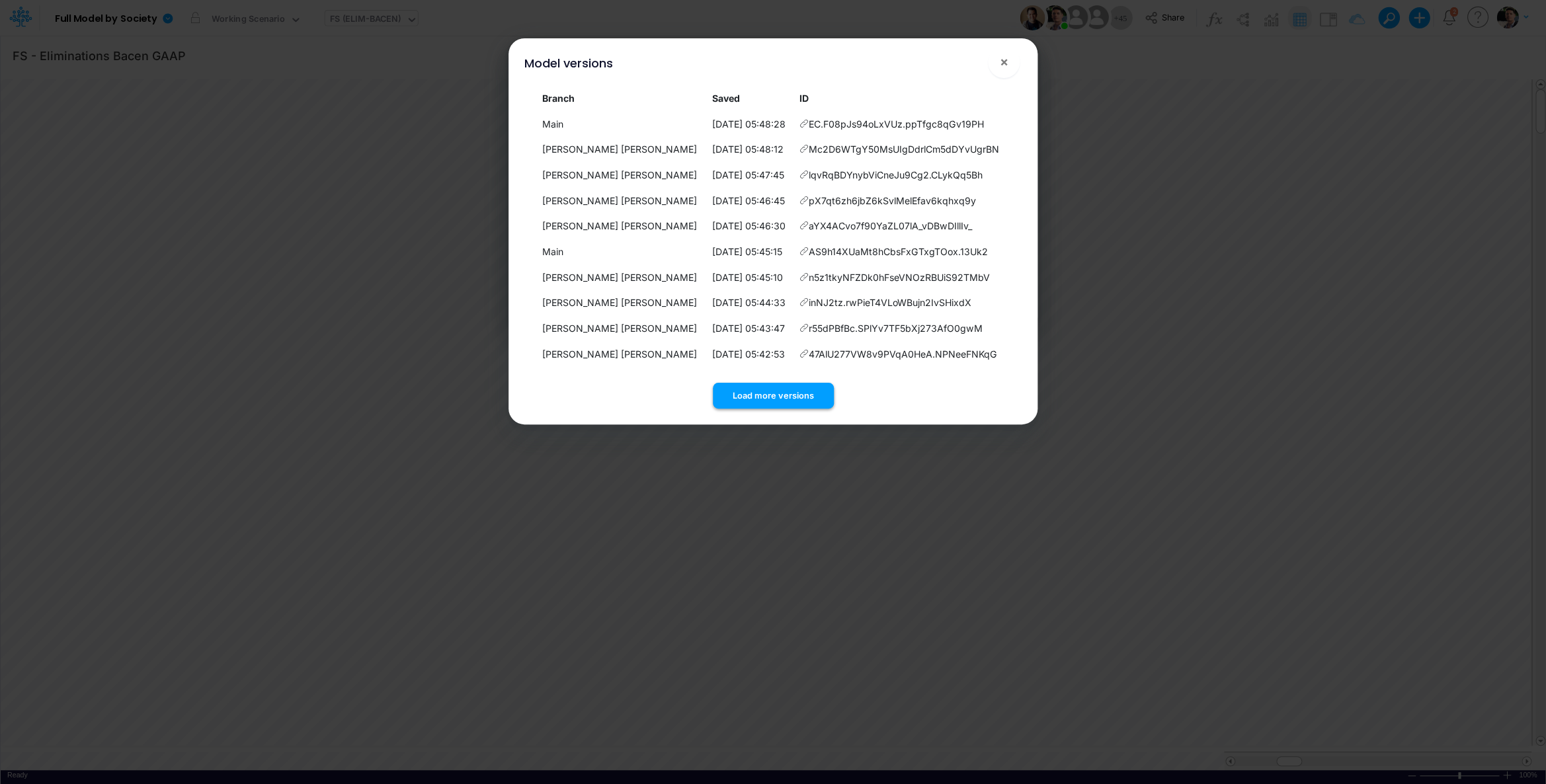
click at [786, 389] on button "Load more versions" at bounding box center [773, 396] width 121 height 26
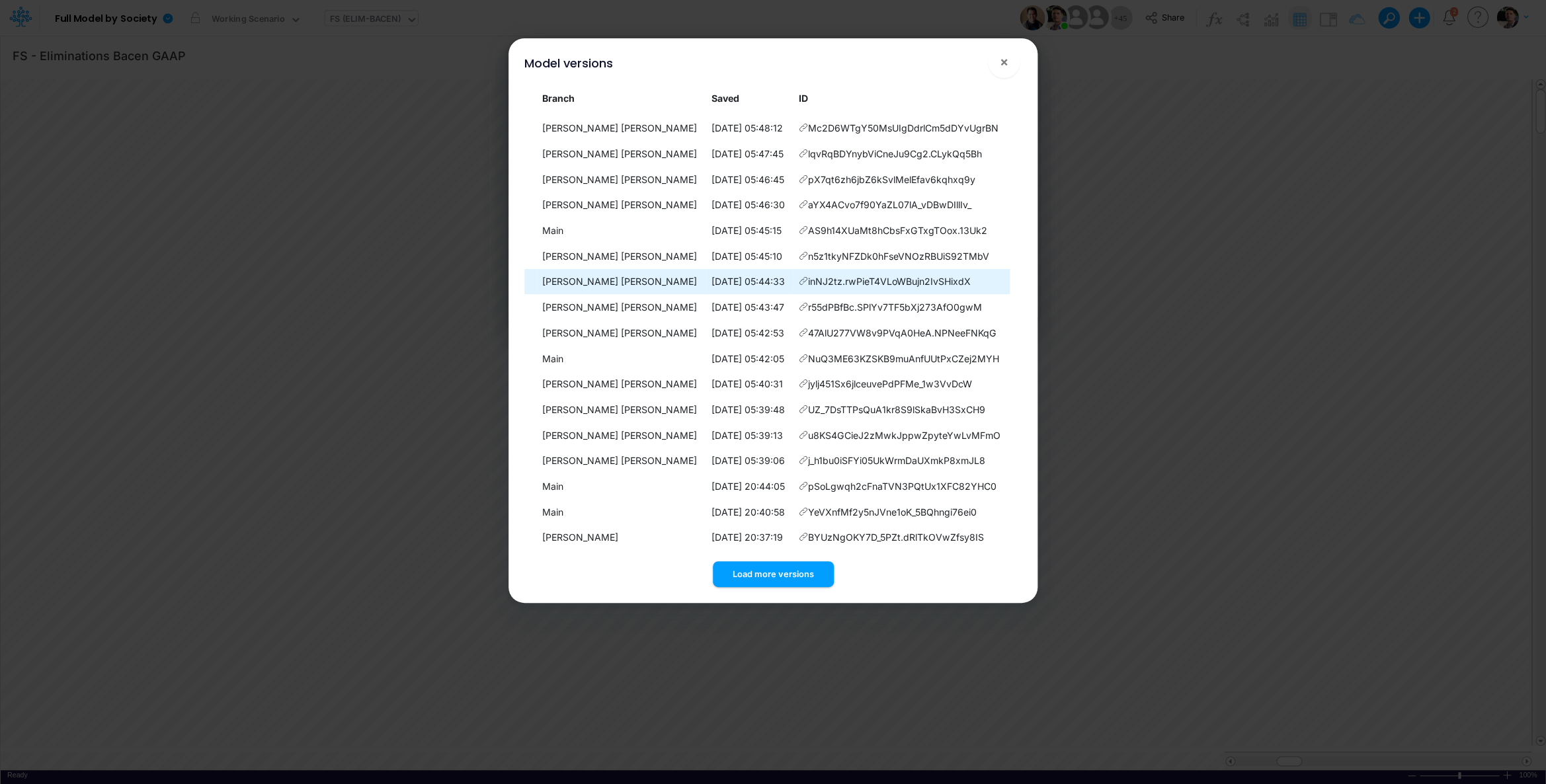
scroll to position [77, 0]
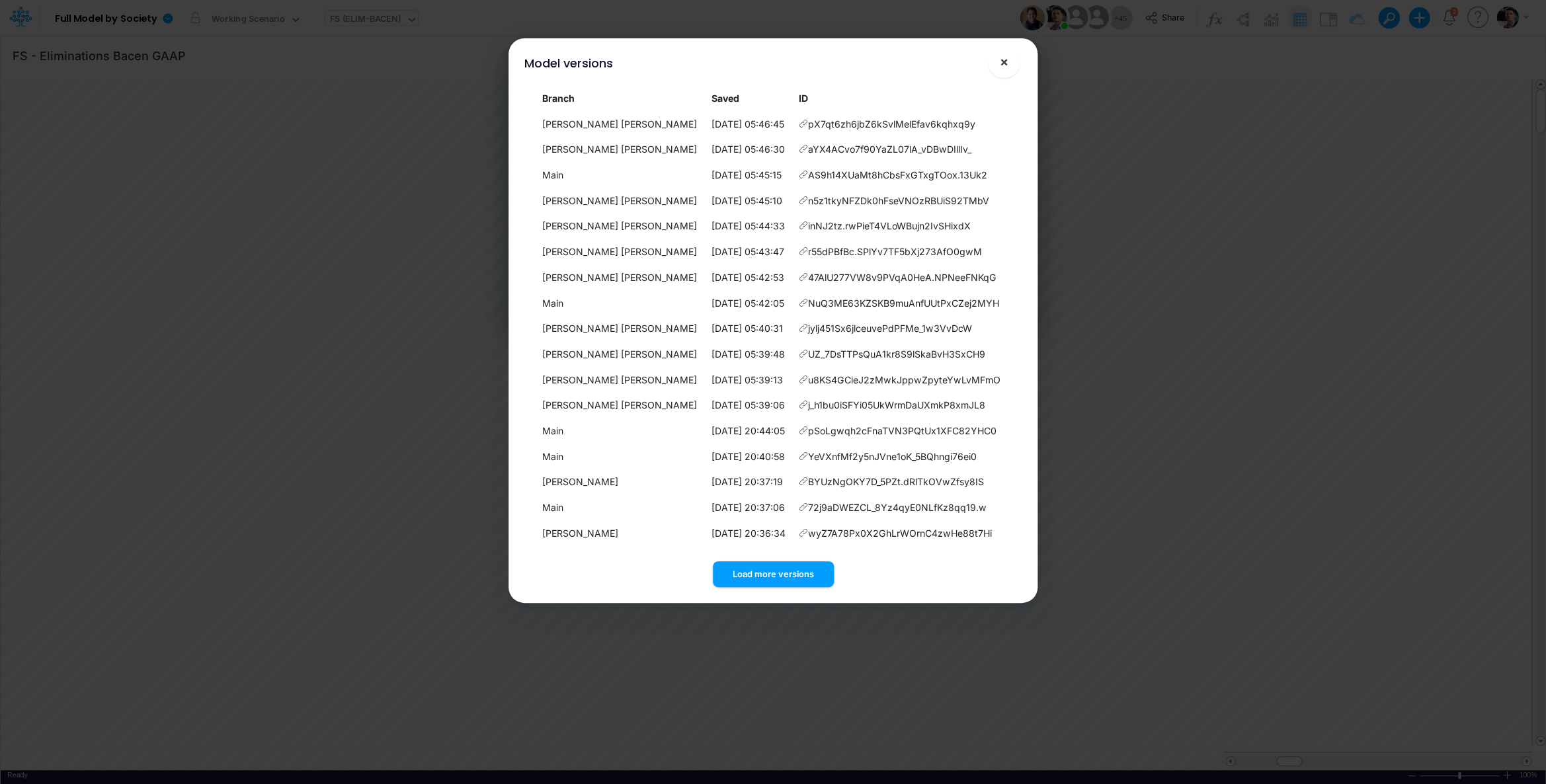
drag, startPoint x: 1003, startPoint y: 68, endPoint x: 756, endPoint y: 58, distance: 247.2
click at [1003, 68] on span "×" at bounding box center [1004, 61] width 9 height 16
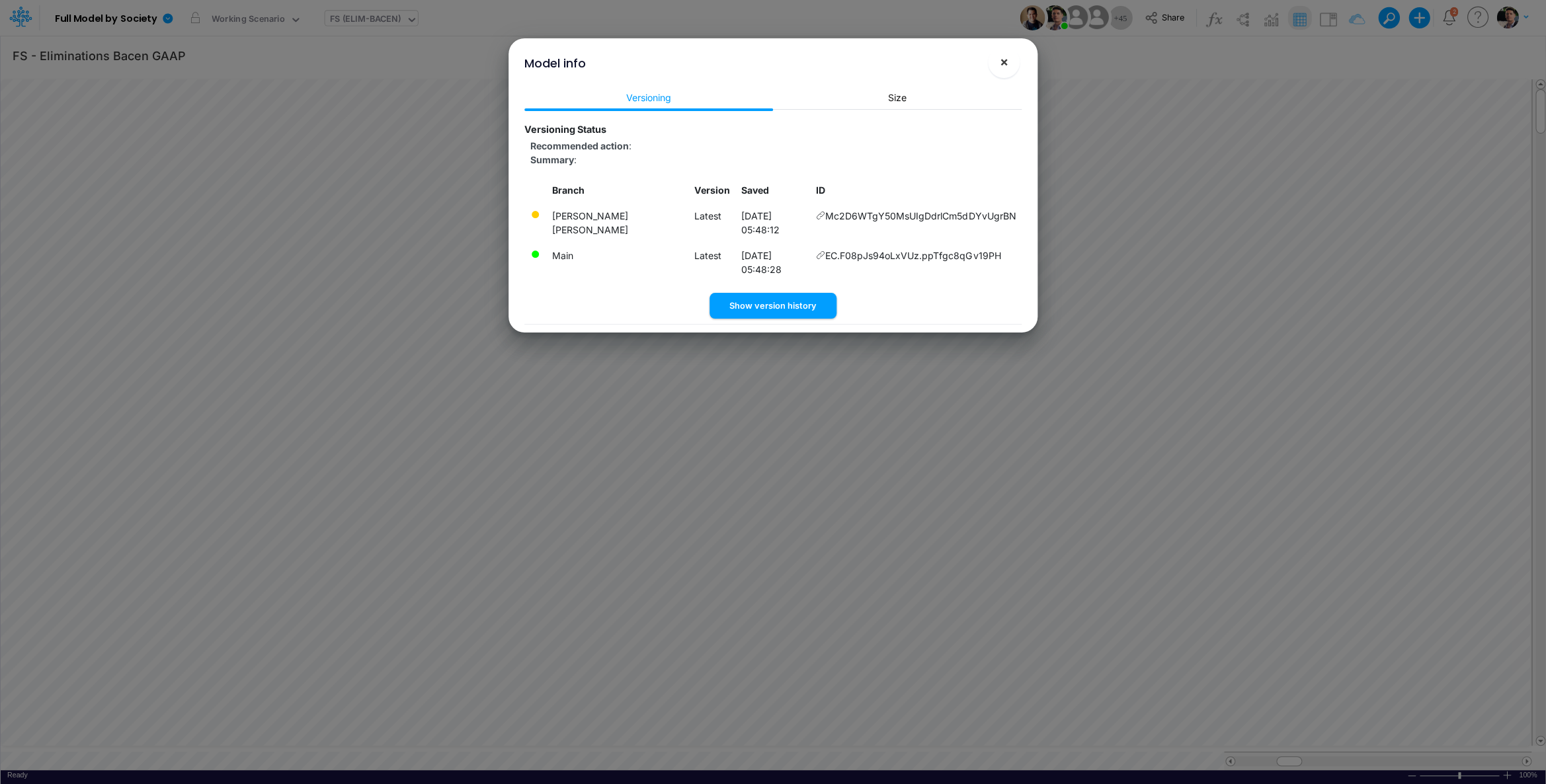
click at [1002, 66] on span "×" at bounding box center [1004, 61] width 9 height 16
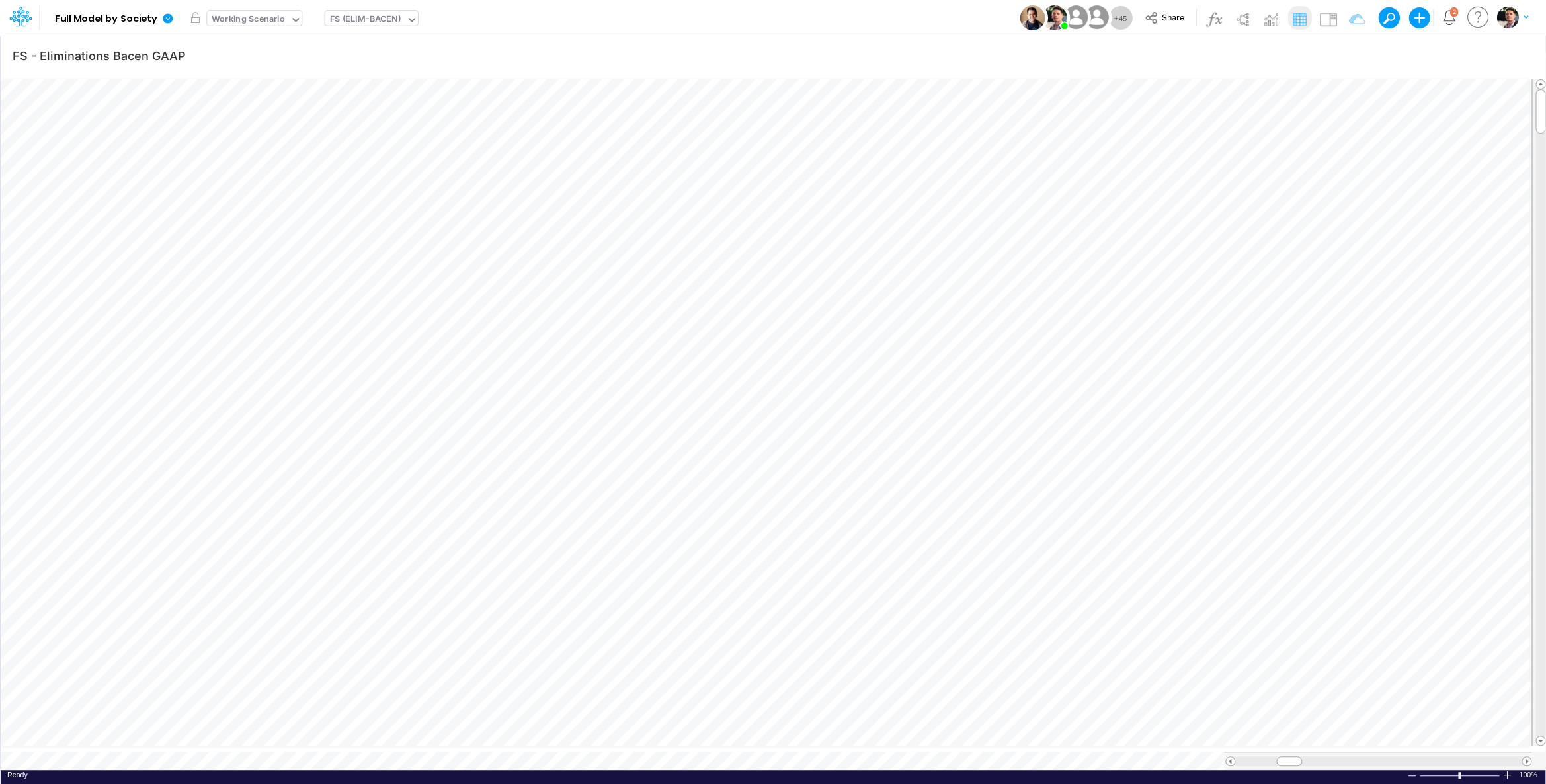
click at [285, 16] on div "Working Scenario" at bounding box center [248, 20] width 83 height 20
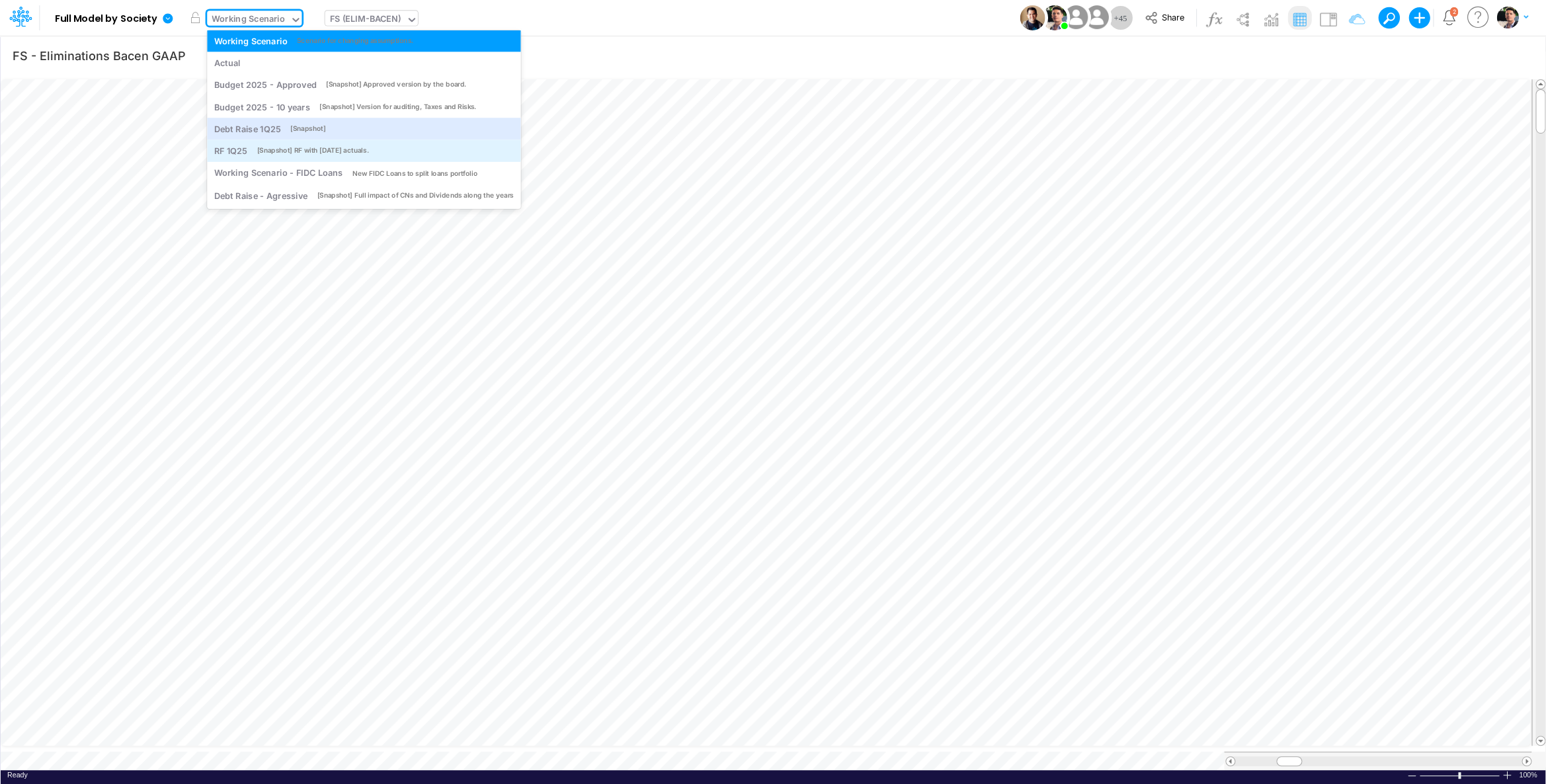
scroll to position [0, 0]
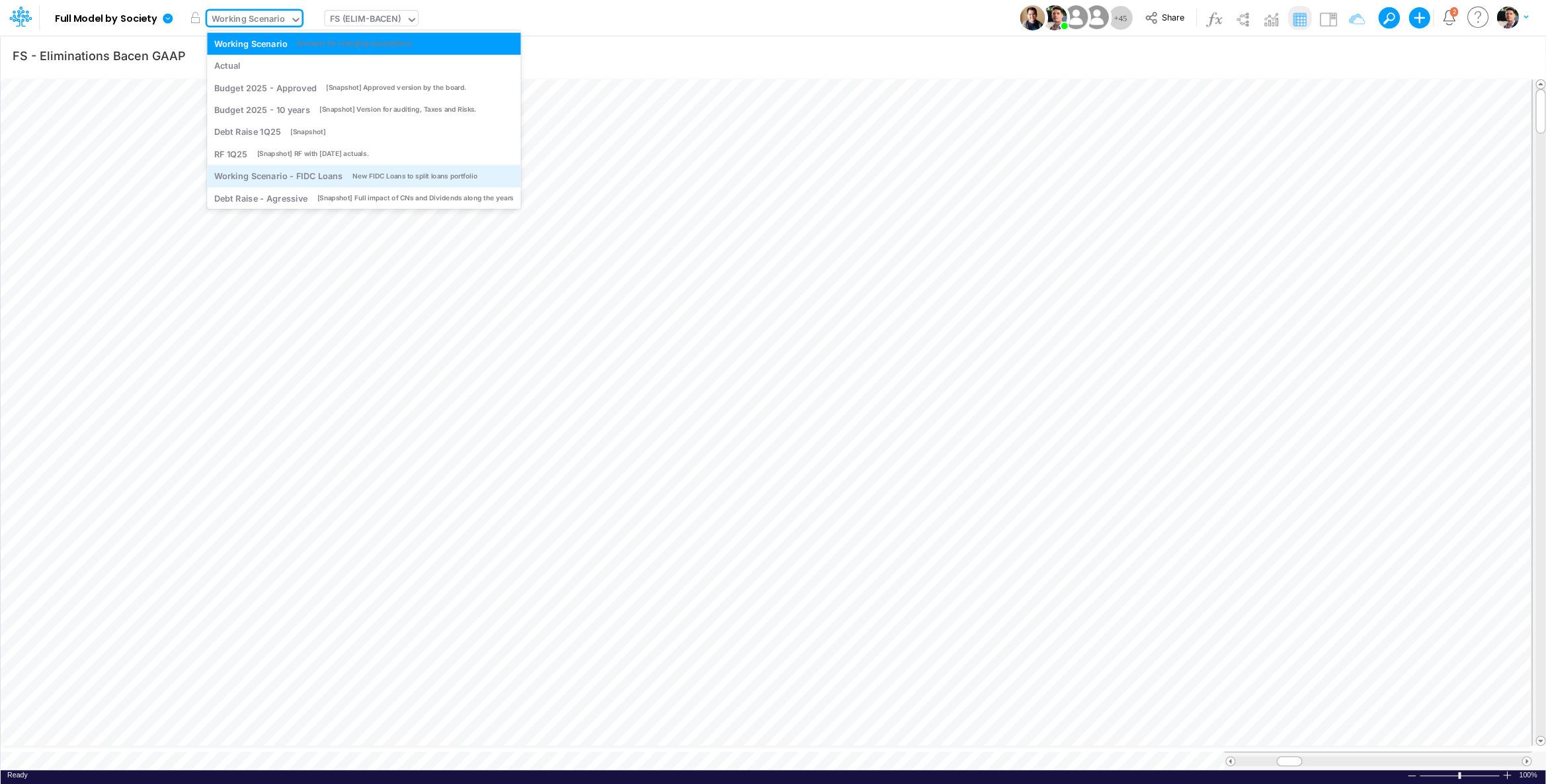
click at [300, 177] on div "Working Scenario - FIDC Loans" at bounding box center [279, 176] width 129 height 13
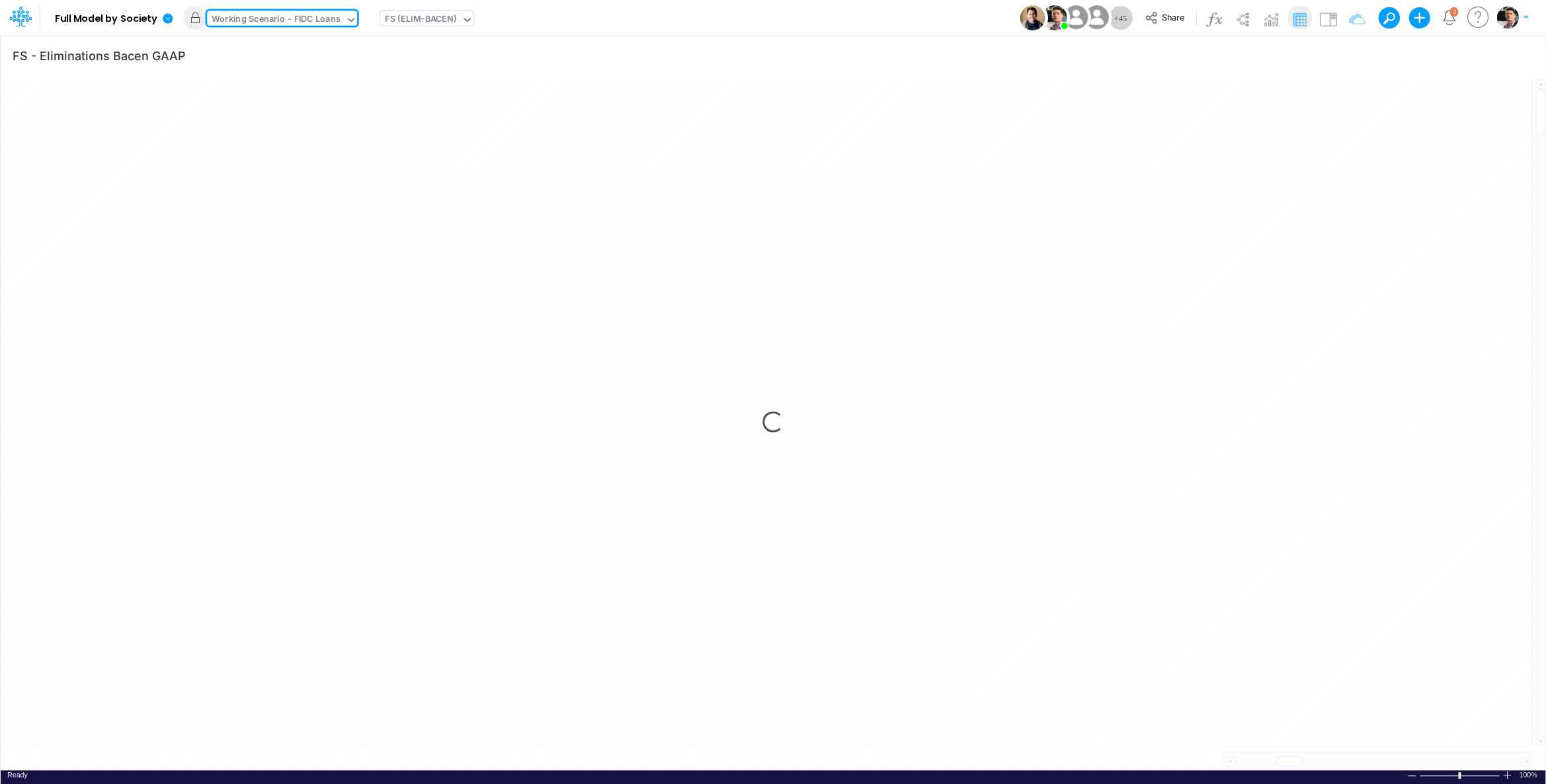
click at [284, 22] on div "Working Scenario - FIDC Loans" at bounding box center [275, 20] width 129 height 15
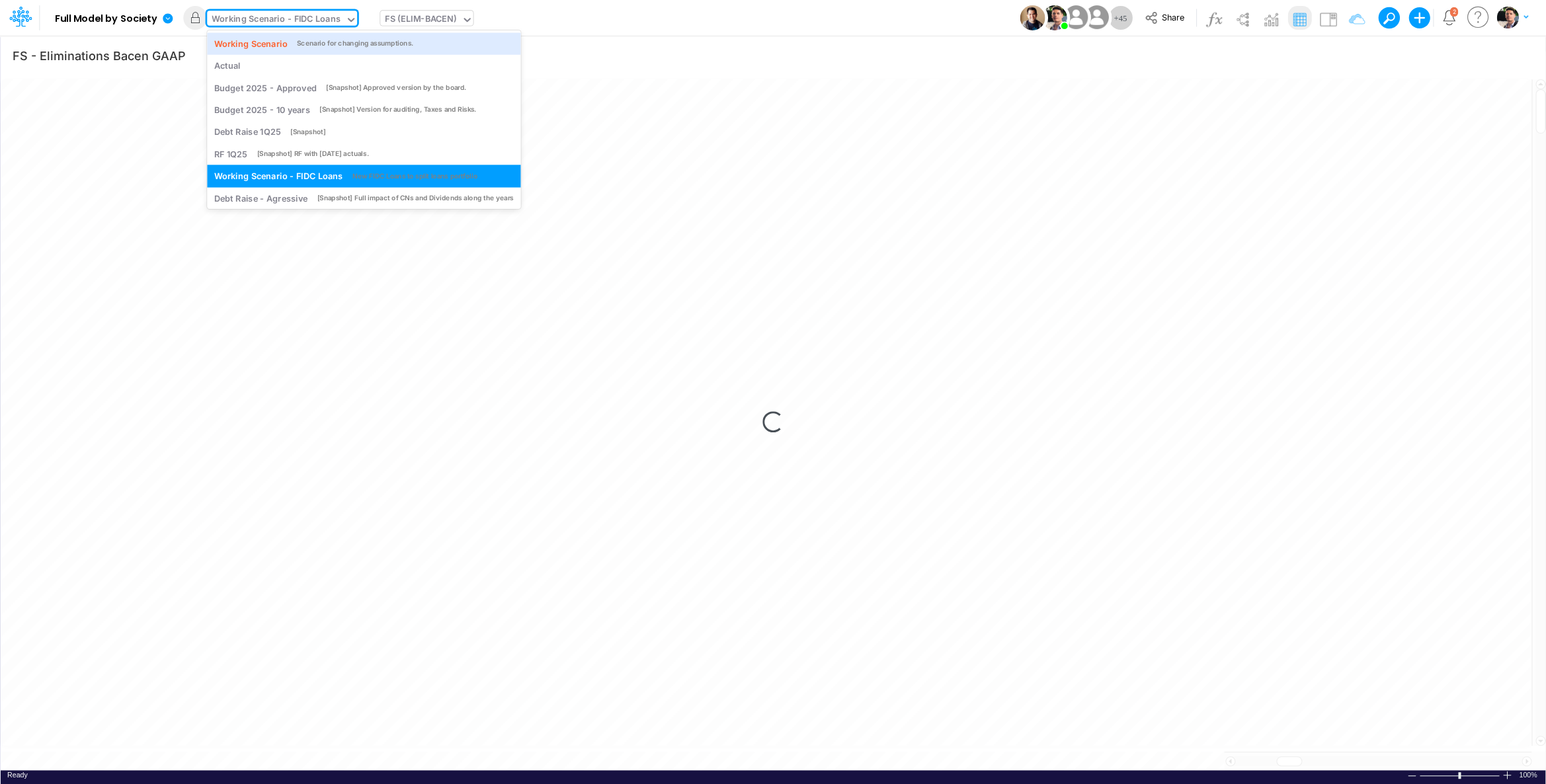
click at [294, 16] on div "Working Scenario - FIDC Loans" at bounding box center [275, 20] width 129 height 15
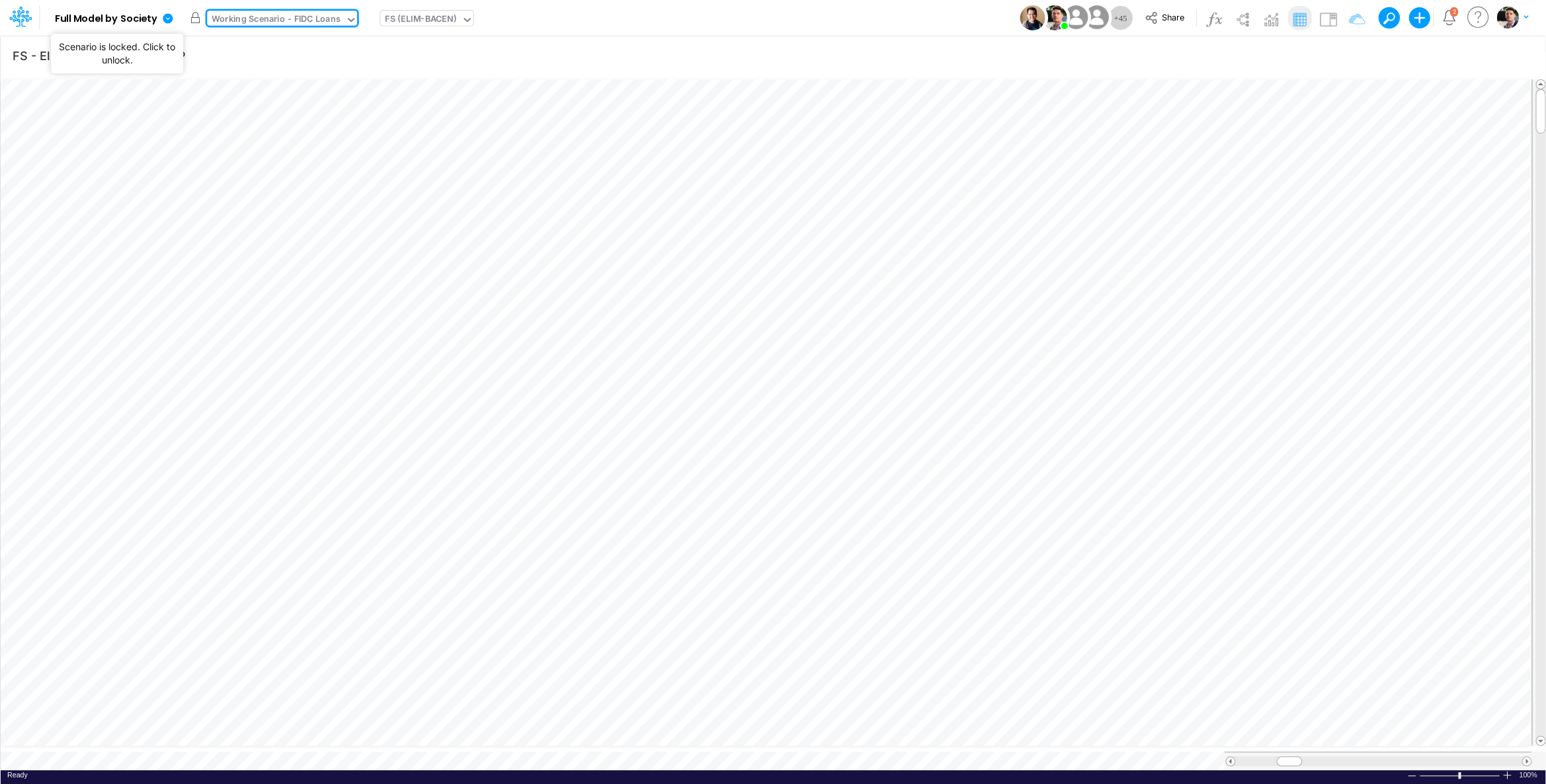
click at [194, 17] on button "button" at bounding box center [195, 18] width 24 height 24
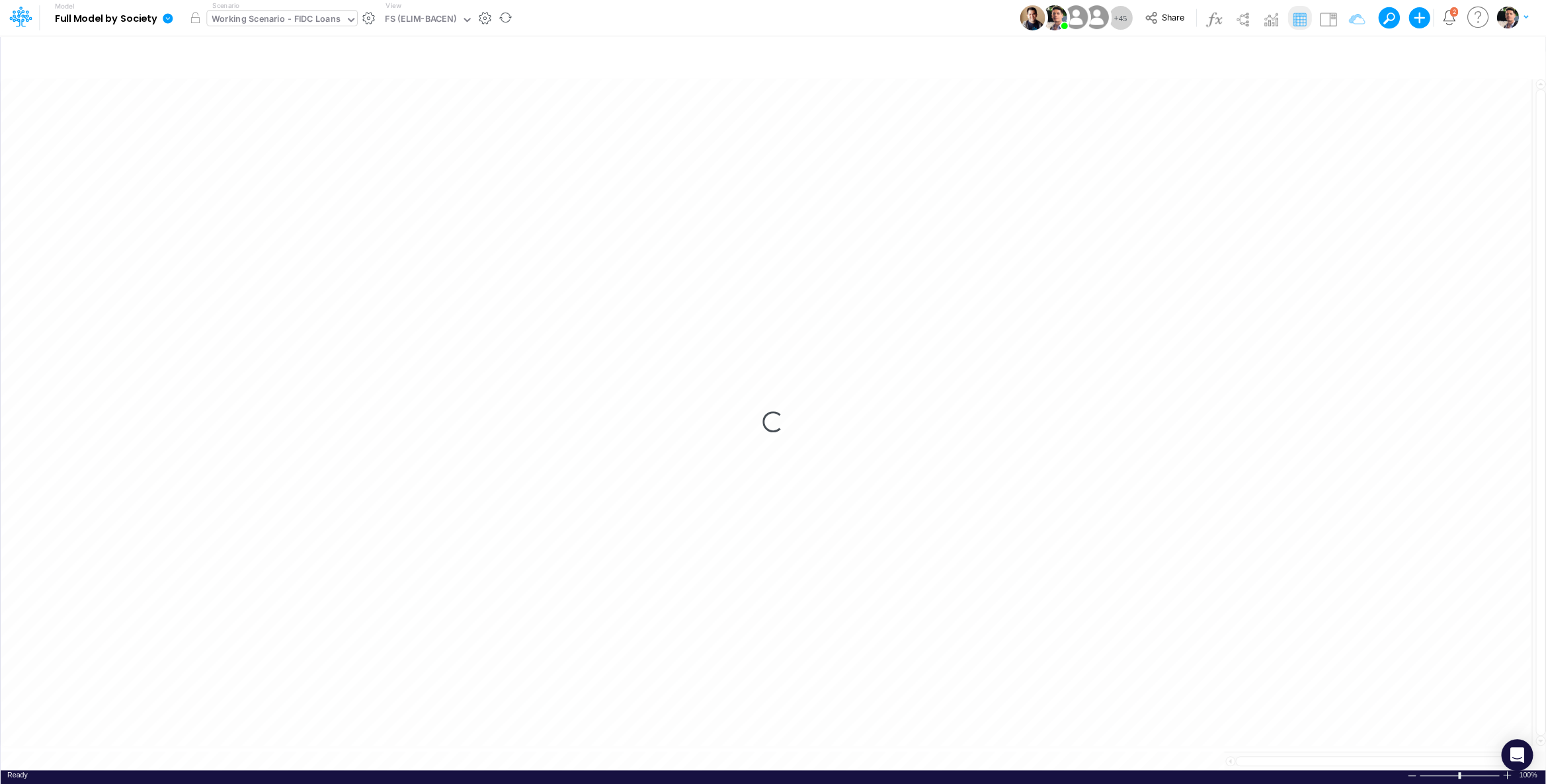
click at [324, 22] on div "Working Scenario - FIDC Loans" at bounding box center [275, 20] width 129 height 15
